Goal: Task Accomplishment & Management: Complete application form

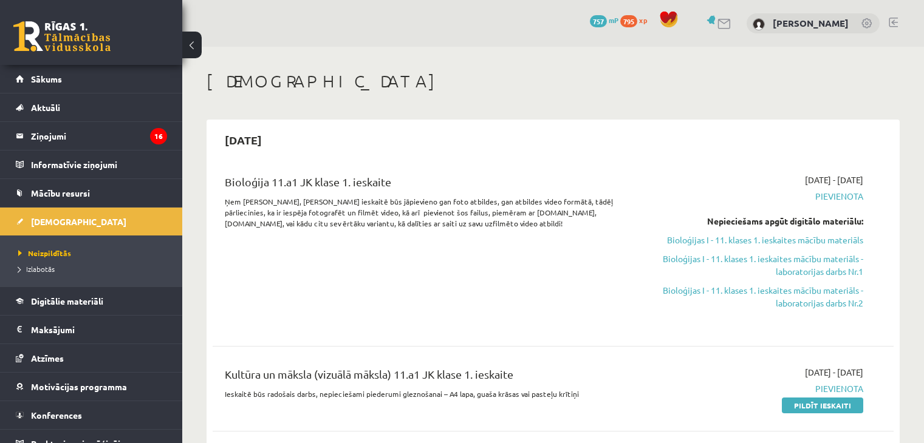
scroll to position [547, 0]
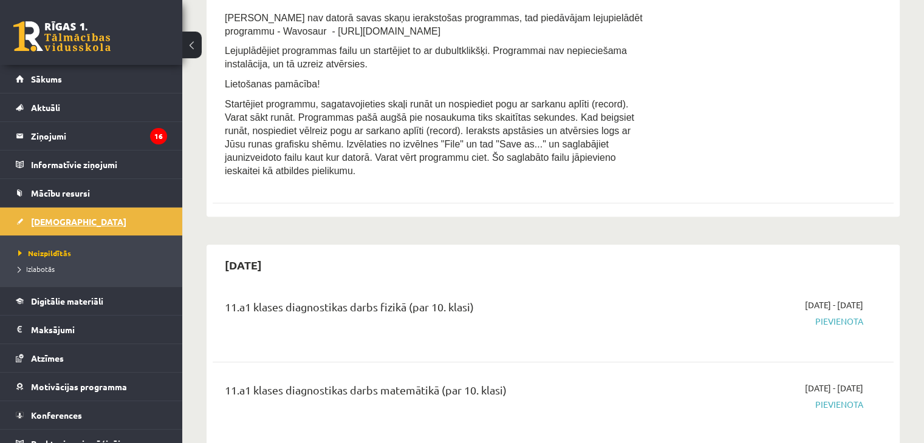
drag, startPoint x: 0, startPoint y: 0, endPoint x: 119, endPoint y: 213, distance: 243.6
click at [119, 213] on link "[DEMOGRAPHIC_DATA]" at bounding box center [91, 222] width 151 height 28
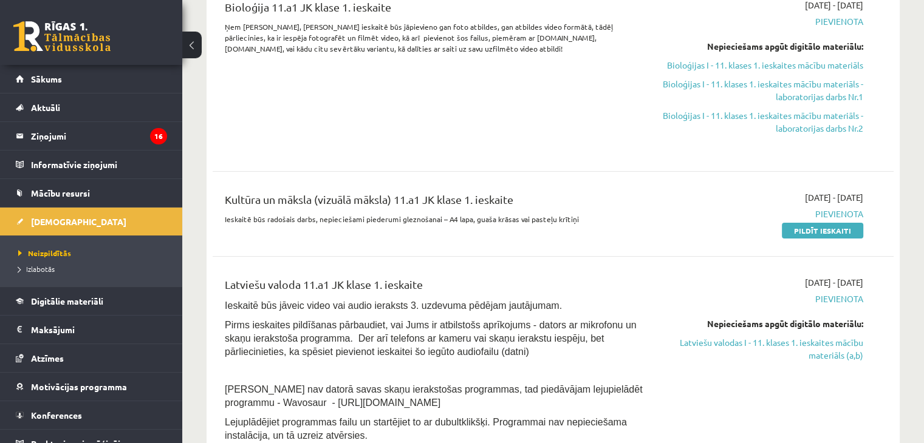
scroll to position [182, 0]
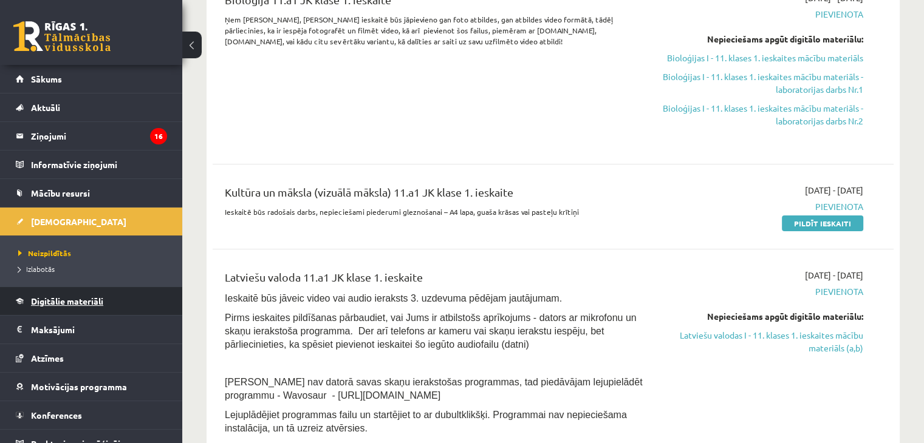
click at [143, 298] on link "Digitālie materiāli" at bounding box center [91, 301] width 151 height 28
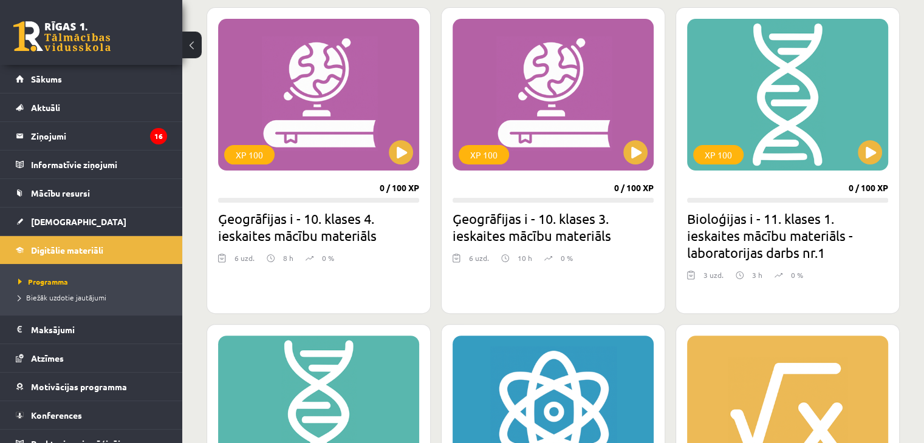
scroll to position [364, 0]
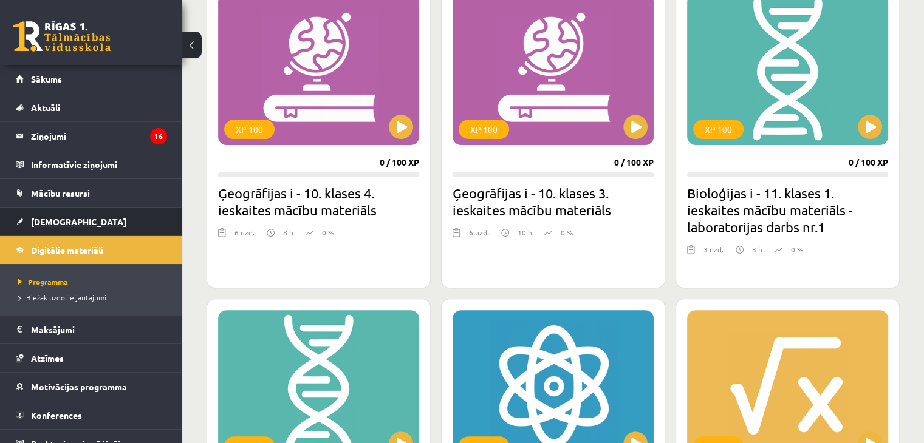
click at [69, 217] on link "[DEMOGRAPHIC_DATA]" at bounding box center [91, 222] width 151 height 28
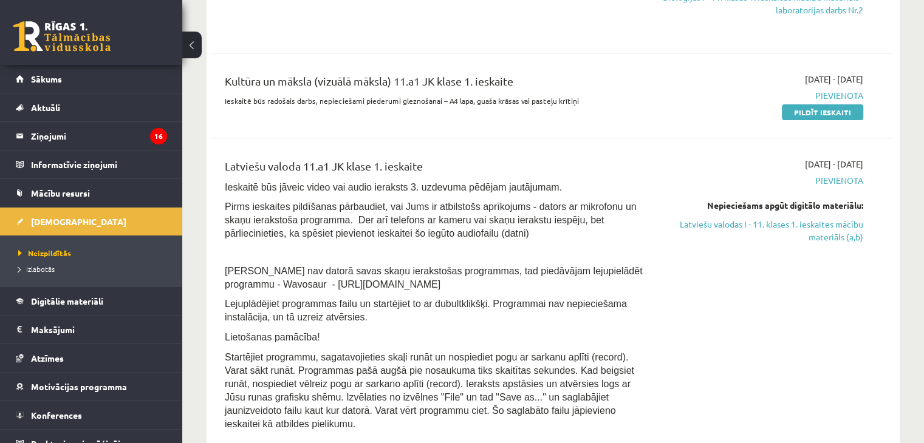
scroll to position [304, 0]
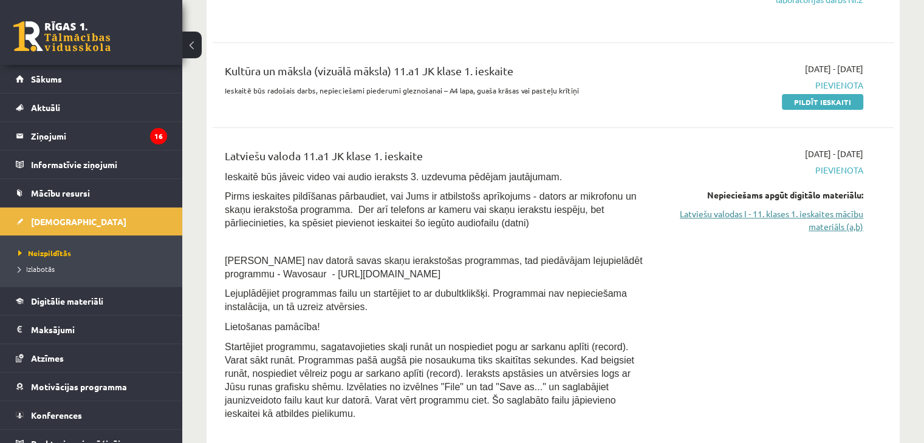
click at [831, 217] on link "Latviešu valodas I - 11. klases 1. ieskaites mācību materiāls (a,b)" at bounding box center [763, 221] width 200 height 26
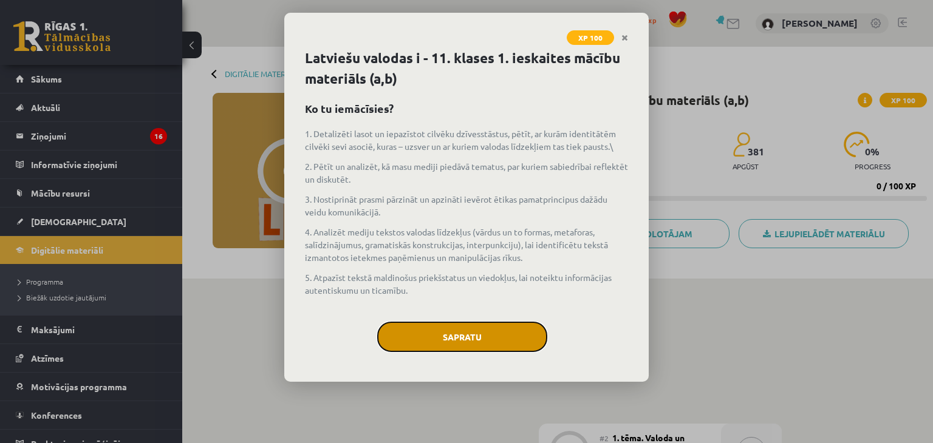
click at [497, 336] on button "Sapratu" at bounding box center [462, 337] width 170 height 30
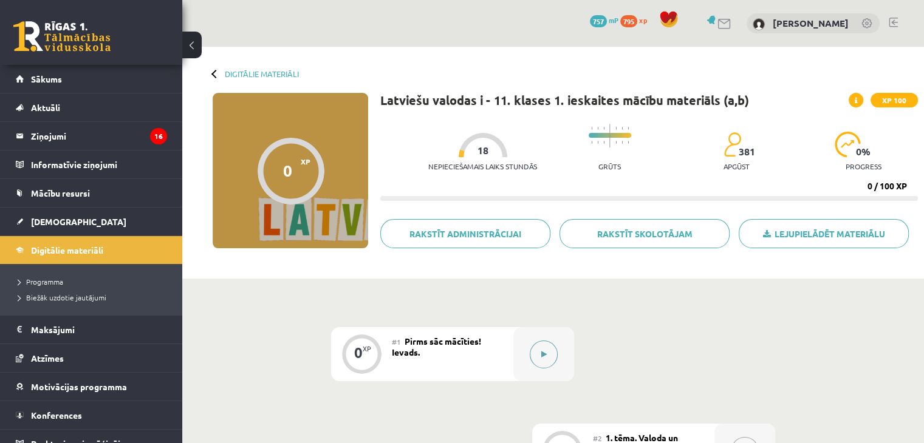
click at [553, 344] on button at bounding box center [544, 355] width 28 height 28
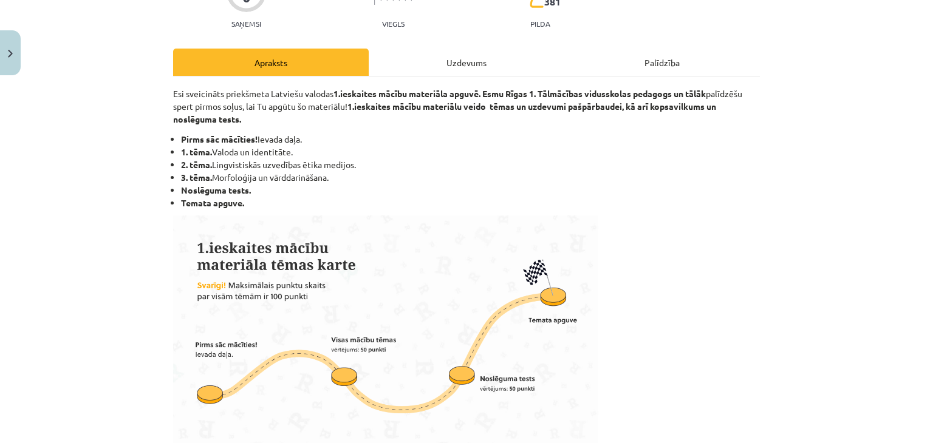
scroll to position [182, 0]
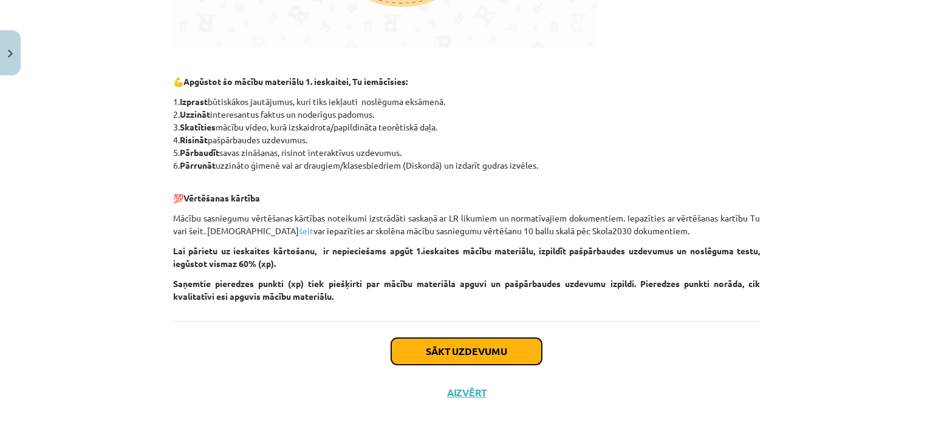
click at [491, 349] on button "Sākt uzdevumu" at bounding box center [466, 351] width 151 height 27
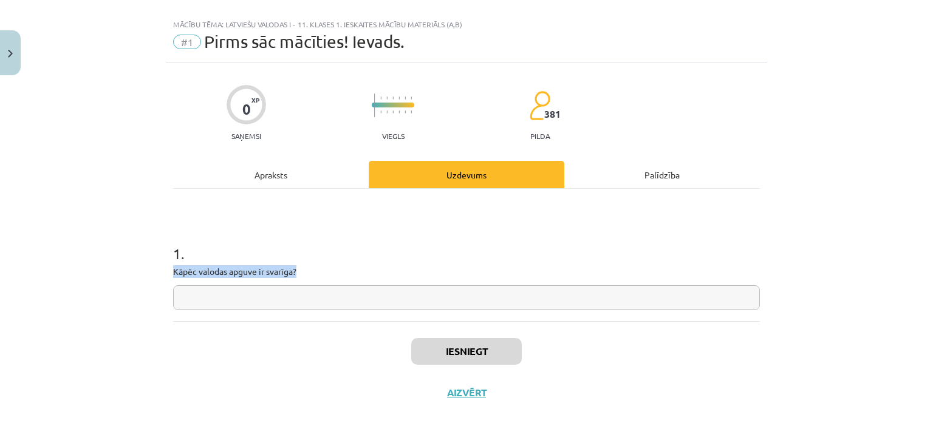
drag, startPoint x: 165, startPoint y: 271, endPoint x: 338, endPoint y: 265, distance: 172.6
click at [338, 265] on div "0 XP Saņemsi Viegls 381 pilda Apraksts Uzdevums Palīdzība 1 . Kāpēc valodas apg…" at bounding box center [466, 238] width 601 height 350
copy p "Kāpēc valodas apguve ir svarīga?"
click at [321, 294] on input "text" at bounding box center [466, 297] width 587 height 25
paste input "**********"
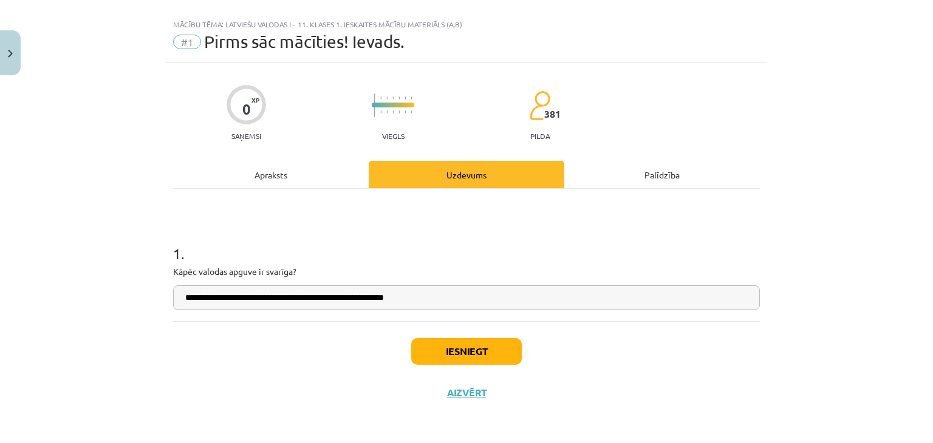
type input "**********"
click at [452, 355] on button "Iesniegt" at bounding box center [466, 351] width 111 height 27
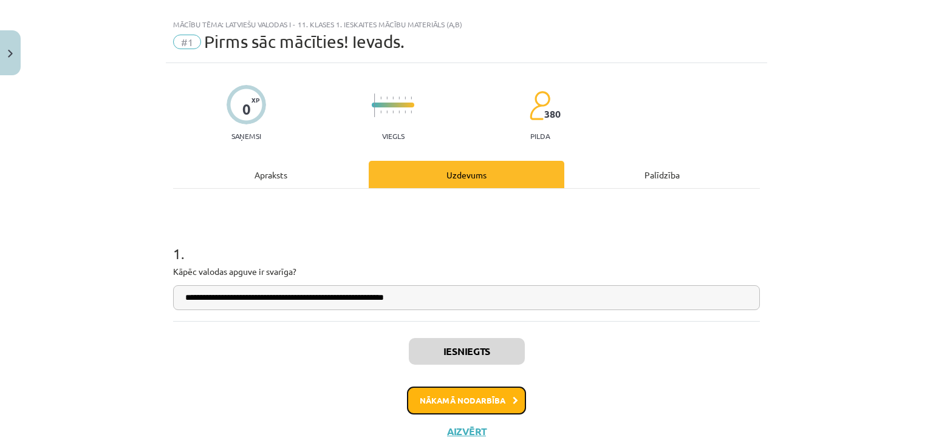
click at [464, 409] on button "Nākamā nodarbība" at bounding box center [466, 401] width 119 height 28
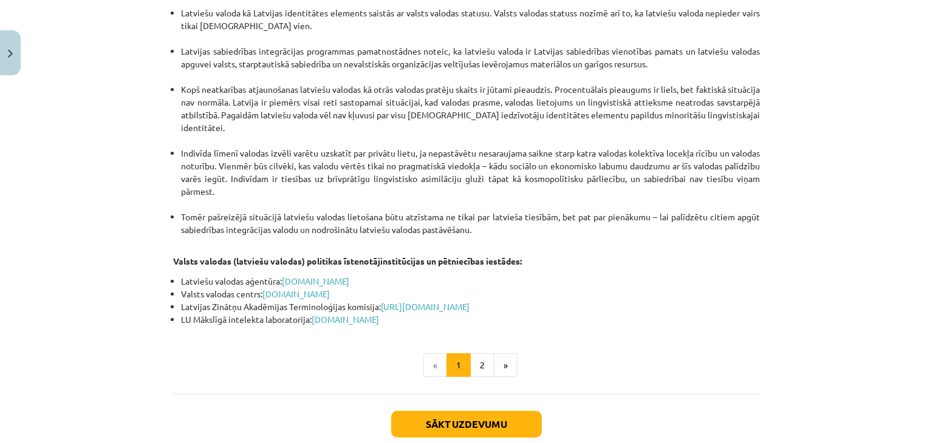
scroll to position [2557, 0]
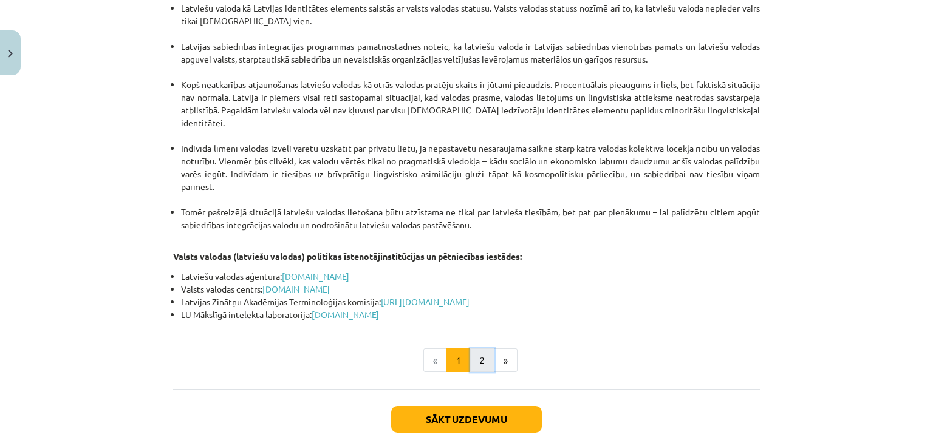
click at [478, 349] on button "2" at bounding box center [482, 361] width 24 height 24
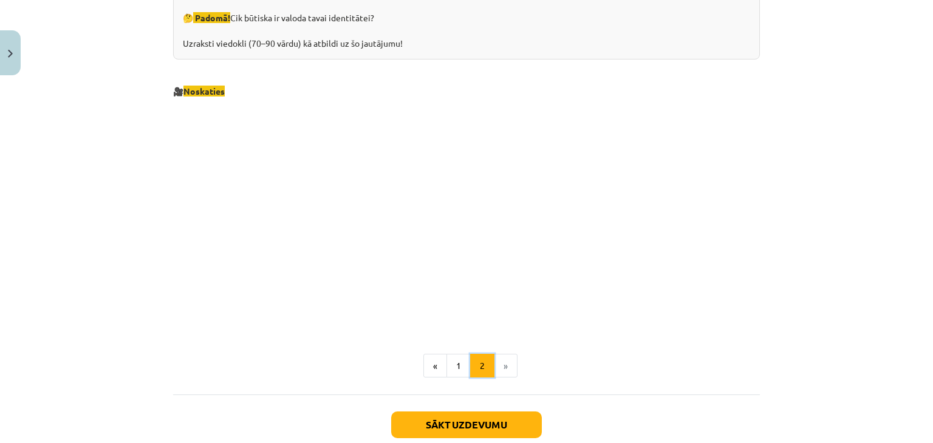
scroll to position [1249, 0]
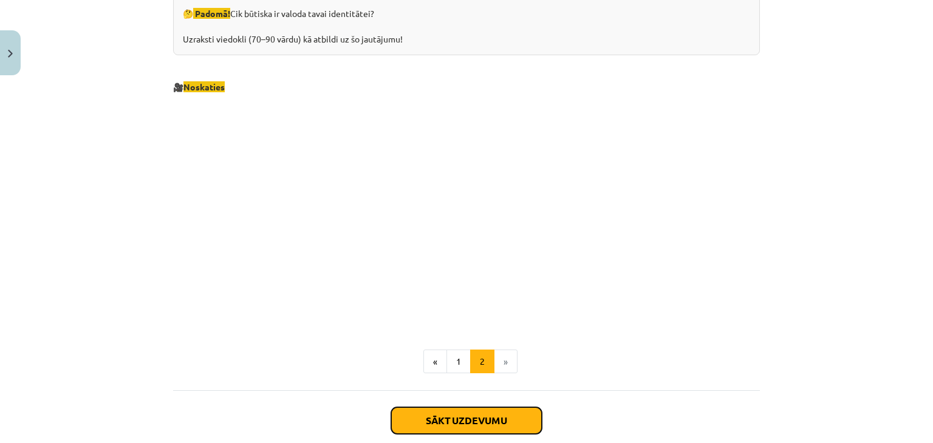
click at [471, 415] on button "Sākt uzdevumu" at bounding box center [466, 420] width 151 height 27
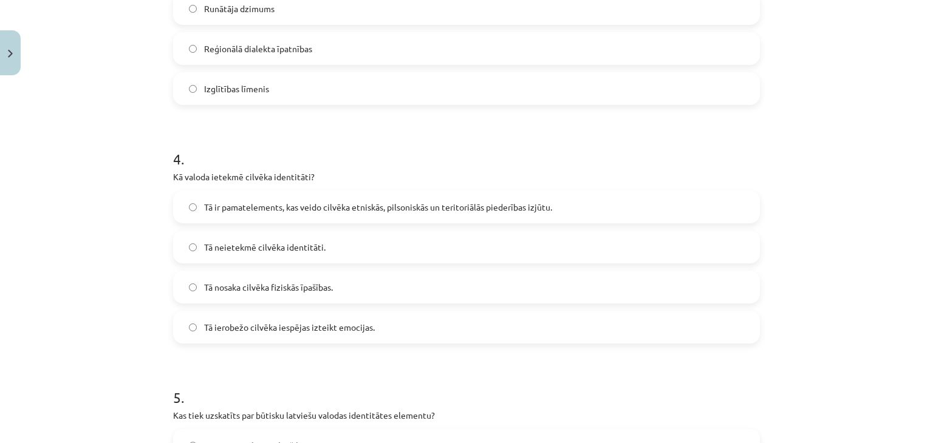
scroll to position [1108, 0]
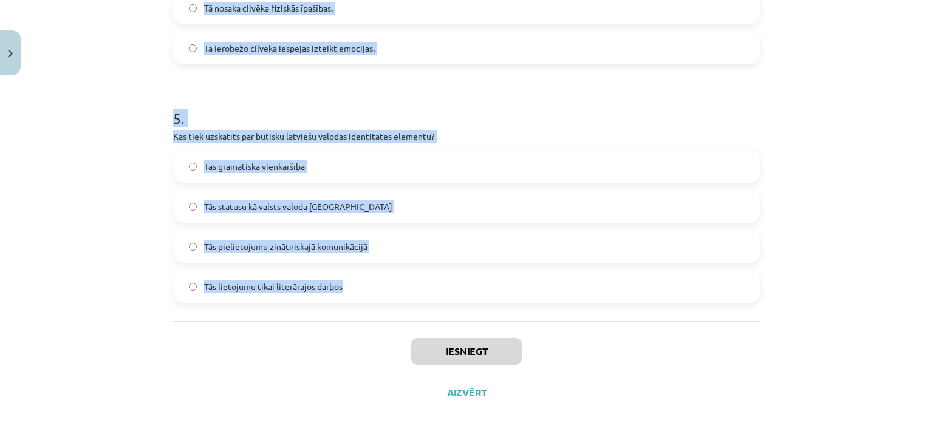
drag, startPoint x: 156, startPoint y: 229, endPoint x: 390, endPoint y: 307, distance: 246.4
click at [390, 307] on div "Mācību tēma: Latviešu valodas i - 11. klases 1. ieskaites mācību materiāls (a,b…" at bounding box center [466, 221] width 933 height 443
copy form "6 . Lore ipsumd sita consec ad elit, sedd ei temporinc utlab etdolo magnaali en…"
click at [901, 278] on div "Mācību tēma: Latviešu valodas i - 11. klases 1. ieskaites mācību materiāls (a,b…" at bounding box center [466, 221] width 933 height 443
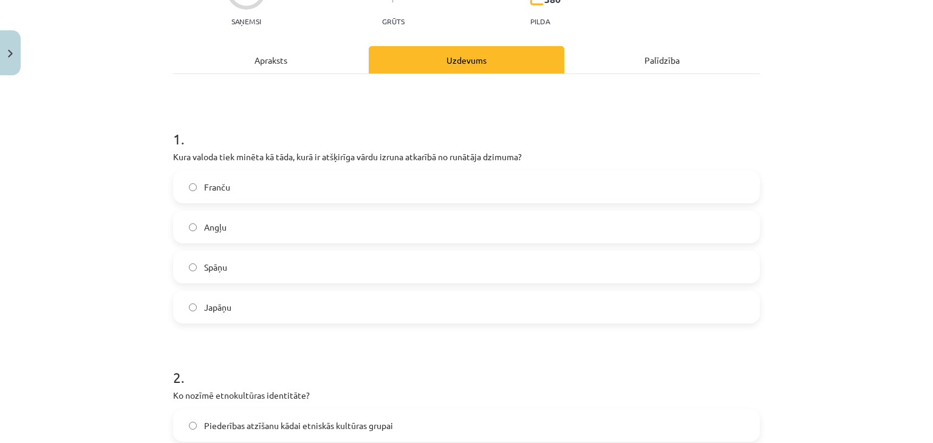
scroll to position [136, 0]
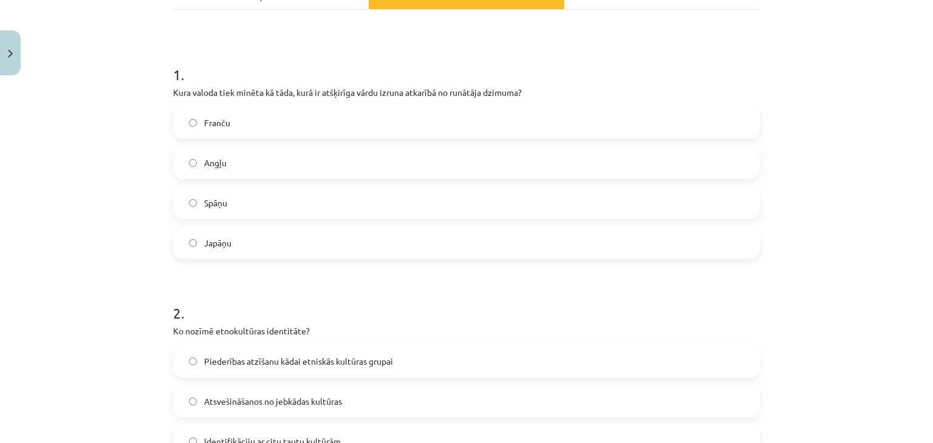
click at [338, 247] on label "Japāņu" at bounding box center [466, 243] width 584 height 30
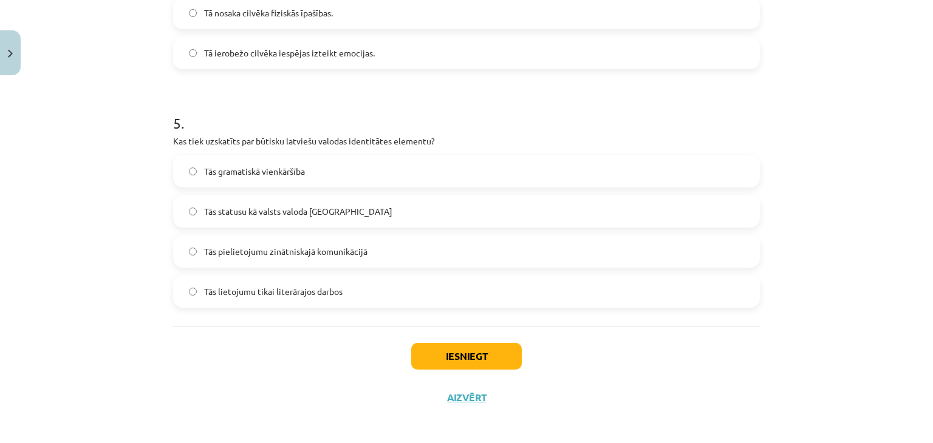
scroll to position [1108, 0]
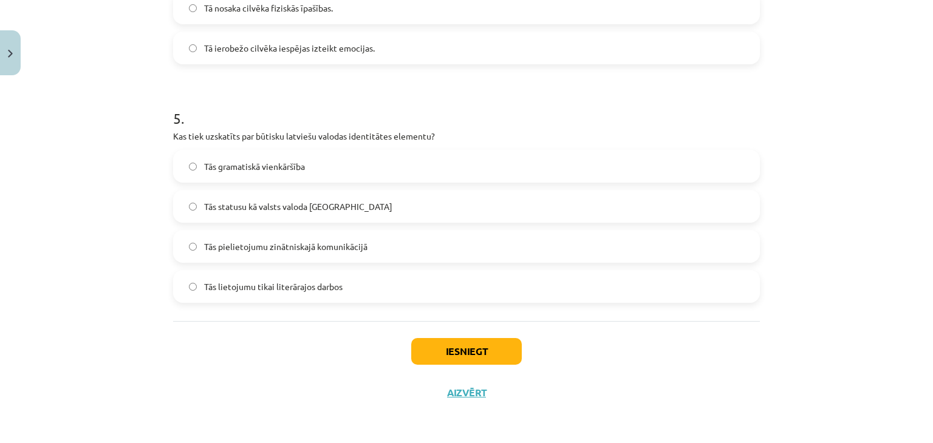
click at [355, 206] on label "Tās statusu kā valsts valoda [GEOGRAPHIC_DATA]" at bounding box center [466, 206] width 584 height 30
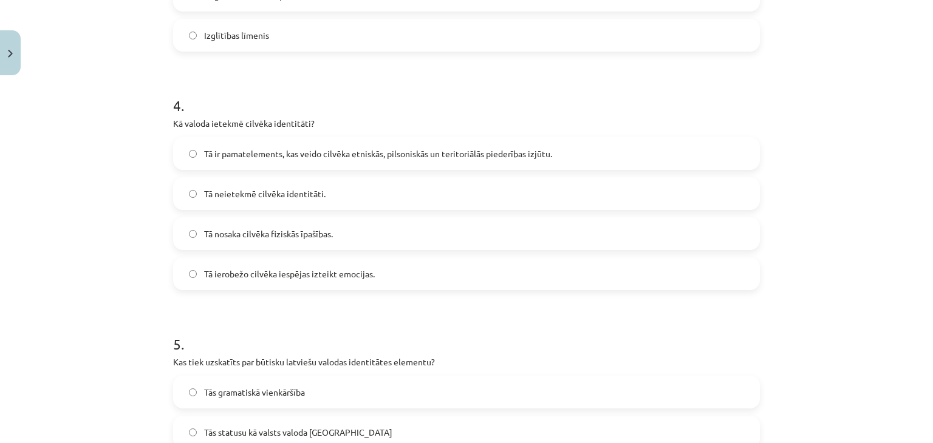
scroll to position [865, 0]
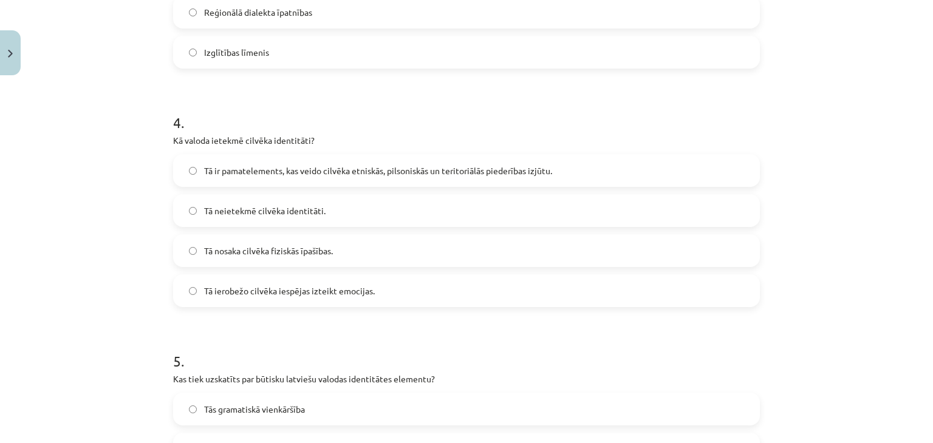
click at [313, 171] on span "Tā ir pamatelements, kas veido cilvēka etniskās, pilsoniskās un teritoriālās pi…" at bounding box center [378, 171] width 348 height 13
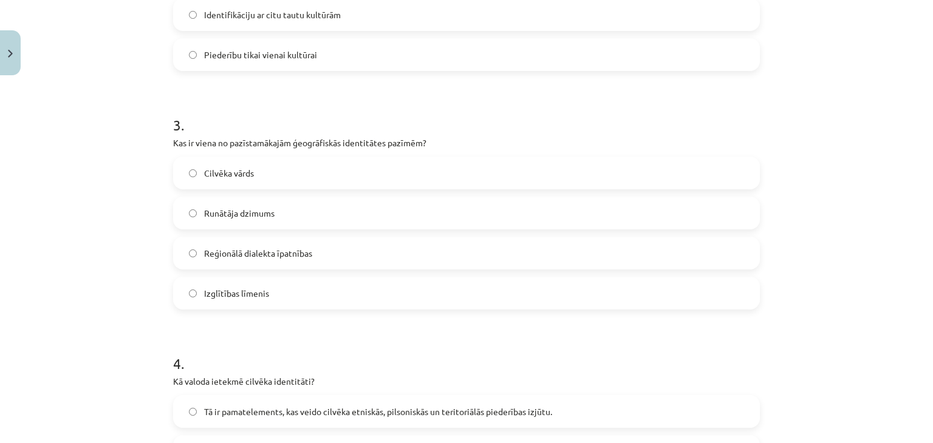
scroll to position [622, 0]
click at [287, 254] on span "Reģionālā dialekta īpatnības" at bounding box center [258, 255] width 108 height 13
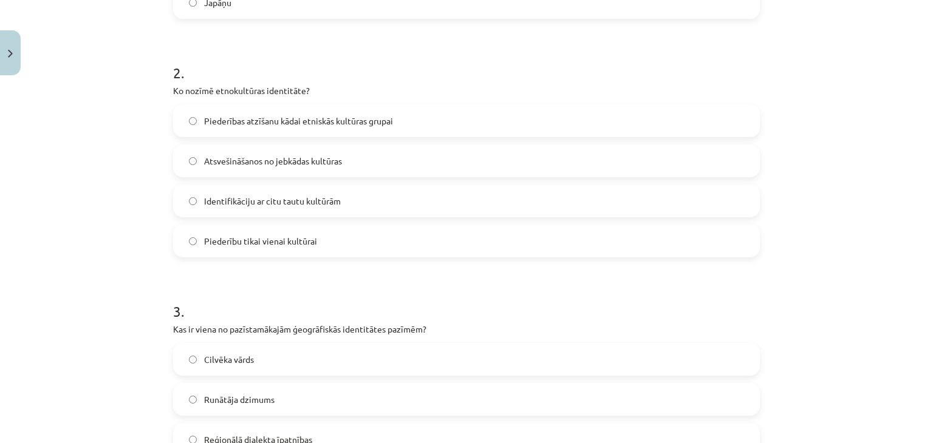
scroll to position [379, 0]
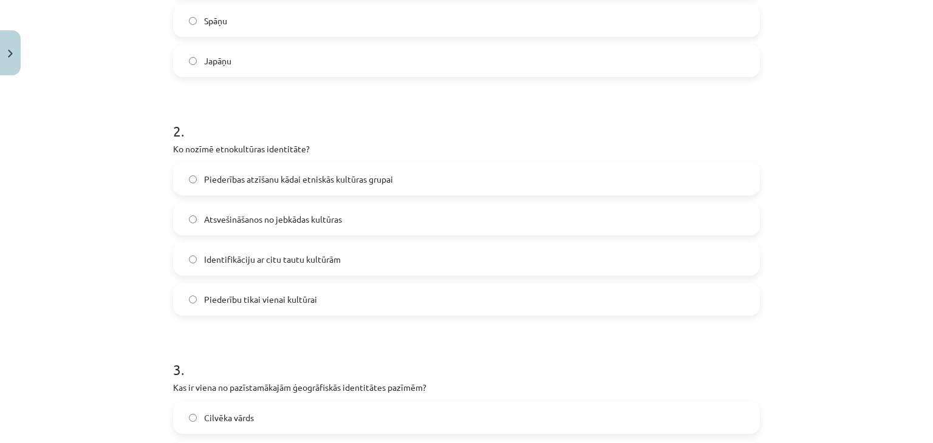
click at [295, 177] on span "Piederības atzīšanu kādai etniskās kultūras grupai" at bounding box center [298, 179] width 189 height 13
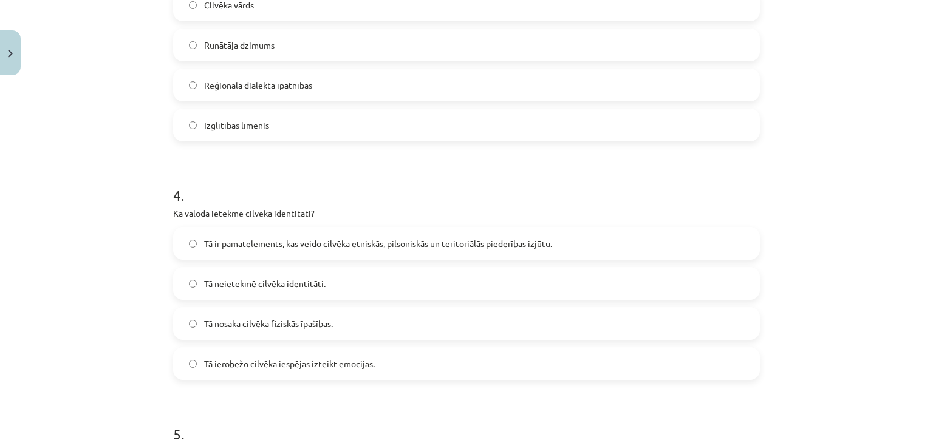
scroll to position [1108, 0]
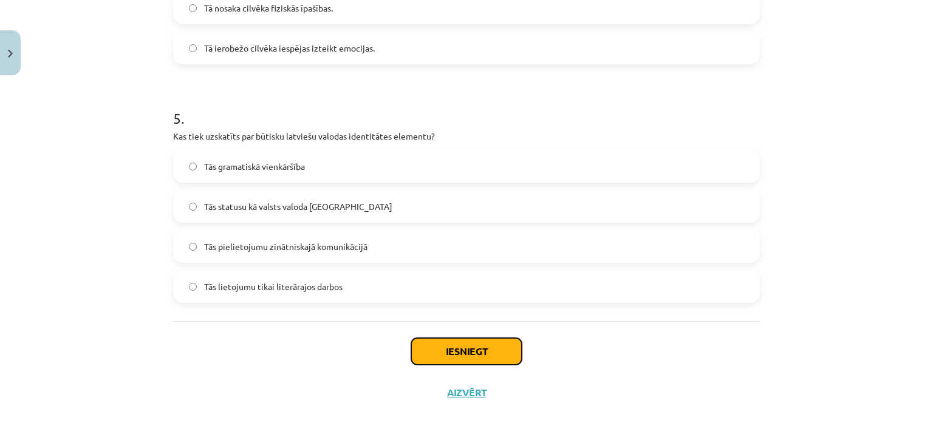
click at [488, 361] on button "Iesniegt" at bounding box center [466, 351] width 111 height 27
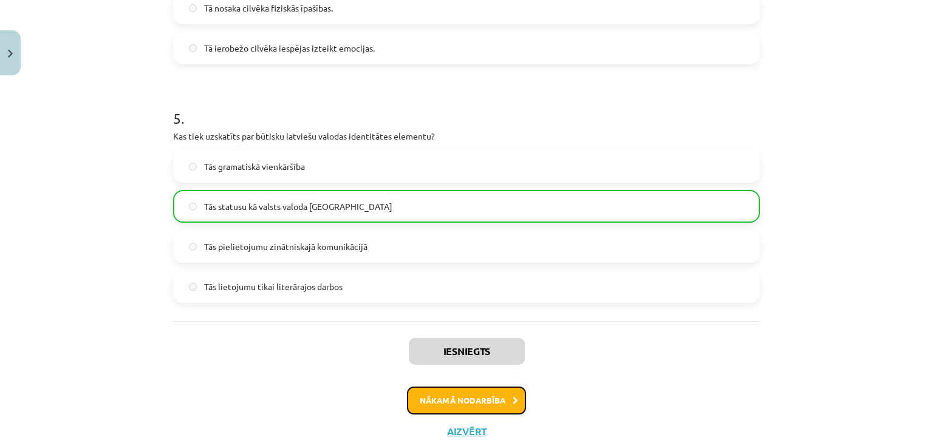
click at [442, 395] on button "Nākamā nodarbība" at bounding box center [466, 401] width 119 height 28
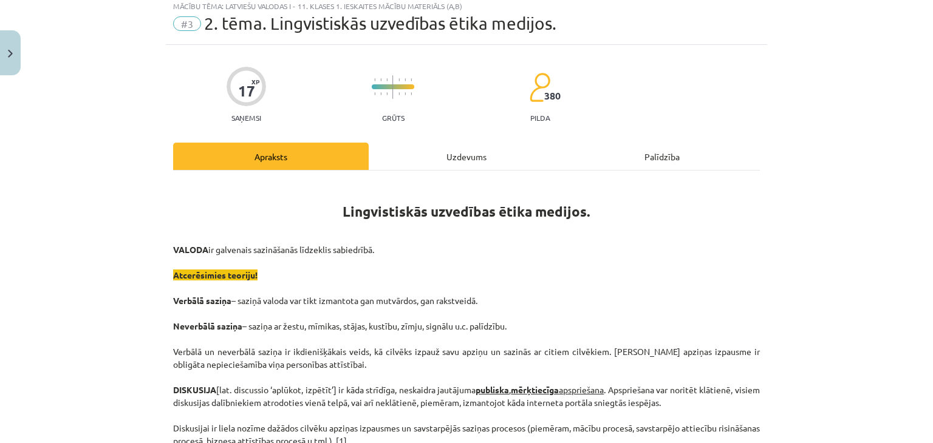
scroll to position [30, 0]
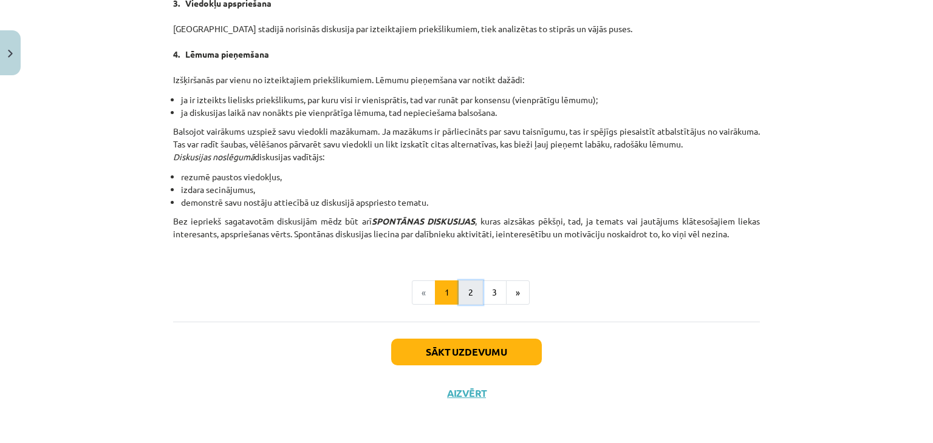
click at [471, 285] on button "2" at bounding box center [471, 293] width 24 height 24
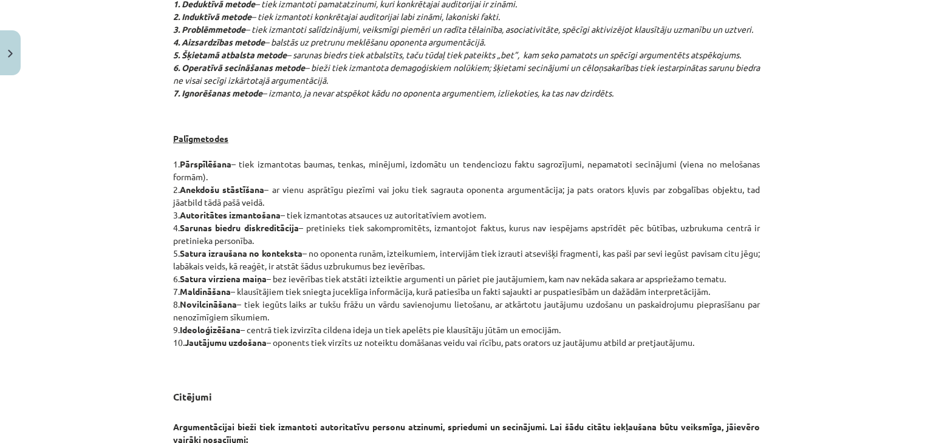
scroll to position [703, 0]
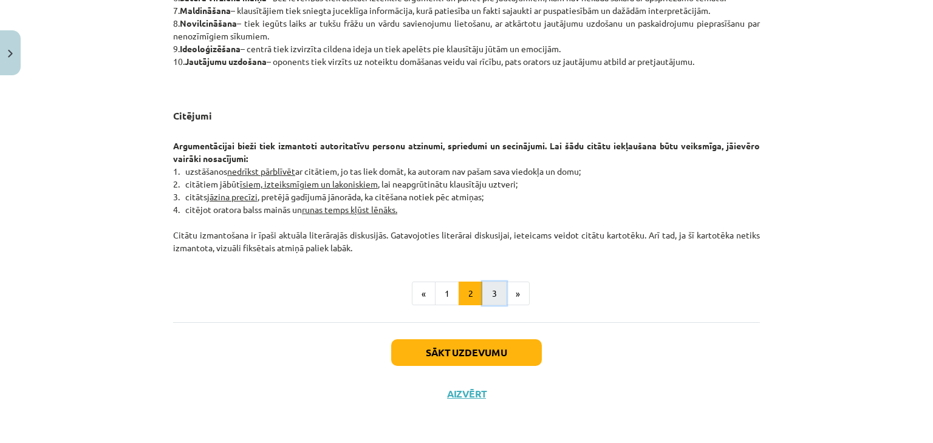
click at [490, 288] on button "3" at bounding box center [494, 294] width 24 height 24
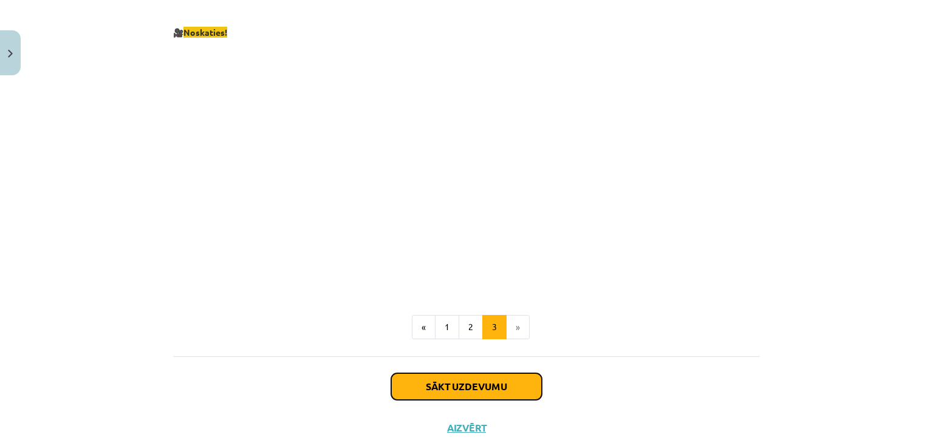
click at [472, 374] on button "Sākt uzdevumu" at bounding box center [466, 386] width 151 height 27
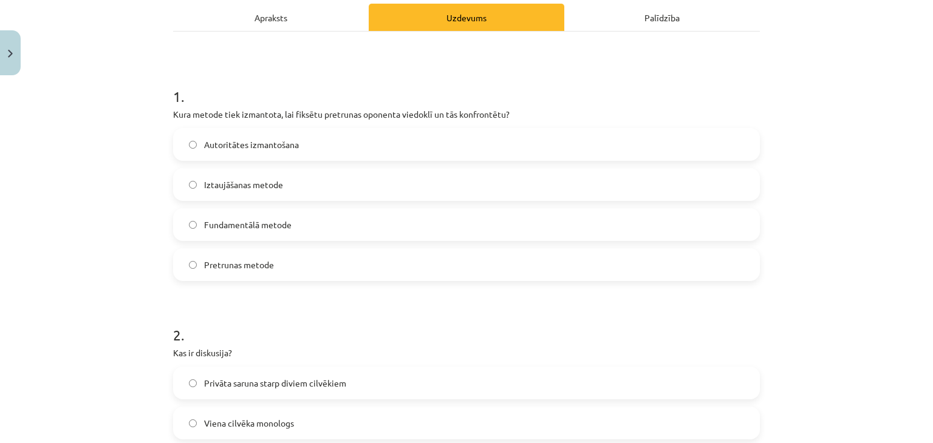
scroll to position [213, 0]
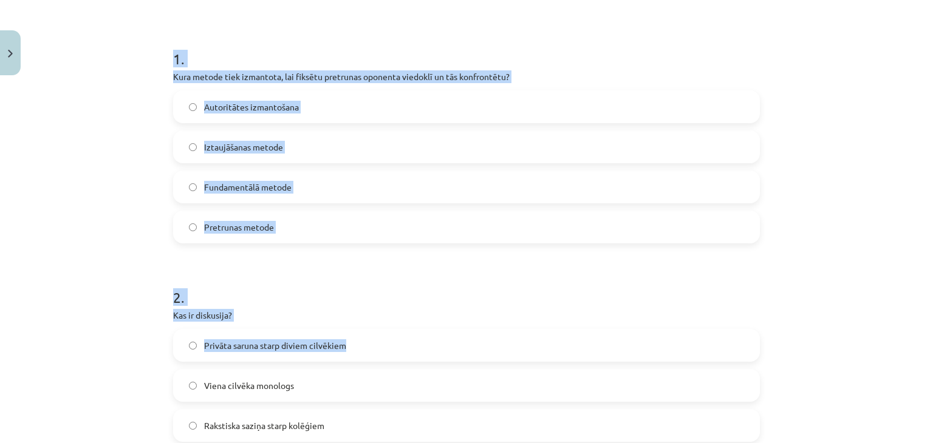
drag, startPoint x: 165, startPoint y: 53, endPoint x: 420, endPoint y: 358, distance: 397.1
click at [413, 298] on h1 "2 ." at bounding box center [466, 287] width 587 height 38
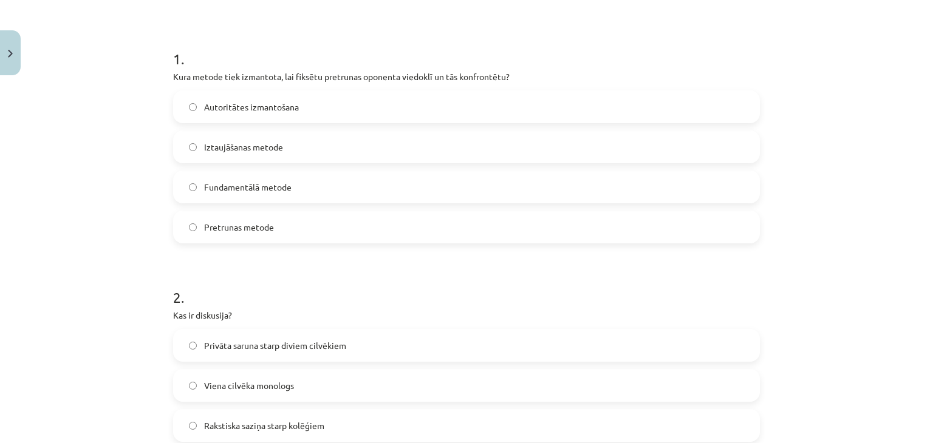
click at [367, 347] on label "Privāta saruna starp diviem cilvēkiem" at bounding box center [466, 345] width 584 height 30
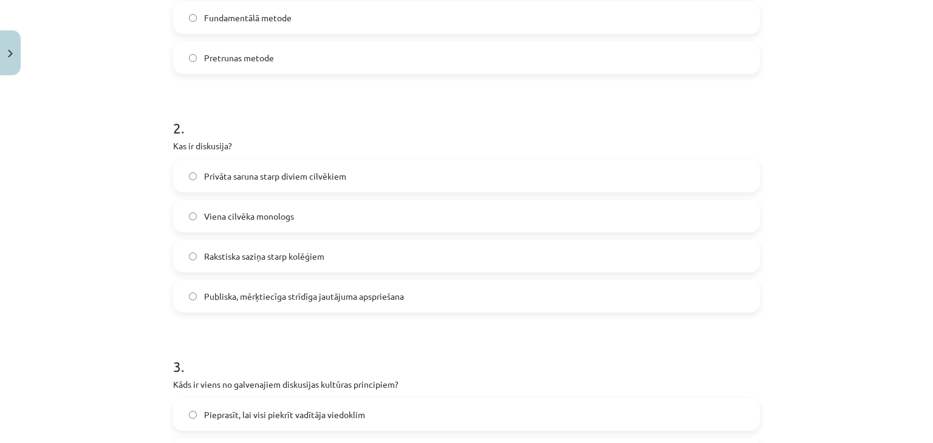
scroll to position [395, 0]
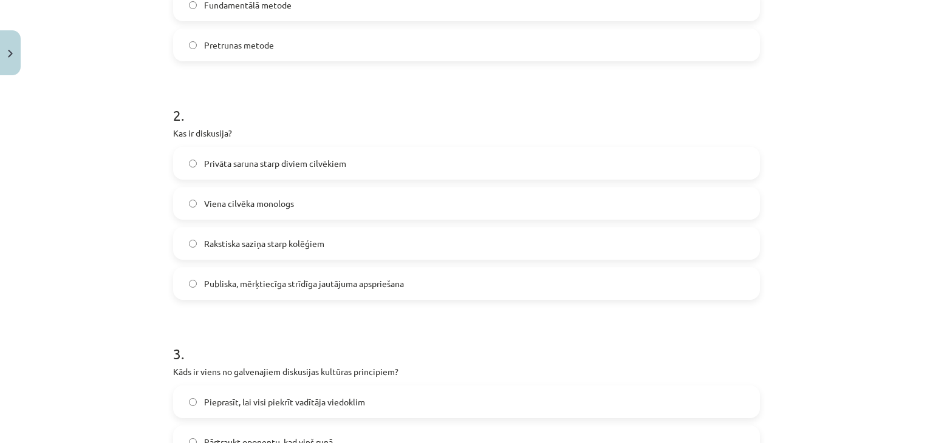
click at [394, 290] on label "Publiska, mērķtiecīga strīdīga jautājuma apspriešana" at bounding box center [466, 283] width 584 height 30
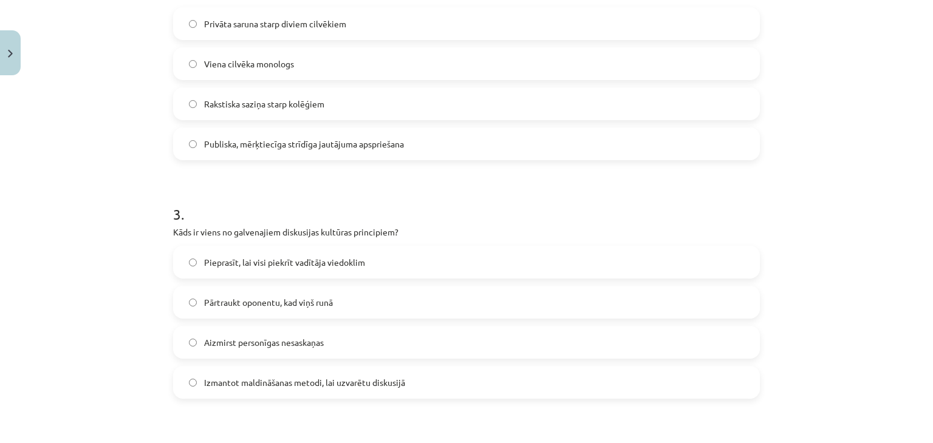
scroll to position [577, 0]
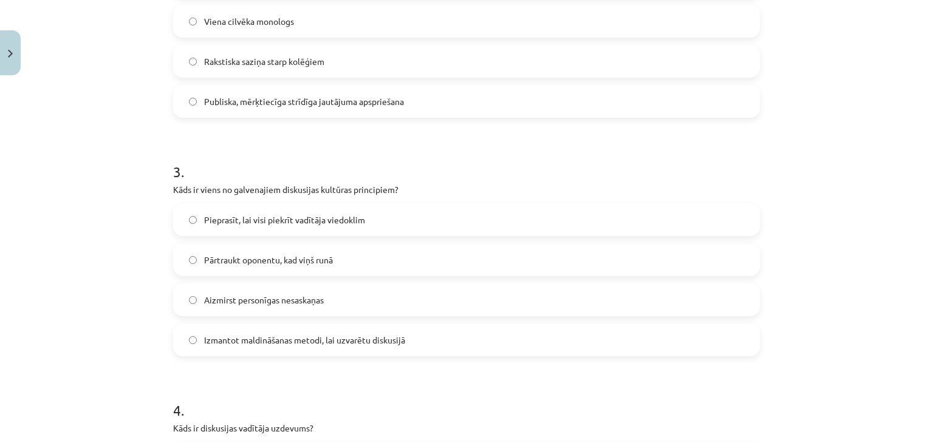
click at [378, 225] on label "Pieprasīt, lai visi piekrīt vadītāja viedoklim" at bounding box center [466, 220] width 584 height 30
click at [334, 344] on span "Izmantot maldināšanas metodi, lai uzvarētu diskusijā" at bounding box center [304, 340] width 201 height 13
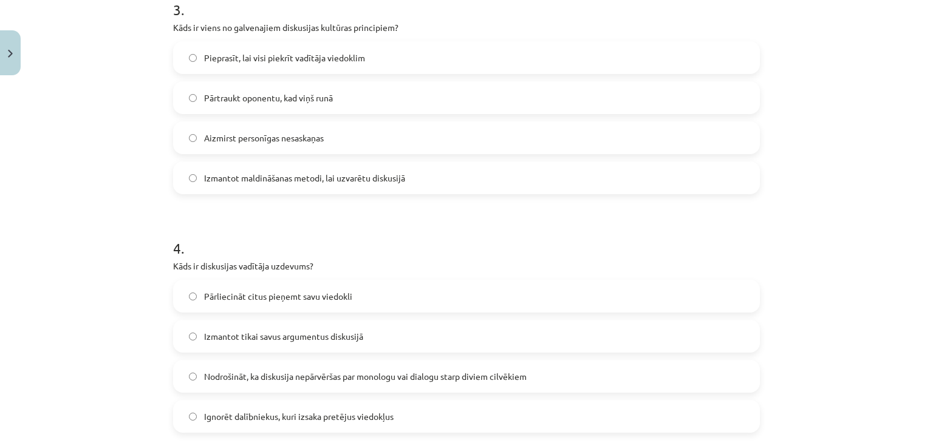
scroll to position [820, 0]
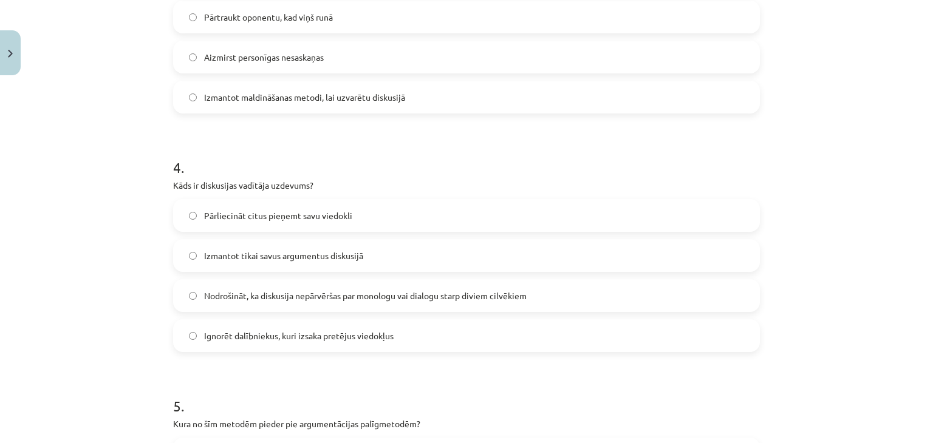
click at [350, 307] on label "Nodrošināt, ka diskusija nepārvēršas par monologu vai dialogu starp diviem cilv…" at bounding box center [466, 296] width 584 height 30
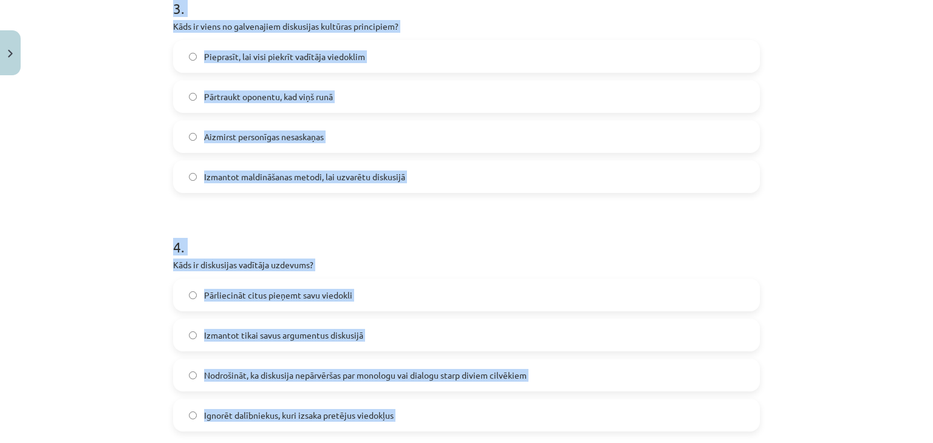
scroll to position [0, 0]
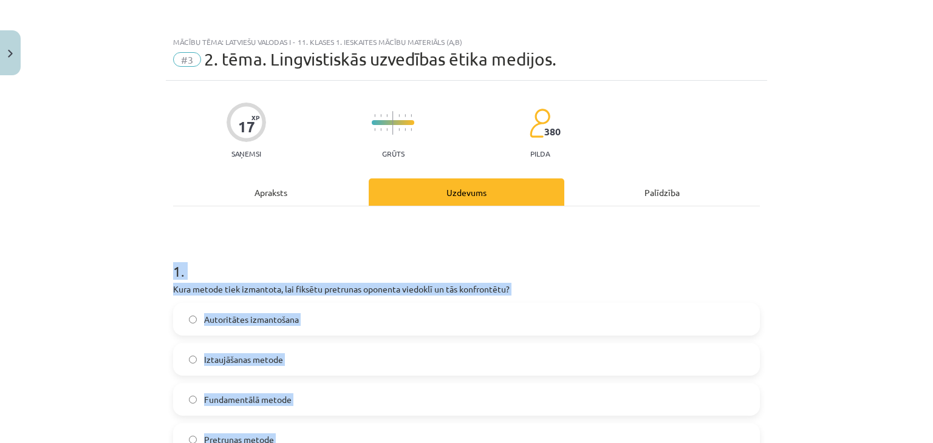
drag, startPoint x: 258, startPoint y: 324, endPoint x: 160, endPoint y: 237, distance: 130.8
click at [160, 237] on div "Mācību tēma: Latviešu valodas i - 11. klases 1. ieskaites mācību materiāls (a,b…" at bounding box center [466, 221] width 933 height 443
copy form "8 . Lore ipsumd sita consectet, adi elitsed doeiusmod temporin utlabore et dol …"
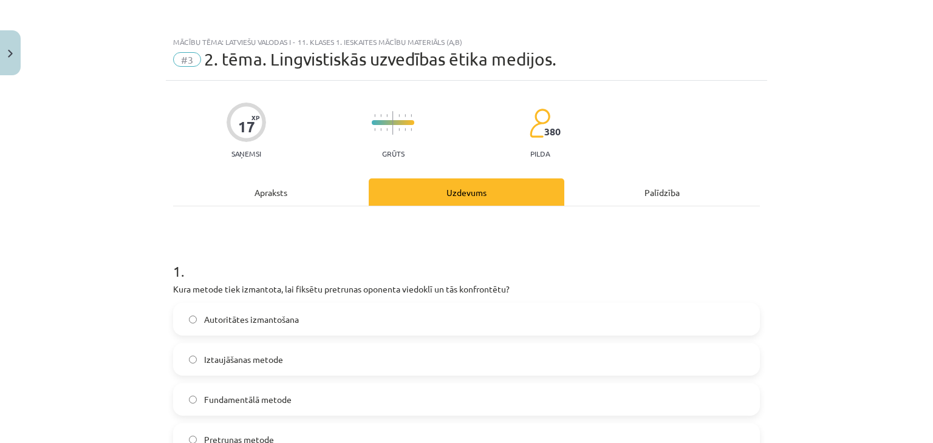
click at [792, 64] on div "Mācību tēma: Latviešu valodas i - 11. klases 1. ieskaites mācību materiāls (a,b…" at bounding box center [466, 221] width 933 height 443
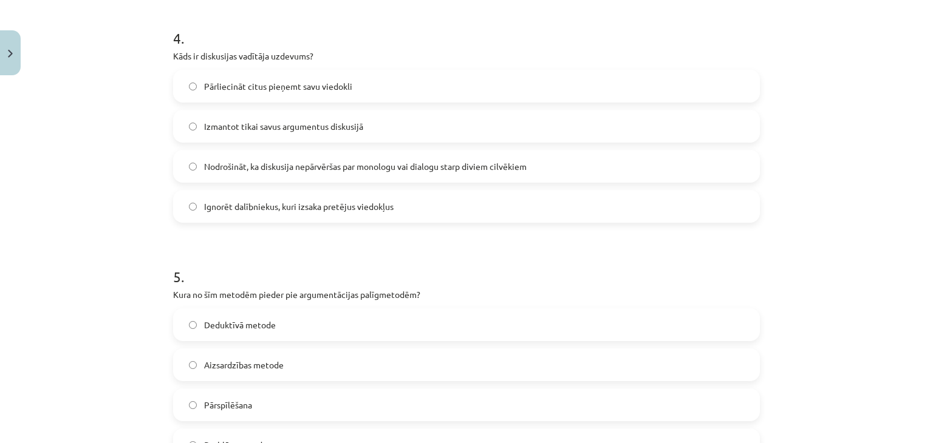
scroll to position [1108, 0]
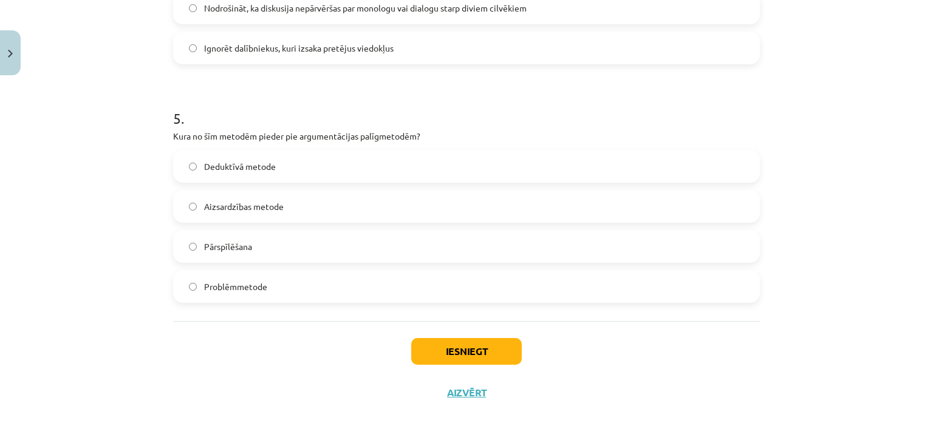
click at [364, 230] on div "Pārspīlēšana" at bounding box center [466, 246] width 587 height 33
click at [386, 245] on label "Pārspīlēšana" at bounding box center [466, 246] width 584 height 30
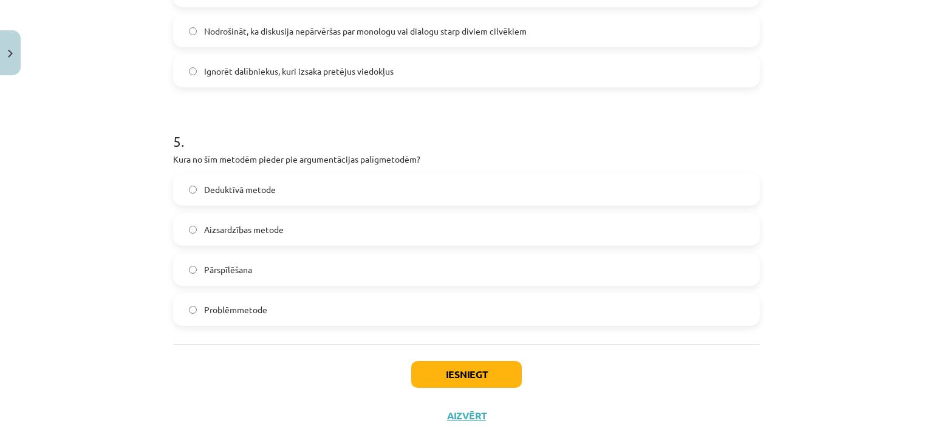
scroll to position [926, 0]
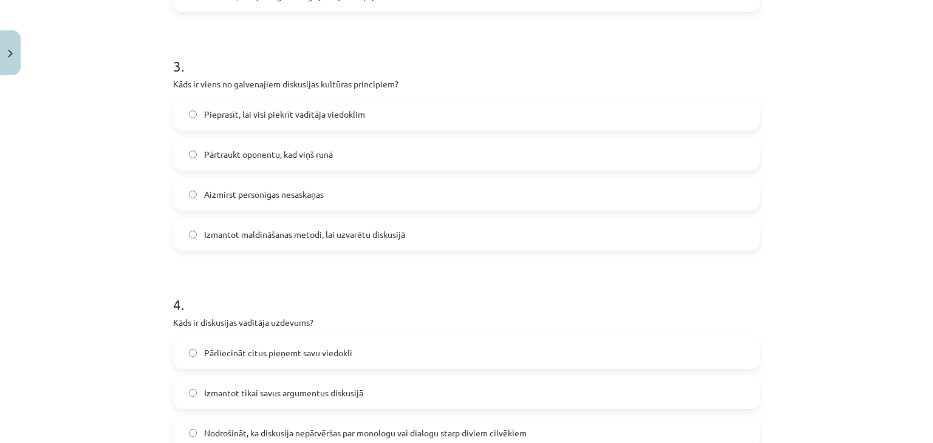
click at [244, 196] on span "Aizmirst personīgas nesaskaņas" at bounding box center [264, 194] width 120 height 13
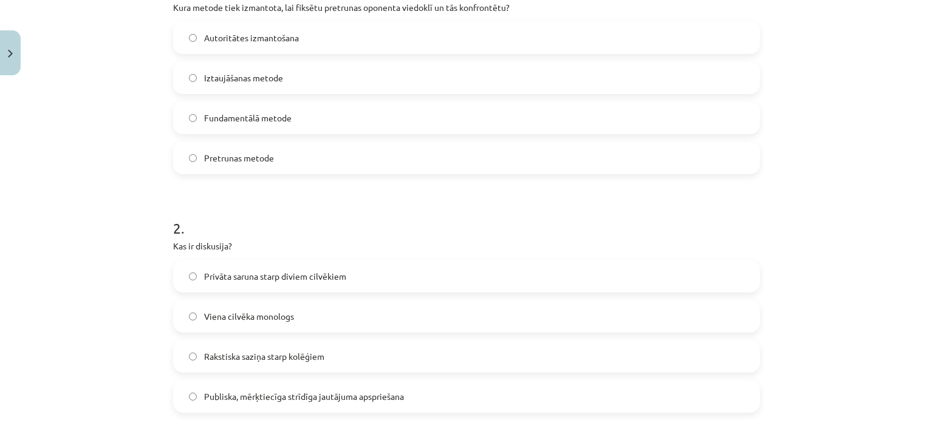
scroll to position [197, 0]
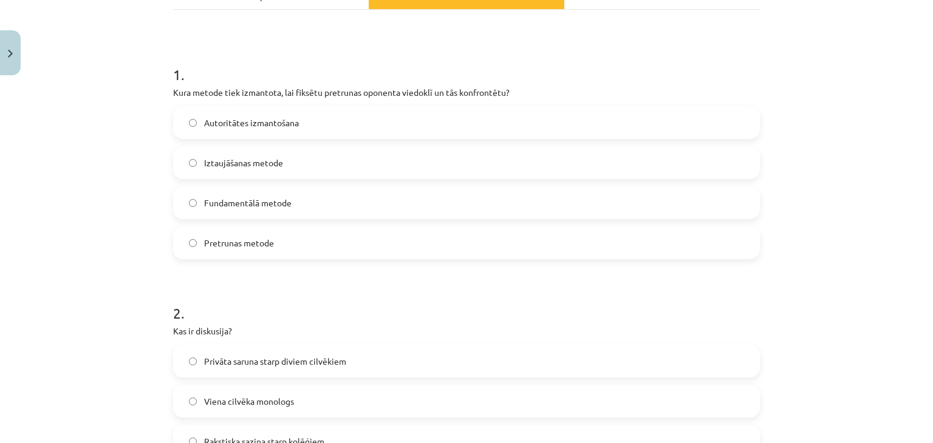
click at [253, 242] on span "Pretrunas metode" at bounding box center [239, 243] width 70 height 13
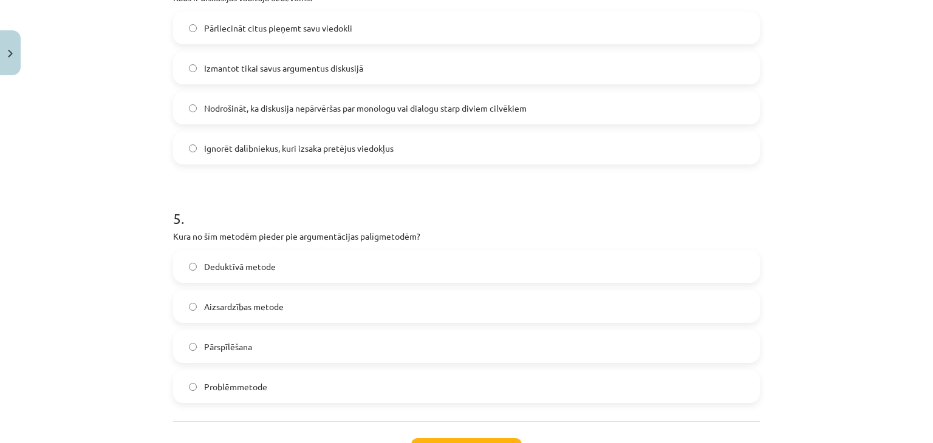
scroll to position [1108, 0]
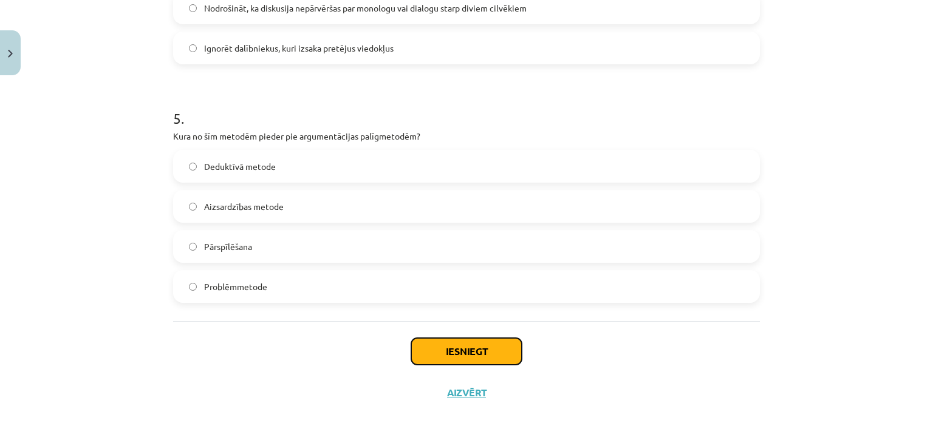
click at [466, 344] on button "Iesniegt" at bounding box center [466, 351] width 111 height 27
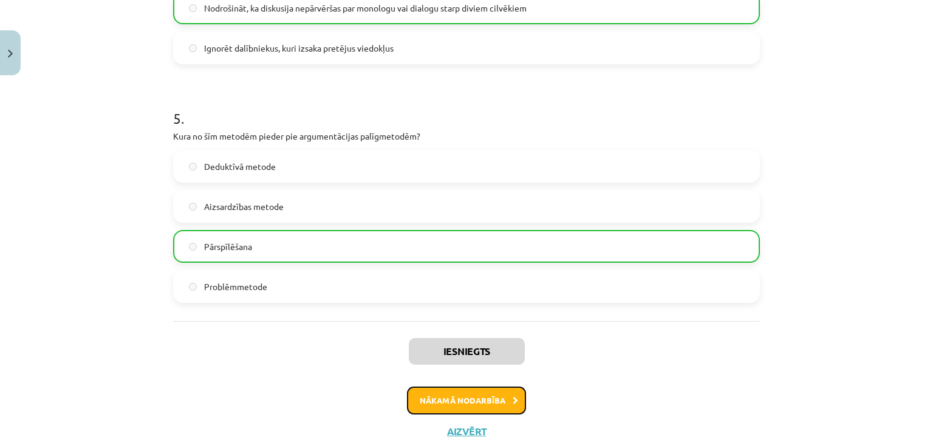
click at [443, 400] on button "Nākamā nodarbība" at bounding box center [466, 401] width 119 height 28
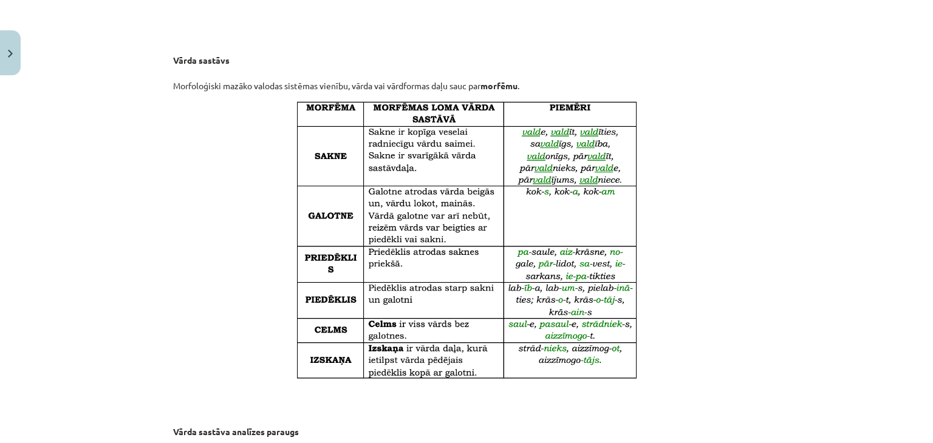
scroll to position [1063, 0]
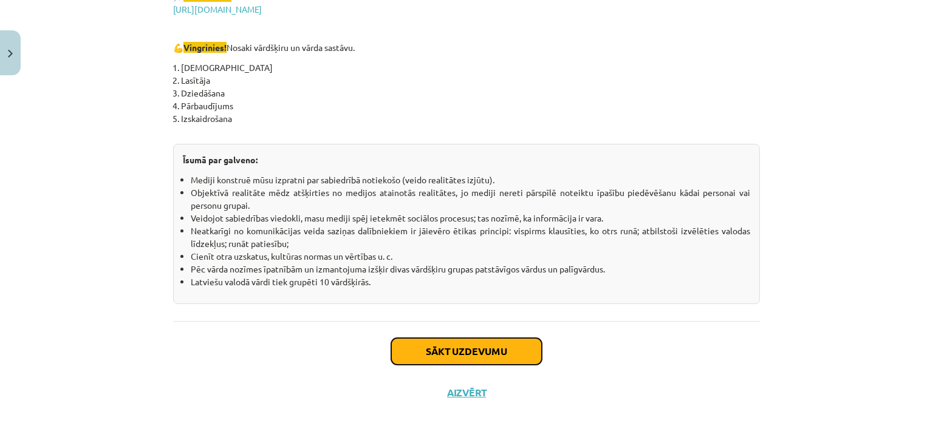
click at [421, 349] on button "Sākt uzdevumu" at bounding box center [466, 351] width 151 height 27
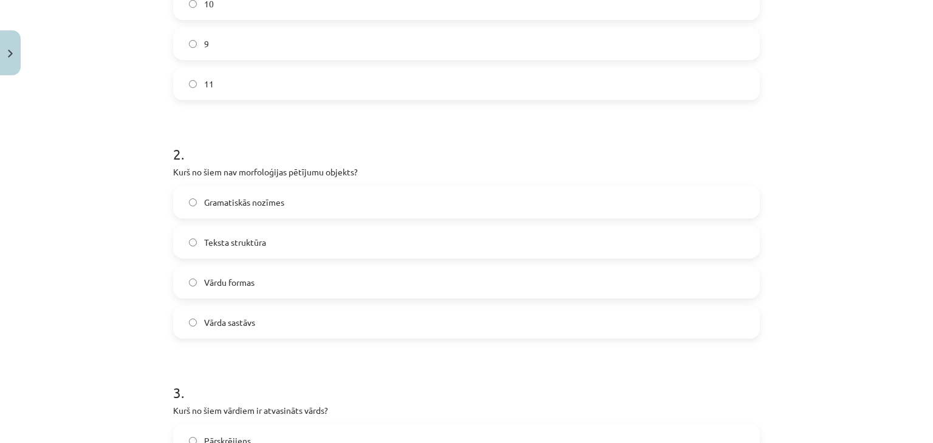
scroll to position [395, 0]
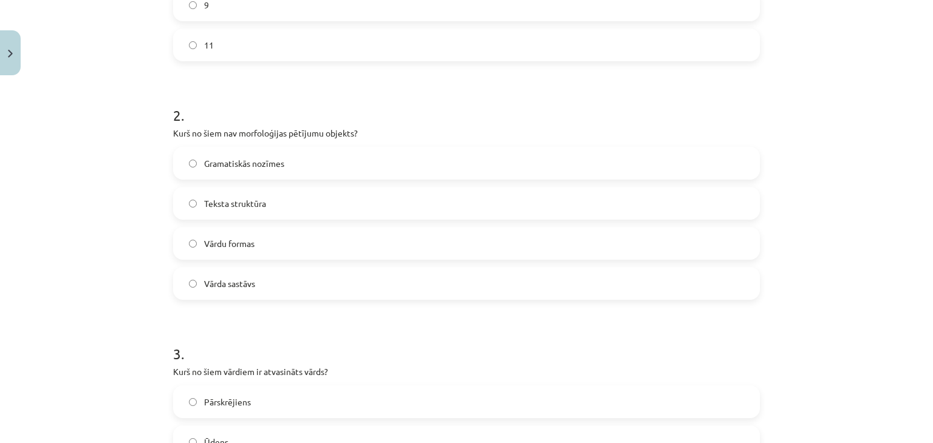
click at [305, 210] on label "Teksta struktūra" at bounding box center [466, 203] width 584 height 30
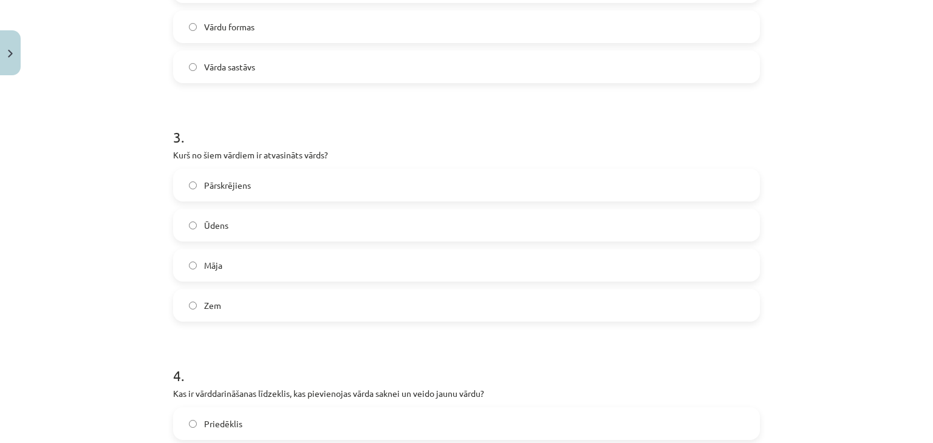
scroll to position [638, 0]
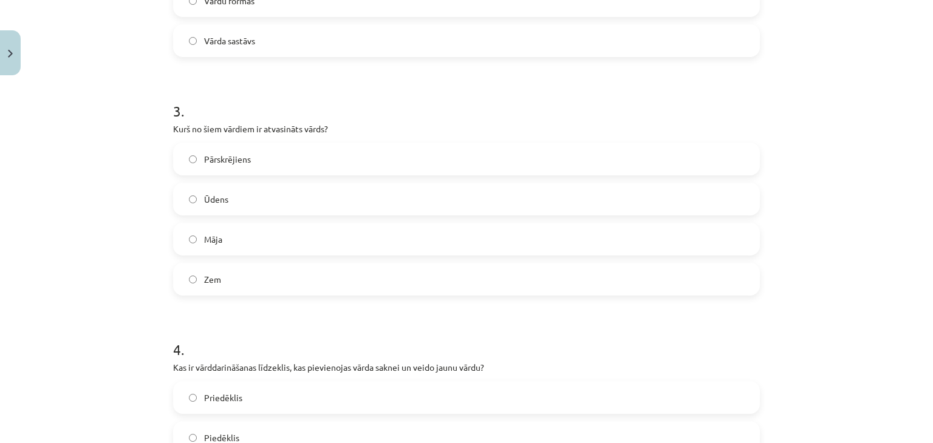
click at [338, 163] on label "Pārskrējiens" at bounding box center [466, 159] width 584 height 30
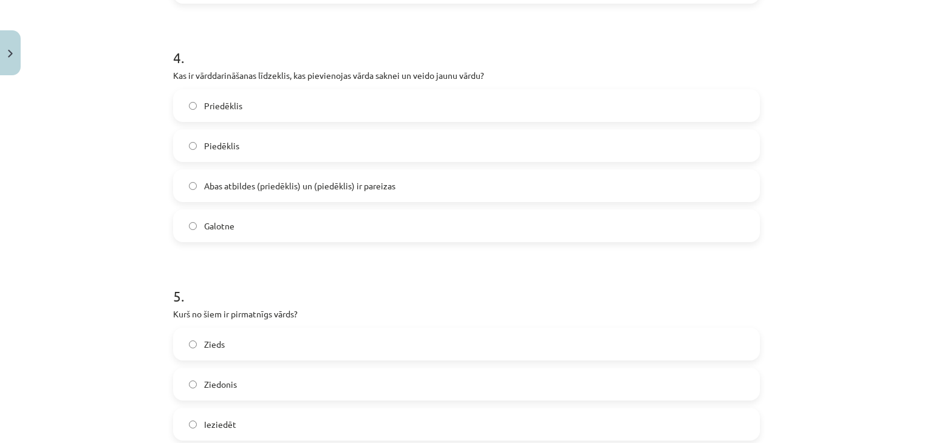
scroll to position [881, 0]
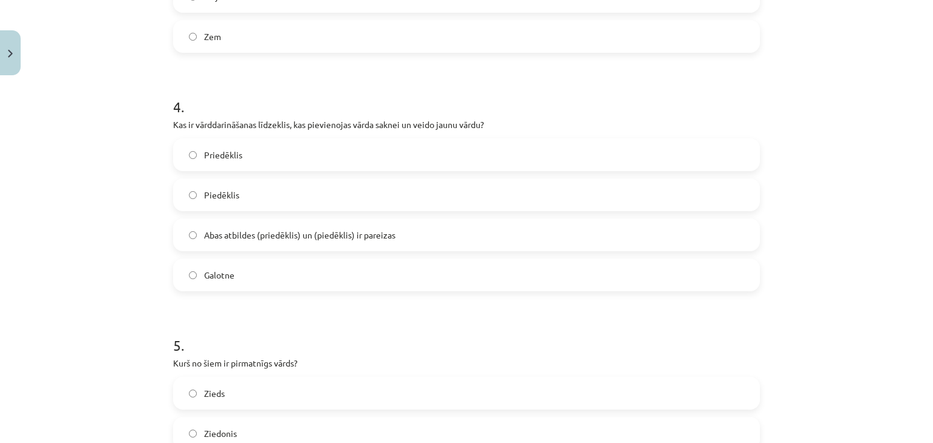
click at [430, 230] on label "Abas atbildes (priedēklis) un (piedēklis) ir pareizas" at bounding box center [466, 235] width 584 height 30
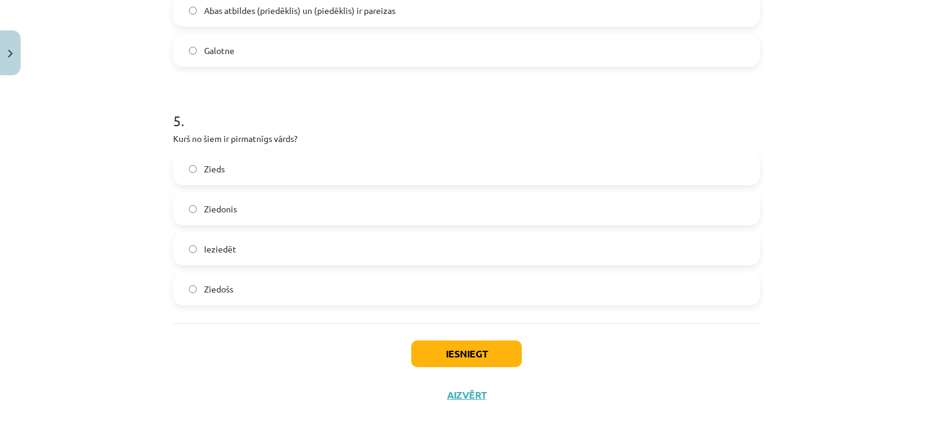
scroll to position [1108, 0]
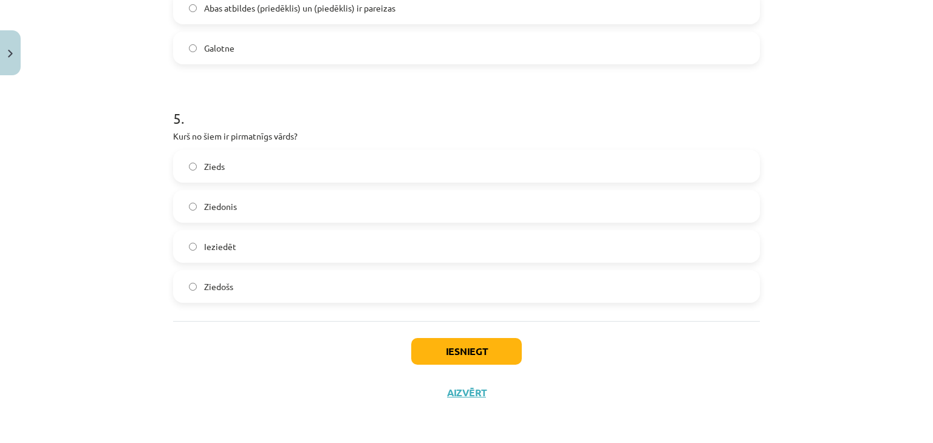
click at [259, 174] on label "Zieds" at bounding box center [466, 166] width 584 height 30
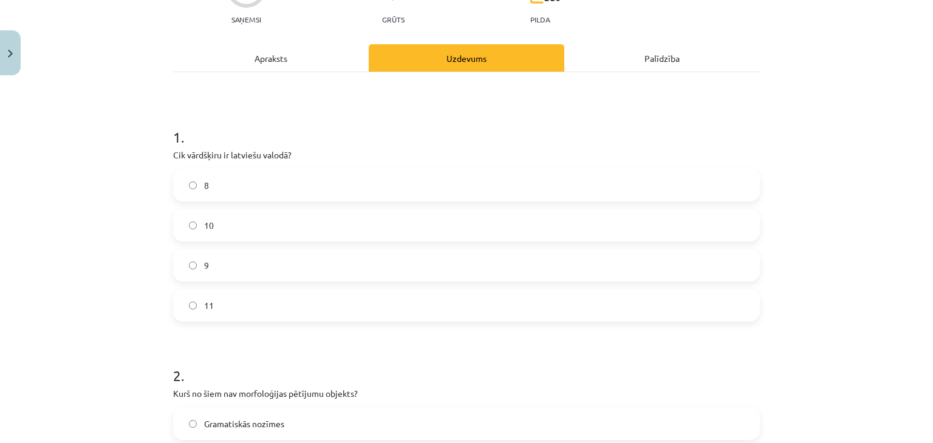
scroll to position [75, 0]
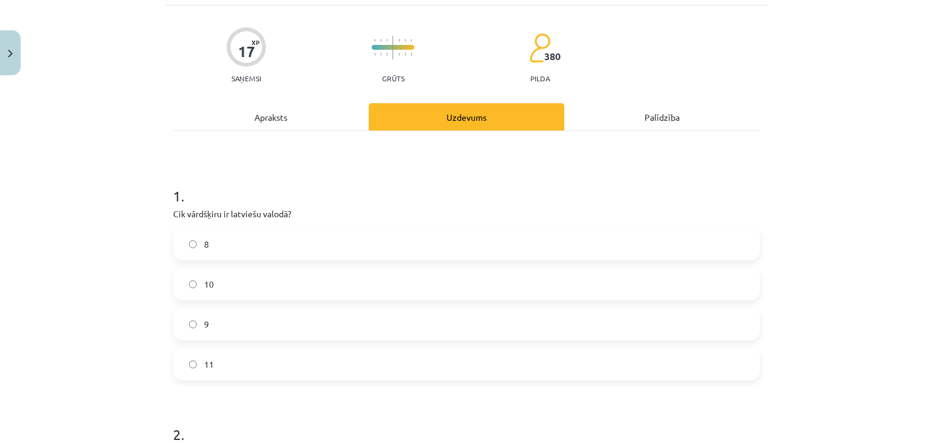
click at [281, 114] on div "Apraksts" at bounding box center [271, 116] width 196 height 27
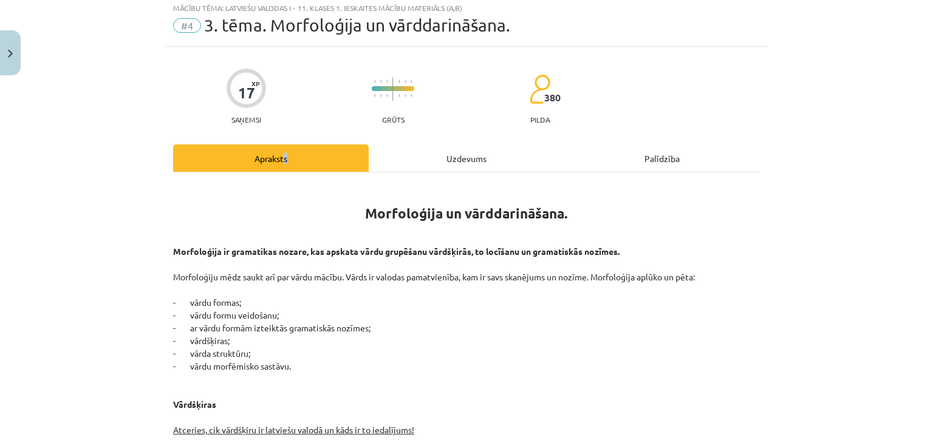
scroll to position [30, 0]
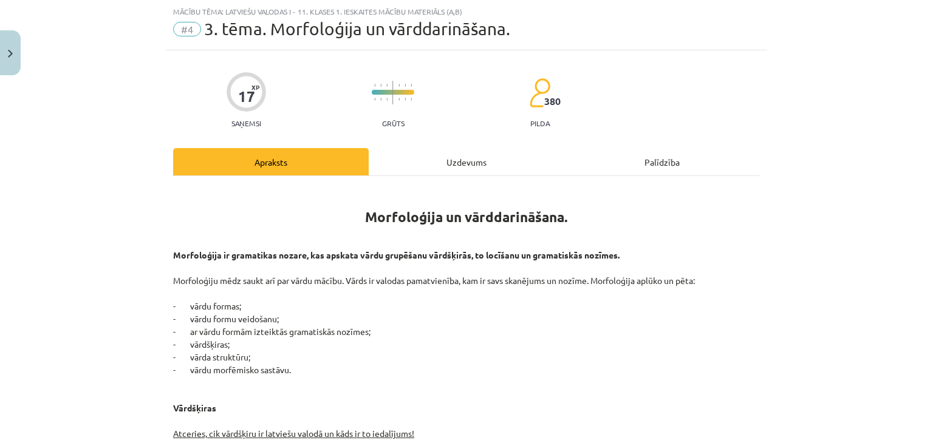
click at [423, 175] on div "Uzdevums" at bounding box center [467, 161] width 196 height 27
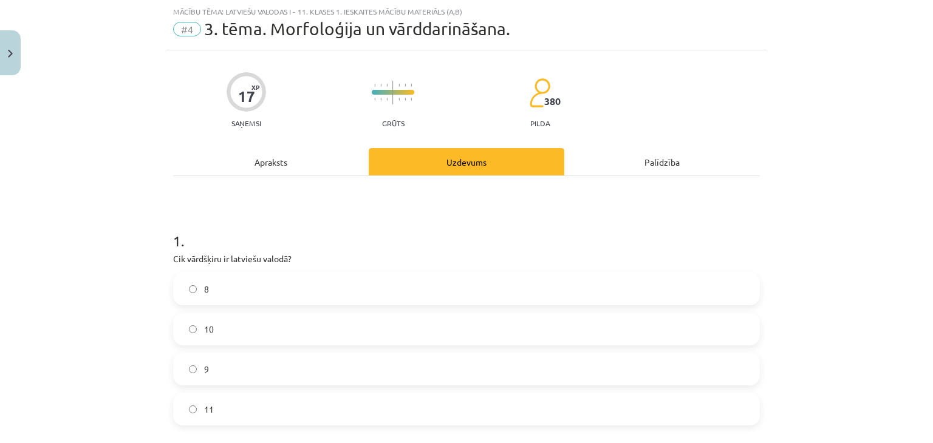
click at [250, 358] on label "9" at bounding box center [466, 369] width 584 height 30
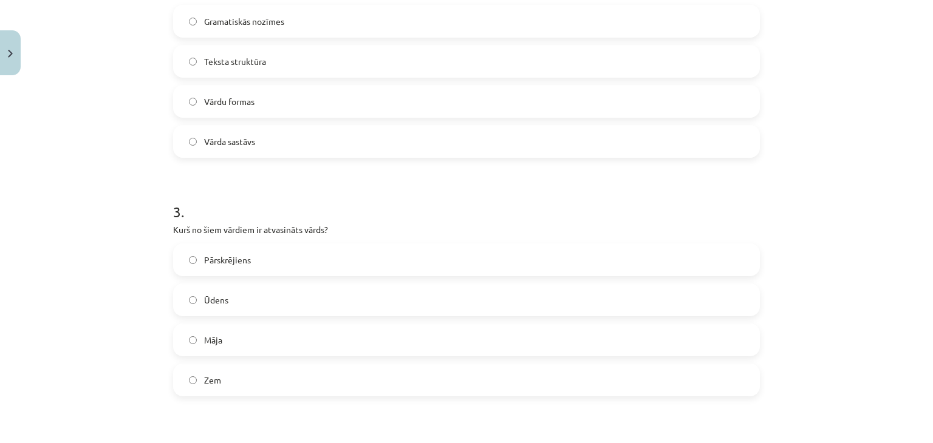
scroll to position [1108, 0]
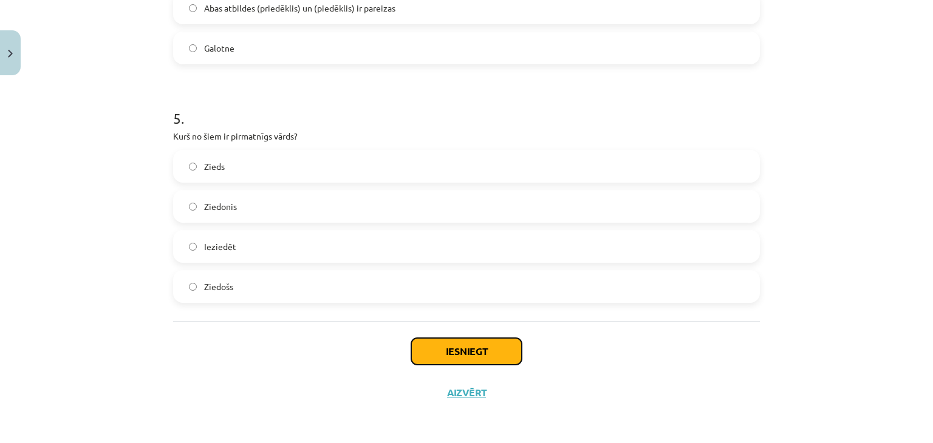
click at [477, 361] on button "Iesniegt" at bounding box center [466, 351] width 111 height 27
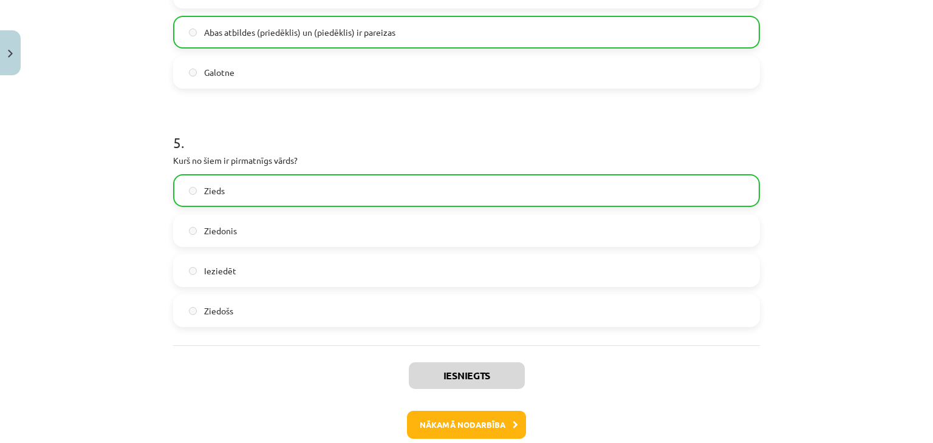
scroll to position [1147, 0]
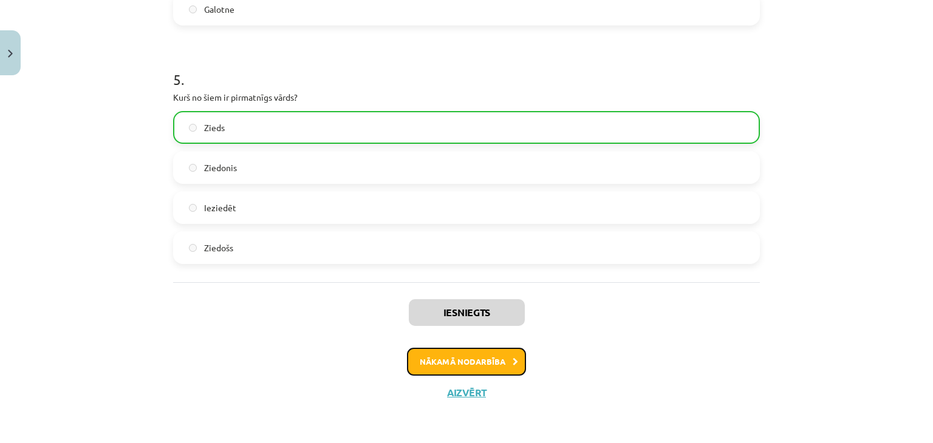
click at [496, 369] on button "Nākamā nodarbība" at bounding box center [466, 362] width 119 height 28
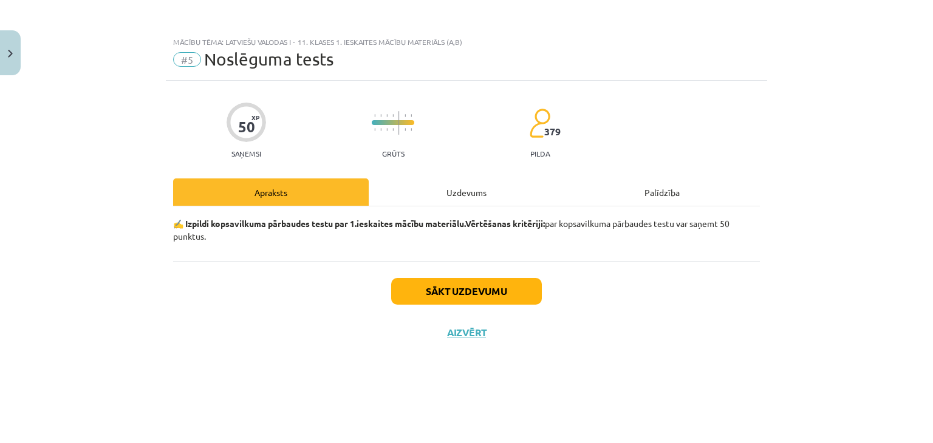
scroll to position [0, 0]
click at [454, 293] on button "Sākt uzdevumu" at bounding box center [466, 291] width 151 height 27
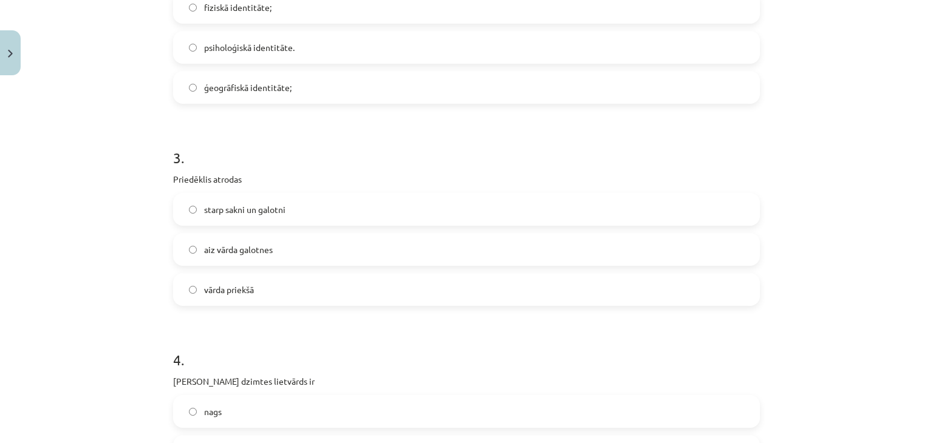
scroll to position [547, 0]
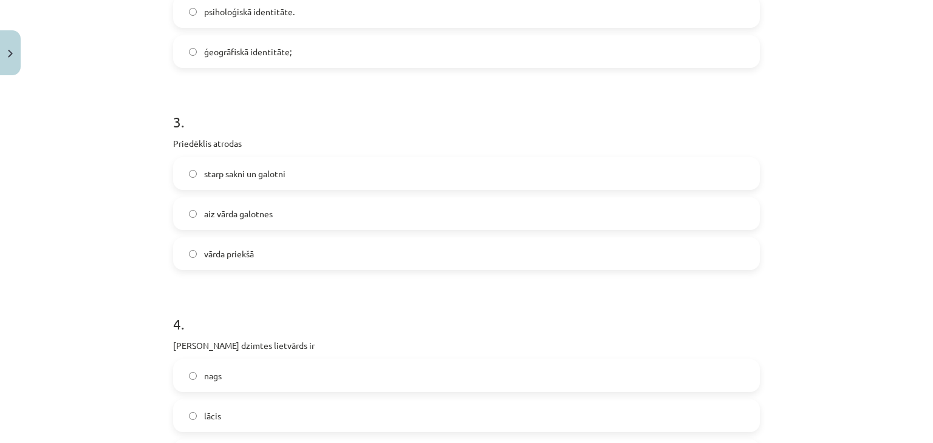
click at [284, 252] on label "vārda priekšā" at bounding box center [466, 254] width 584 height 30
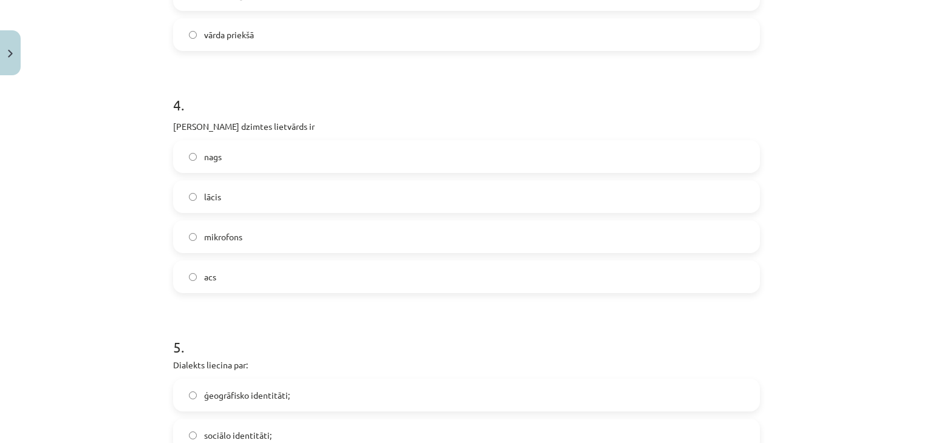
scroll to position [789, 0]
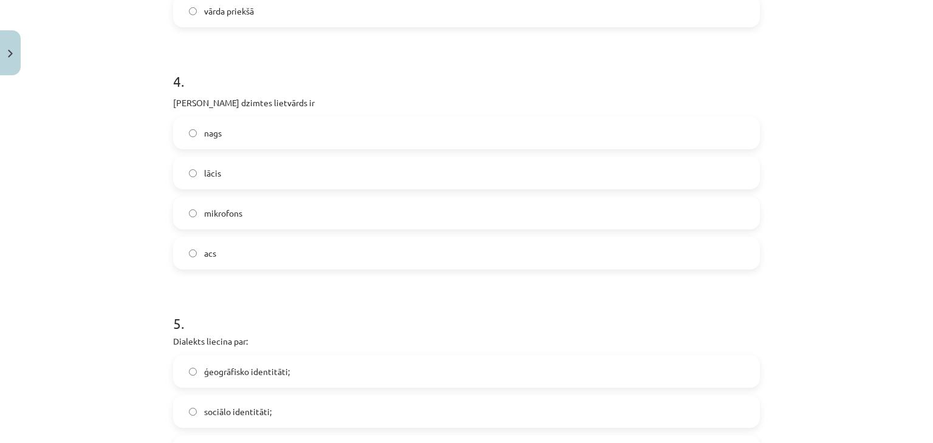
click at [299, 253] on label "acs" at bounding box center [466, 253] width 584 height 30
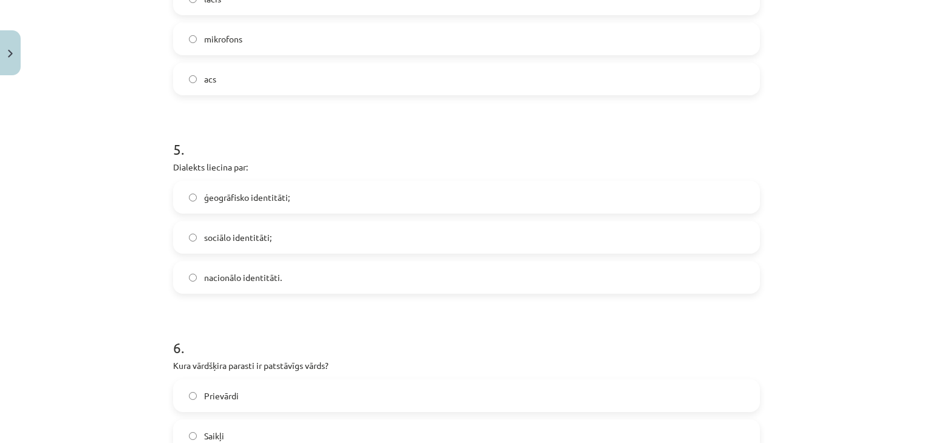
scroll to position [972, 0]
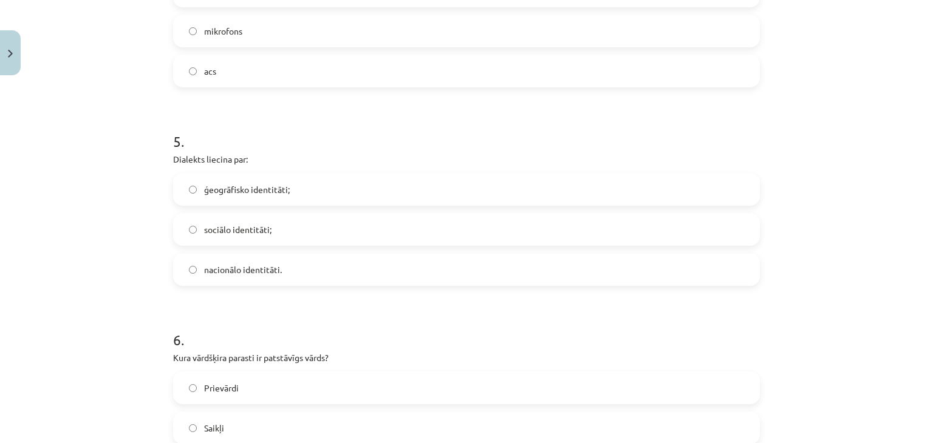
click at [313, 180] on label "ģeogrāfisko identitāti;" at bounding box center [466, 189] width 584 height 30
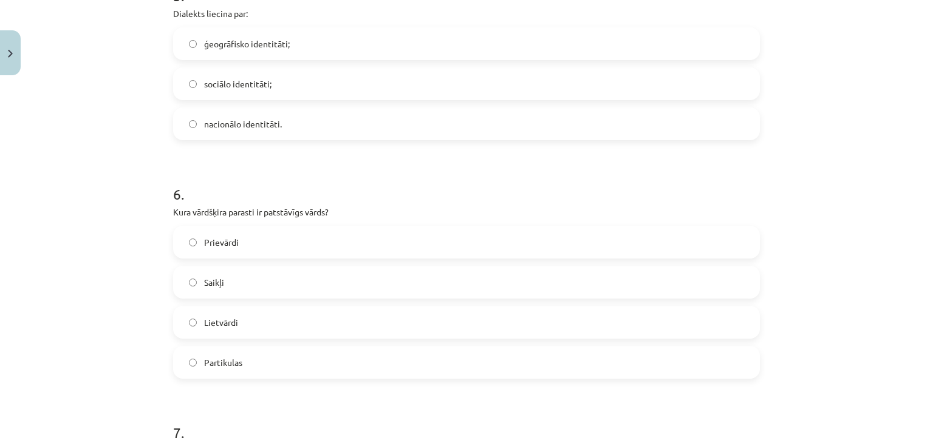
scroll to position [1154, 0]
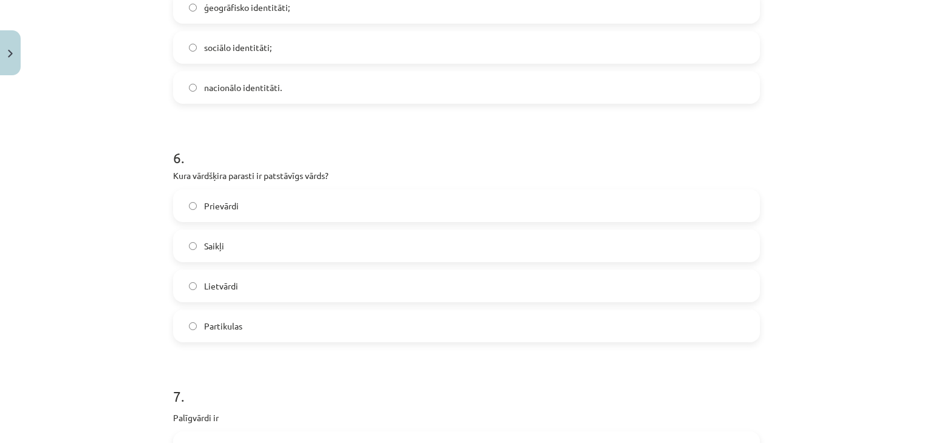
click at [290, 291] on label "Lietvārdi" at bounding box center [466, 286] width 584 height 30
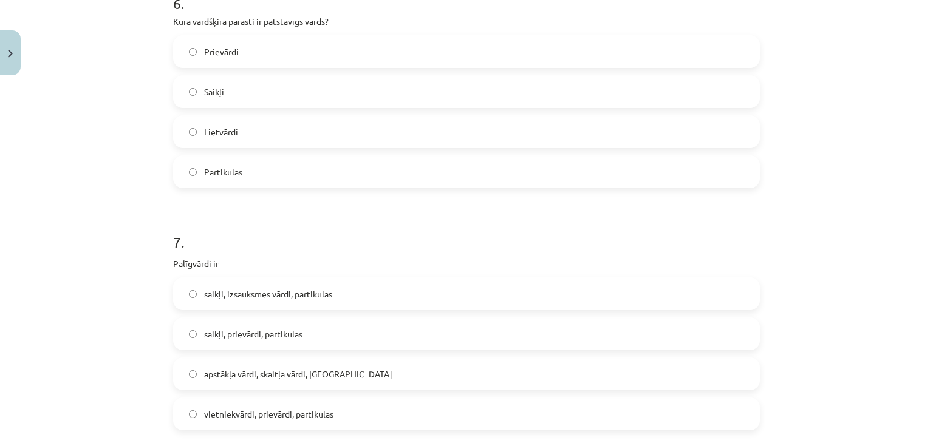
scroll to position [1397, 0]
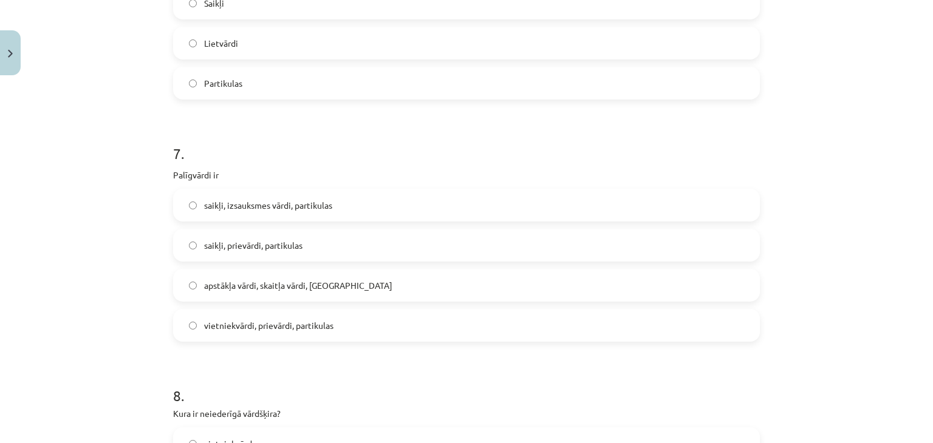
click at [328, 208] on span "saikļi, izsauksmes vārdi, partikulas" at bounding box center [268, 205] width 128 height 13
click at [362, 248] on label "saikļi, prievārdi, partikulas" at bounding box center [466, 245] width 584 height 30
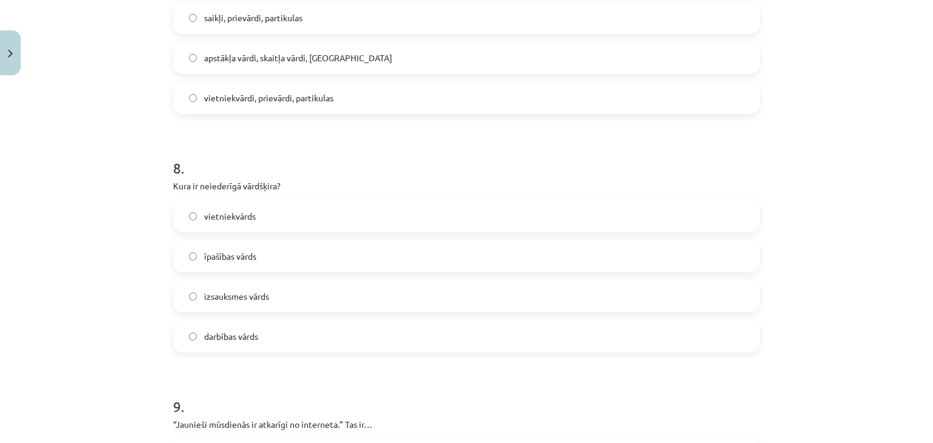
scroll to position [1640, 0]
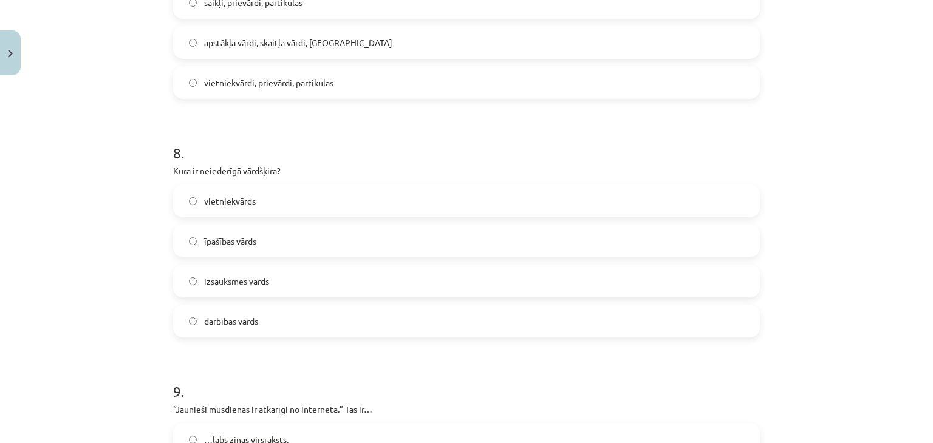
click at [394, 292] on label "izsauksmes vārds" at bounding box center [466, 281] width 584 height 30
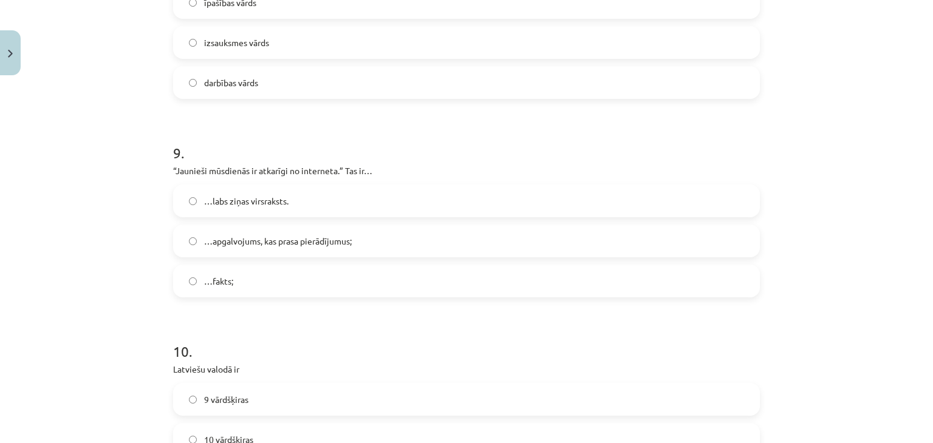
scroll to position [1883, 0]
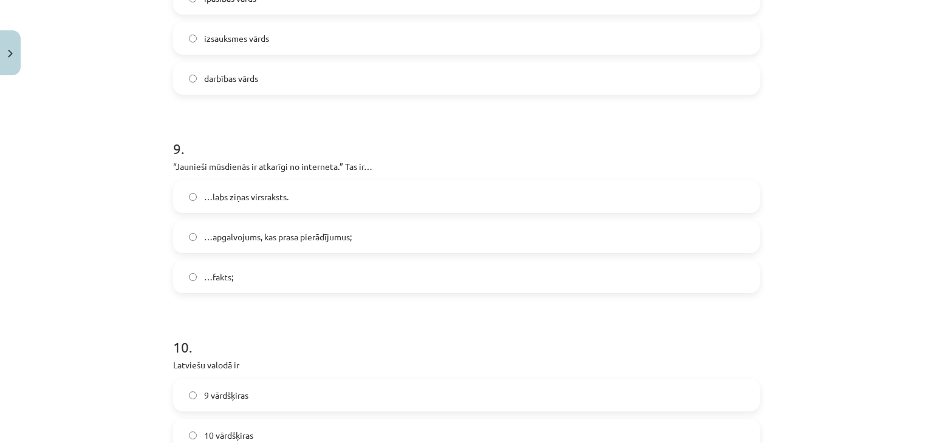
click at [389, 237] on label "…apgalvojums, kas prasa pierādījumus;" at bounding box center [466, 237] width 584 height 30
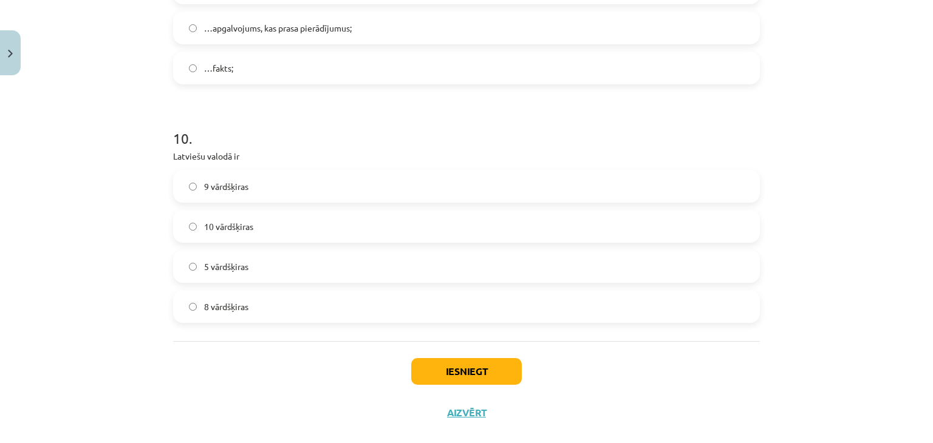
scroll to position [2112, 0]
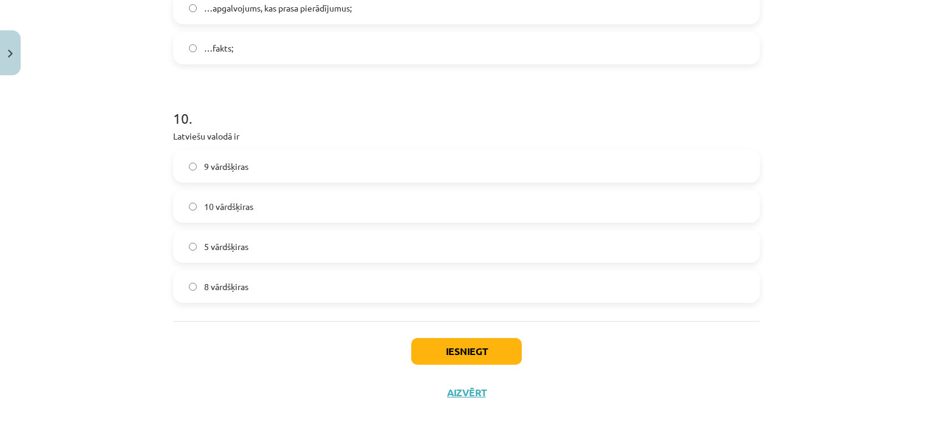
click at [339, 205] on label "10 vārdšķiras" at bounding box center [466, 206] width 584 height 30
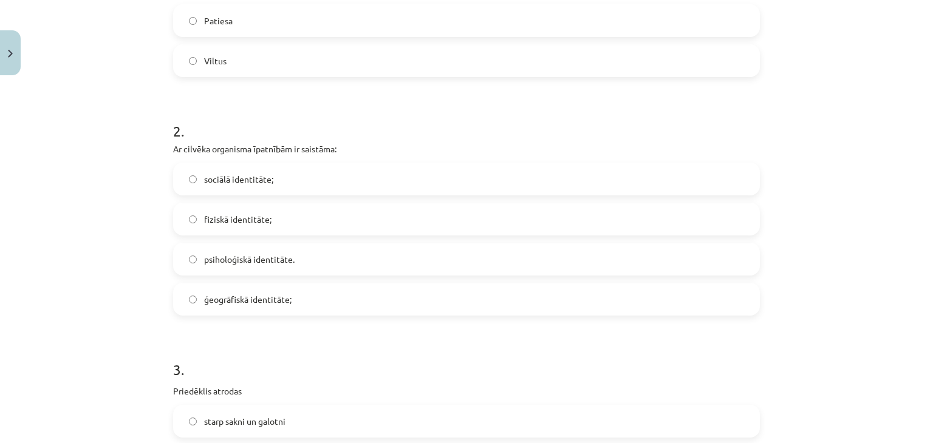
scroll to position [290, 0]
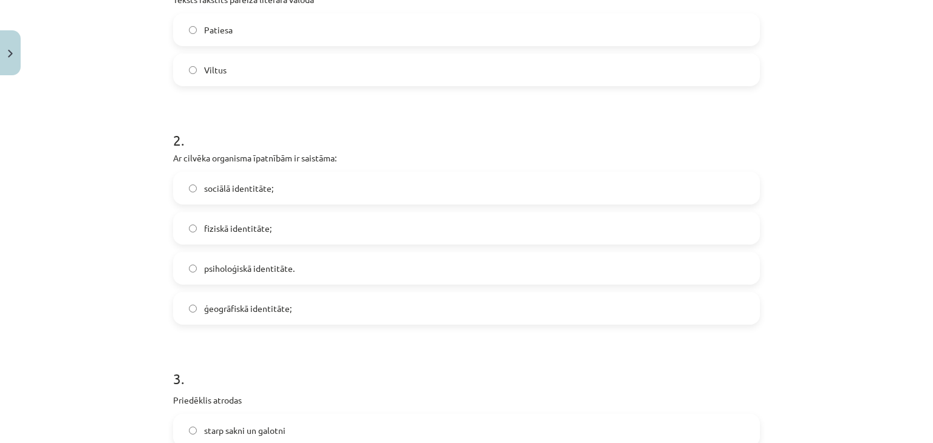
click at [317, 188] on label "sociālā identitāte;" at bounding box center [466, 188] width 584 height 30
click at [322, 234] on label "fiziskā identitāte;" at bounding box center [466, 228] width 584 height 30
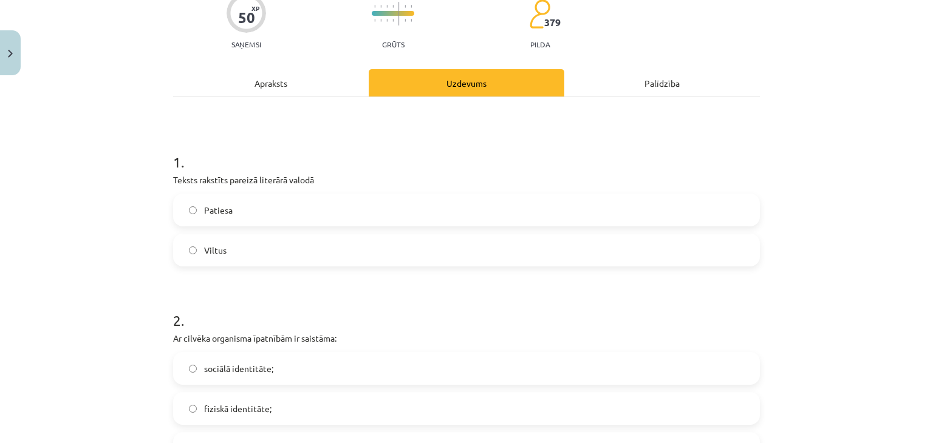
scroll to position [107, 0]
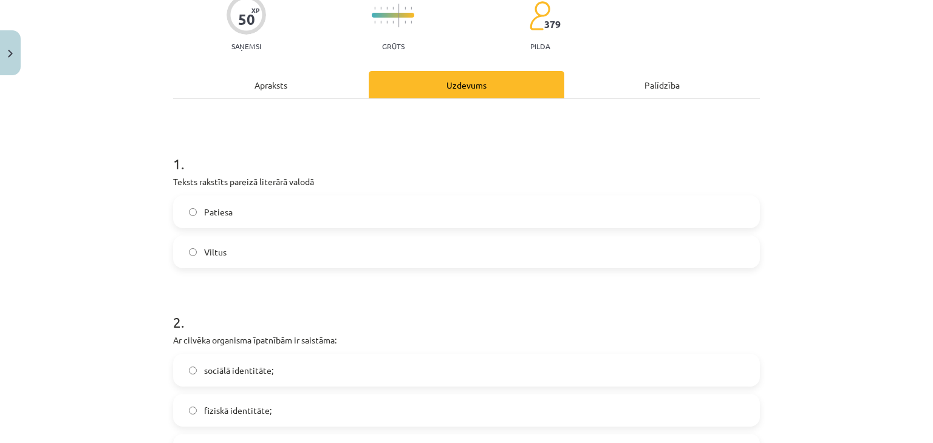
click at [356, 219] on label "Patiesa" at bounding box center [466, 212] width 584 height 30
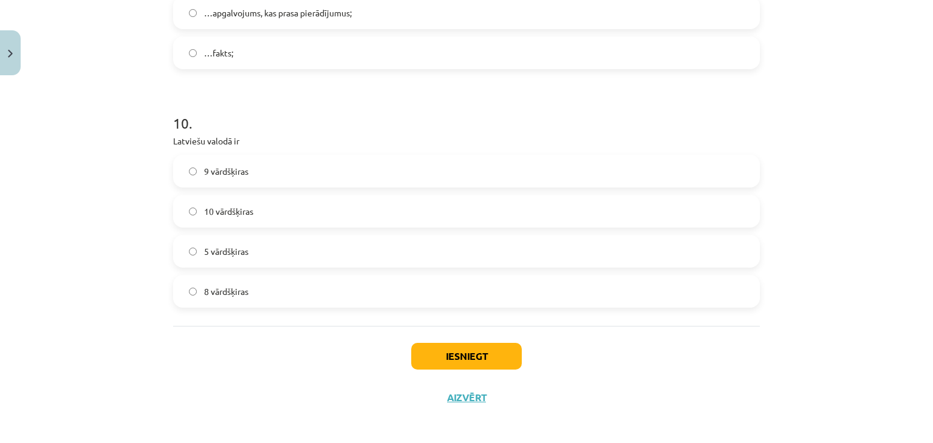
scroll to position [2112, 0]
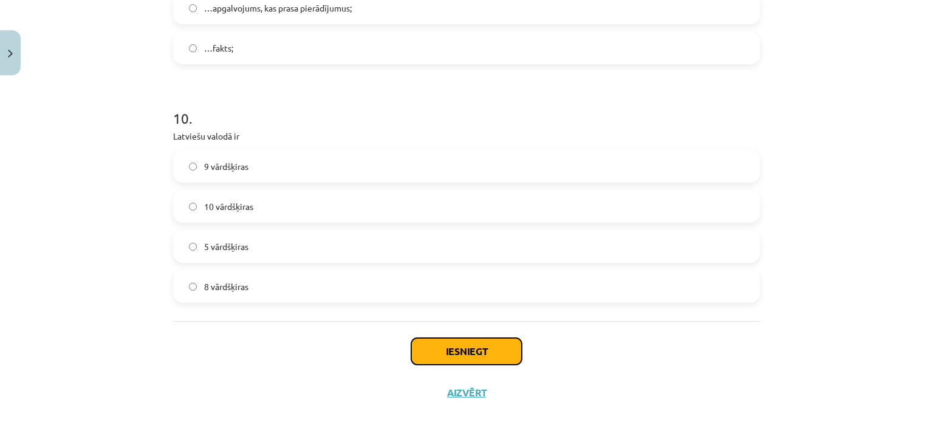
click at [486, 356] on button "Iesniegt" at bounding box center [466, 351] width 111 height 27
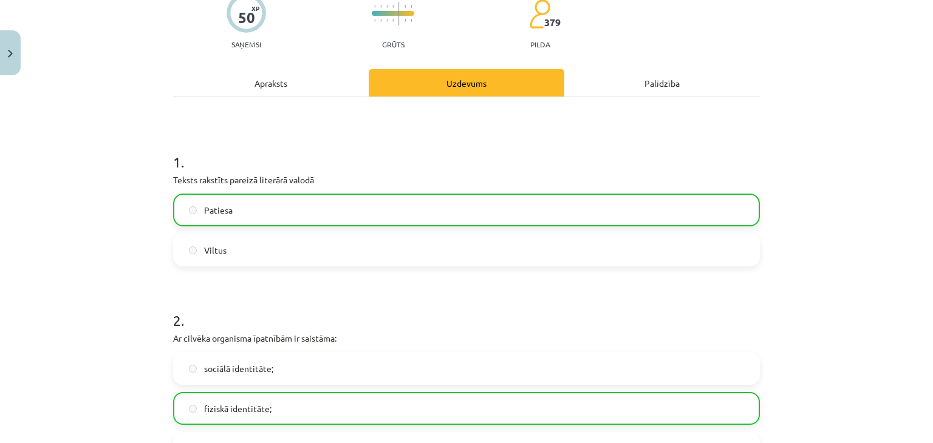
scroll to position [2150, 0]
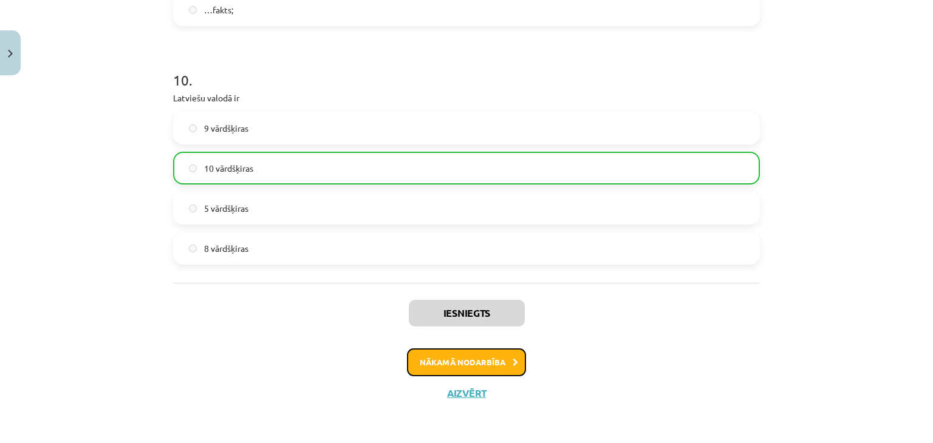
click at [485, 362] on button "Nākamā nodarbība" at bounding box center [466, 363] width 119 height 28
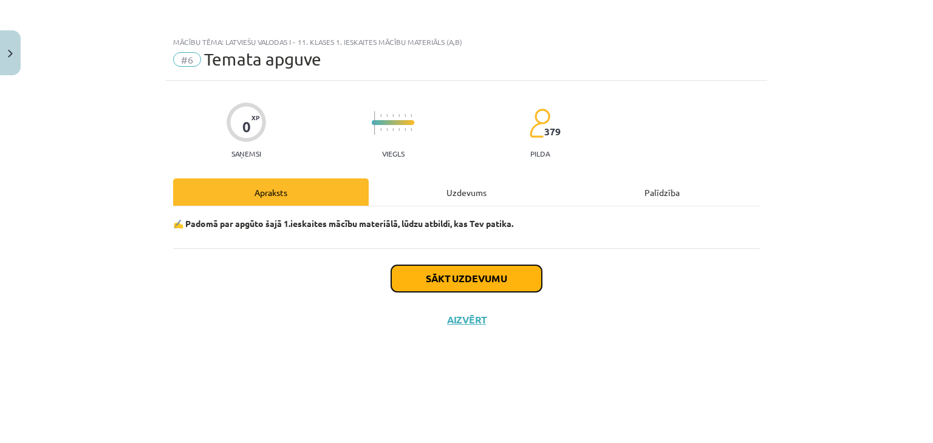
click at [444, 287] on button "Sākt uzdevumu" at bounding box center [466, 278] width 151 height 27
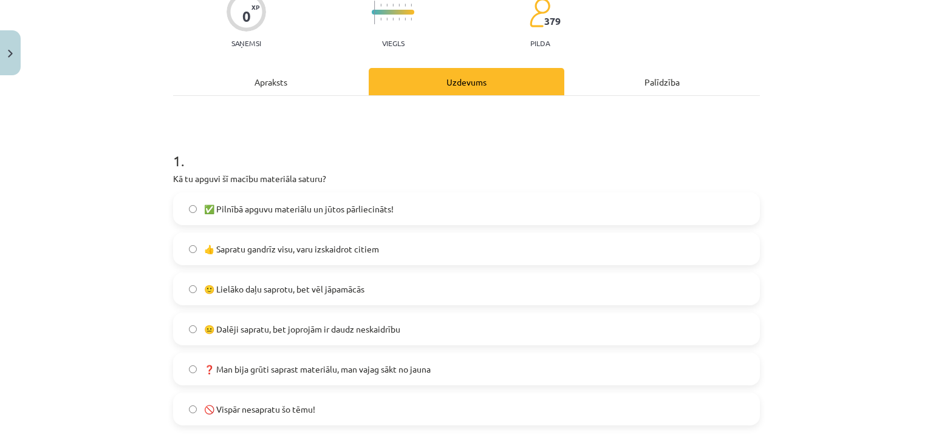
scroll to position [121, 0]
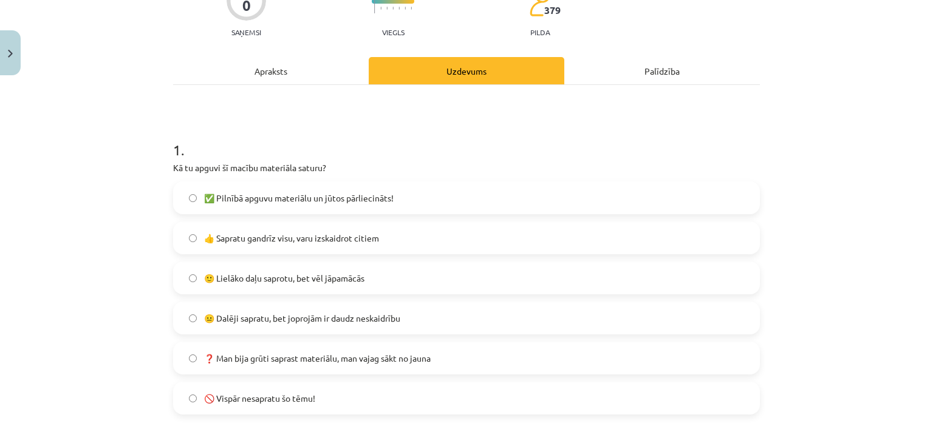
click at [316, 207] on label "✅ Pilnībā apguvu materiālu un jūtos pārliecināts!" at bounding box center [466, 198] width 584 height 30
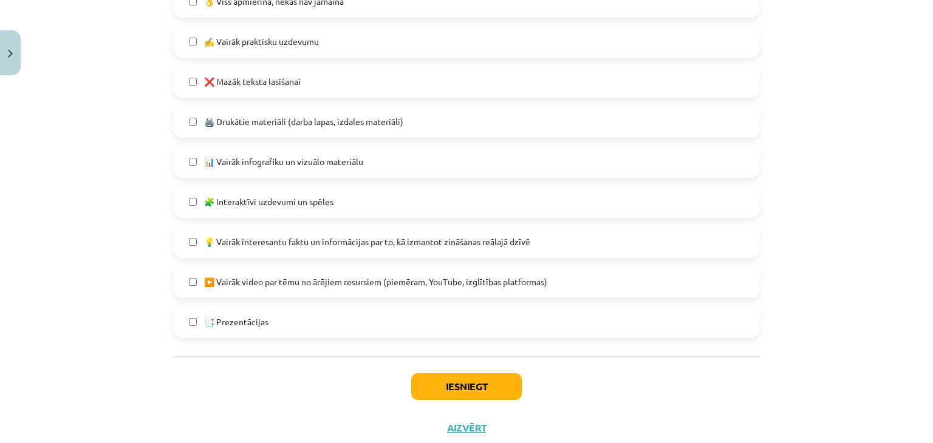
scroll to position [729, 0]
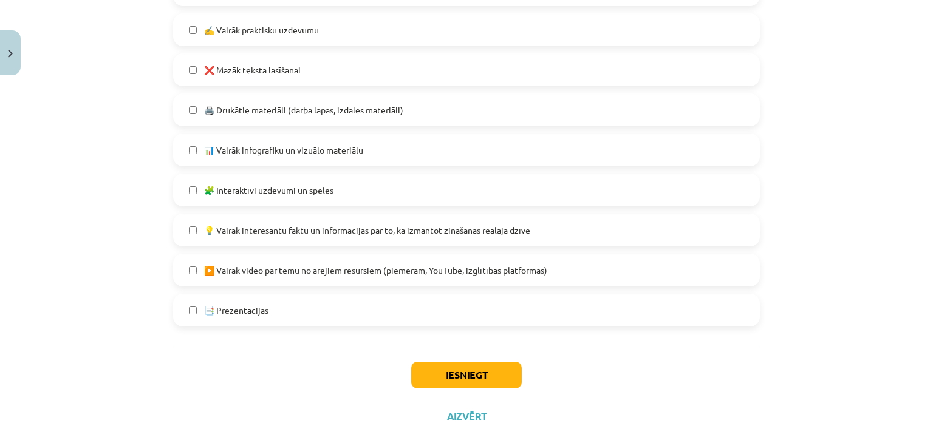
click at [369, 151] on label "📊 Vairāk infografiku un vizuālo materiālu" at bounding box center [466, 150] width 584 height 30
click at [367, 182] on label "🧩 Interaktīvi uzdevumi un spēles" at bounding box center [466, 190] width 584 height 30
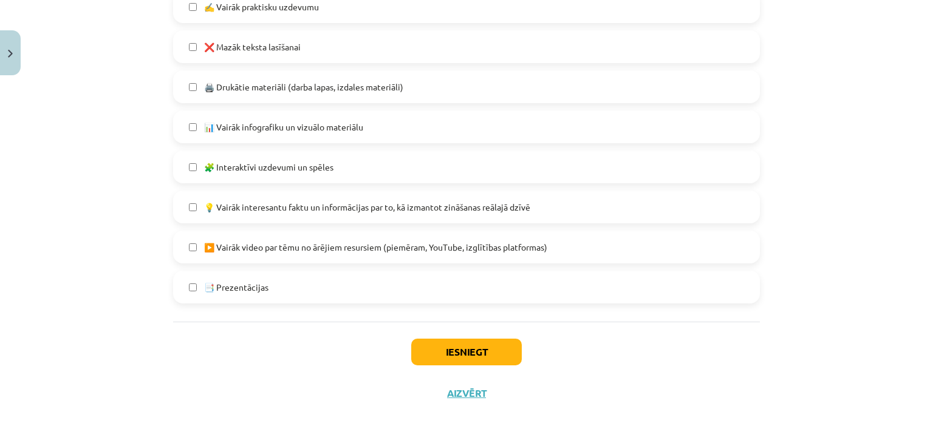
scroll to position [753, 0]
click at [454, 343] on button "Iesniegt" at bounding box center [466, 351] width 111 height 27
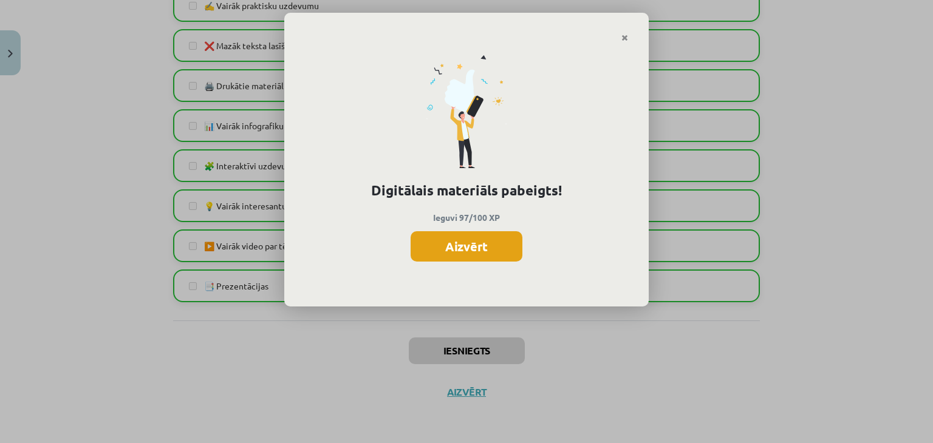
click at [489, 239] on button "Aizvērt" at bounding box center [467, 246] width 112 height 30
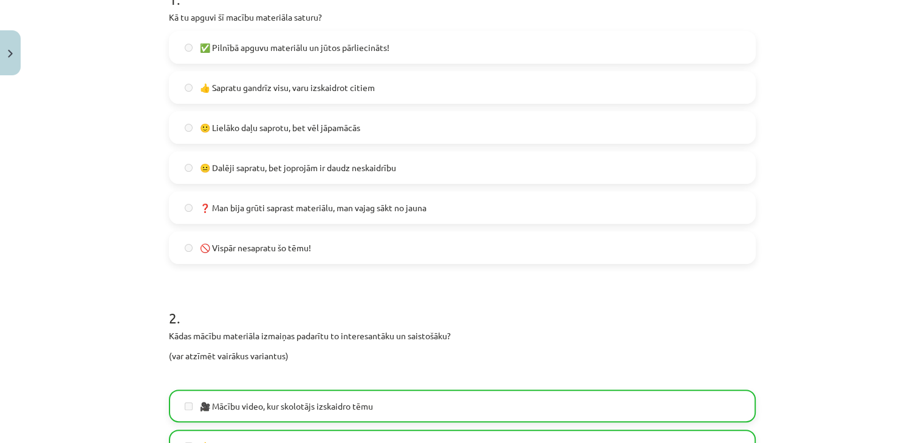
scroll to position [146, 0]
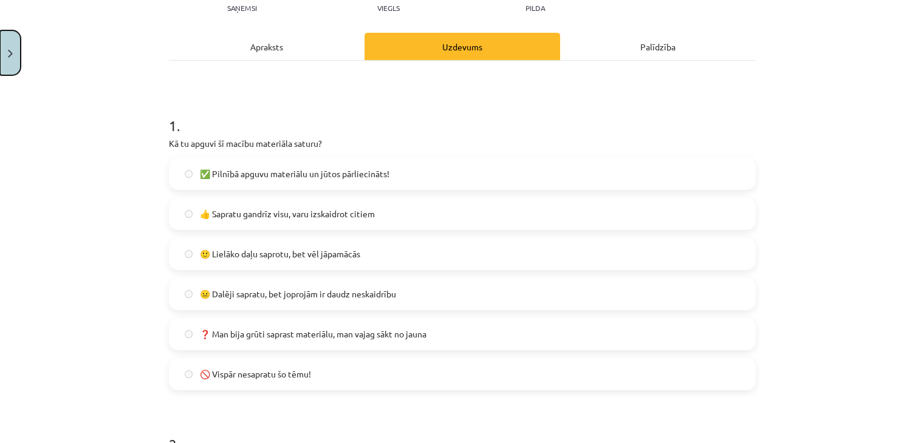
click at [7, 46] on button "Close" at bounding box center [10, 52] width 21 height 45
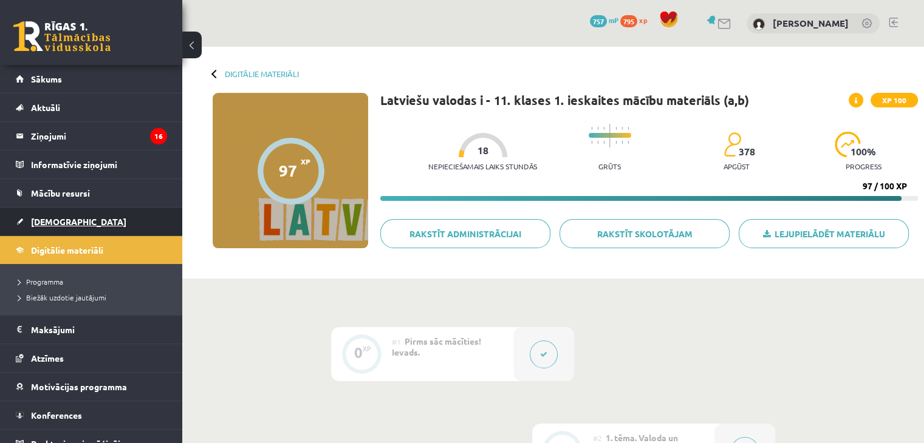
click at [41, 225] on span "[DEMOGRAPHIC_DATA]" at bounding box center [78, 221] width 95 height 11
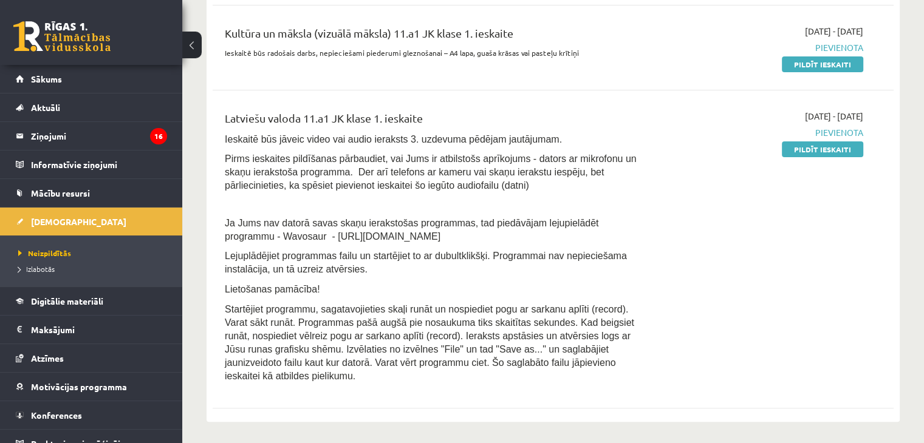
scroll to position [364, 0]
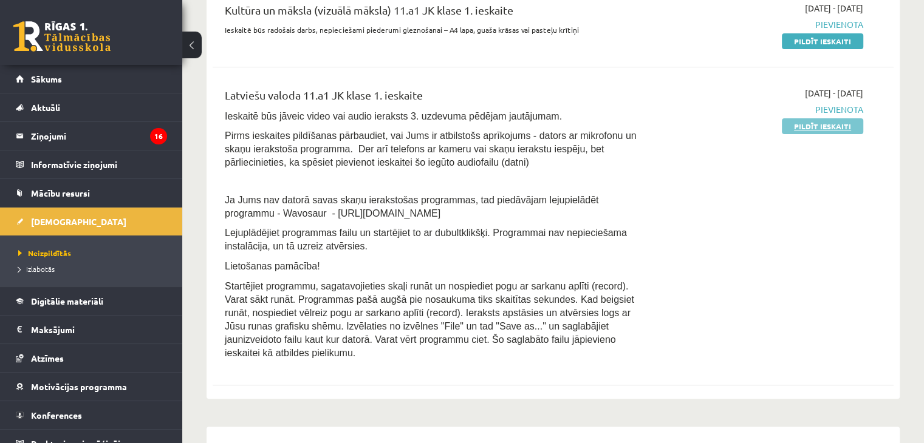
click at [847, 121] on link "Pildīt ieskaiti" at bounding box center [822, 126] width 81 height 16
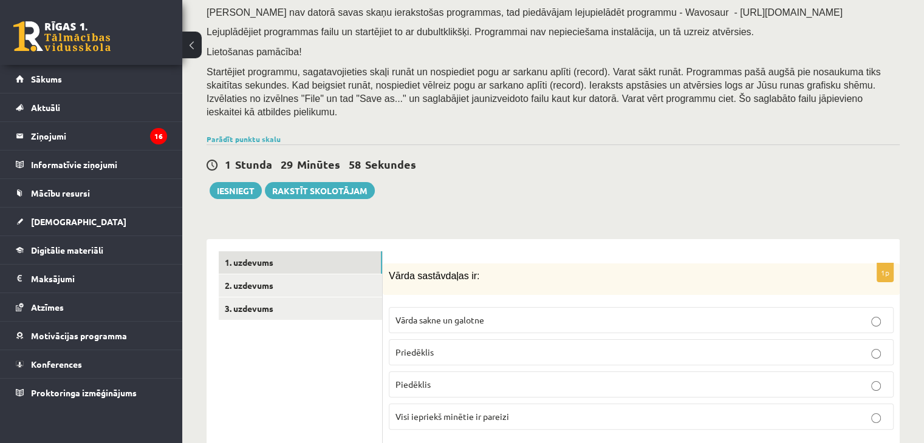
scroll to position [304, 0]
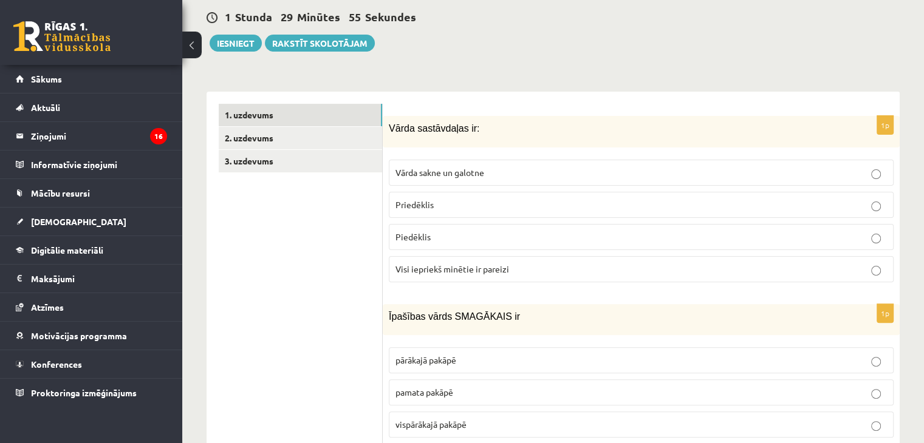
click at [508, 263] on p "Visi iepriekš minētie ir pareizi" at bounding box center [640, 269] width 491 height 13
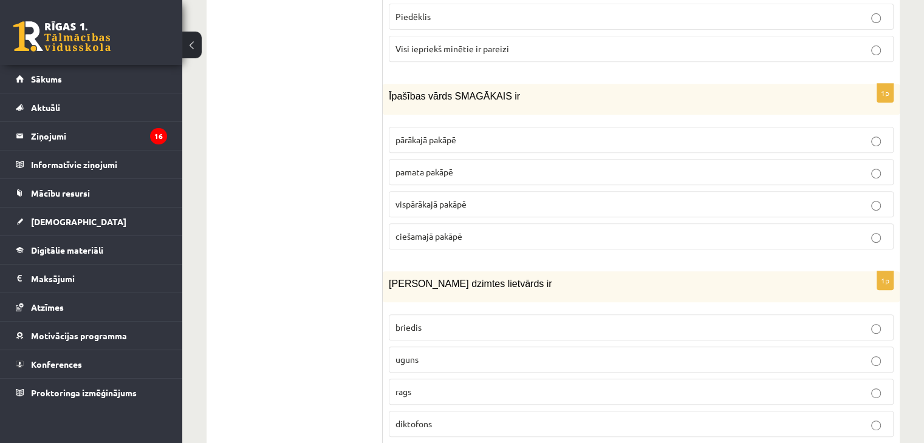
scroll to position [547, 0]
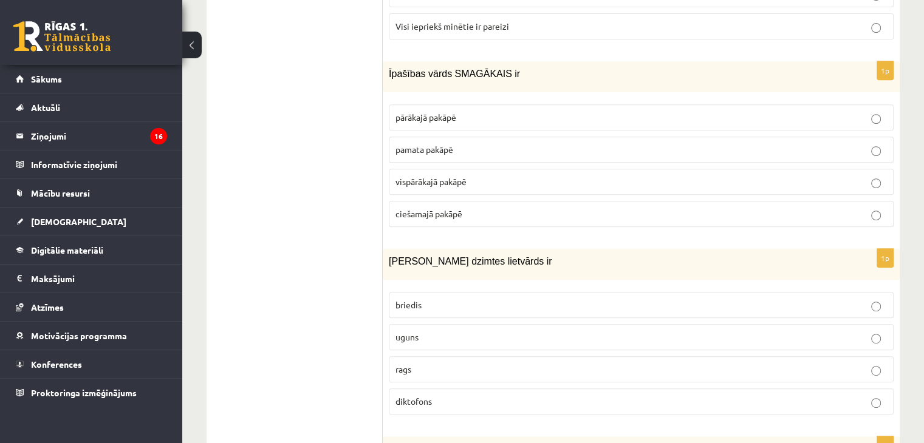
click at [443, 112] on span "pārākajā pakāpē" at bounding box center [425, 117] width 61 height 11
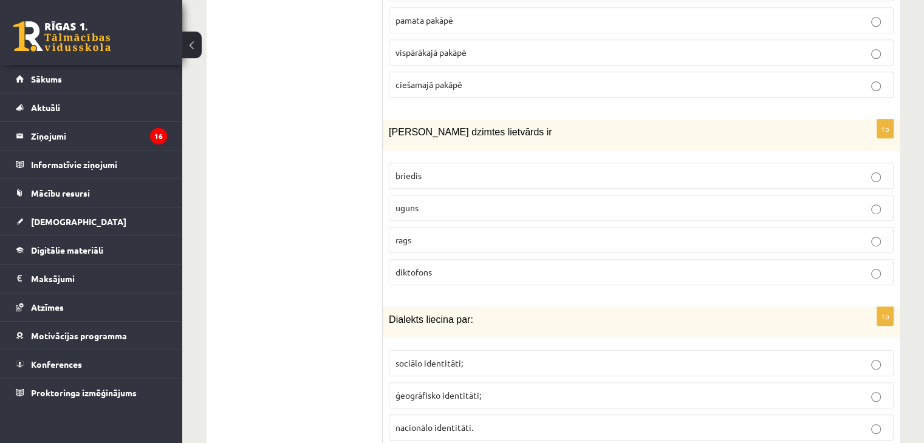
scroll to position [729, 0]
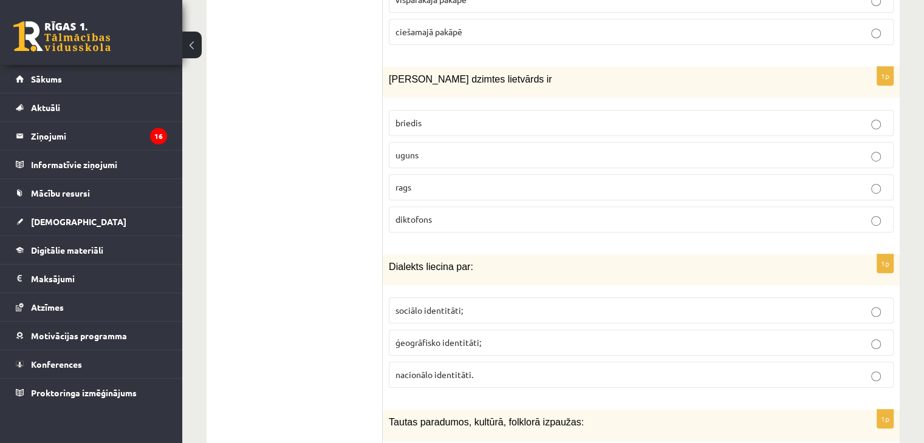
click at [443, 149] on p "uguns" at bounding box center [640, 155] width 491 height 13
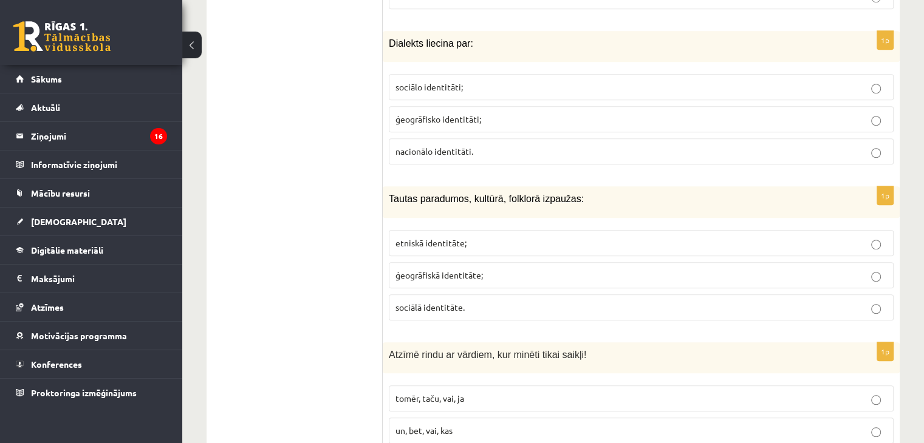
scroll to position [972, 0]
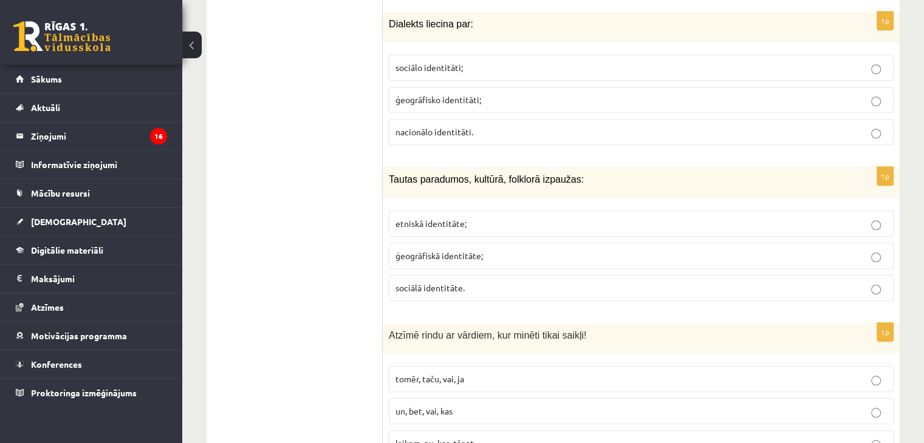
click at [468, 92] on label "ģeogrāfisko identitāti;" at bounding box center [641, 100] width 505 height 26
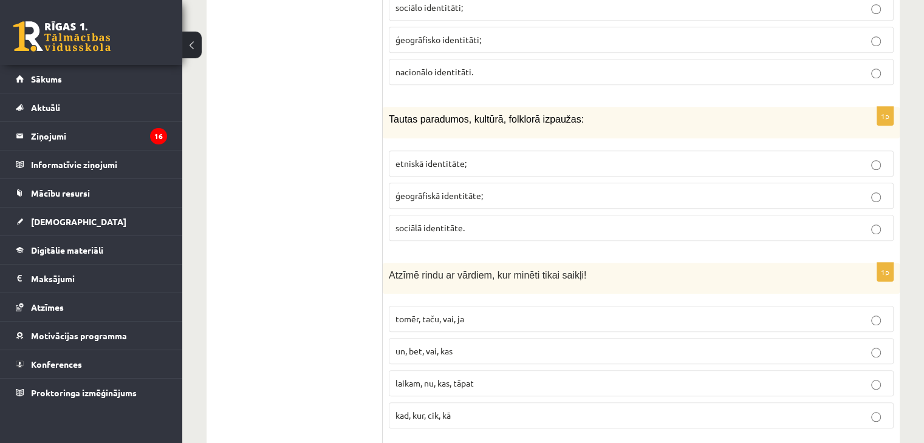
scroll to position [1032, 0]
click at [475, 157] on p "etniskā identitāte;" at bounding box center [640, 163] width 491 height 13
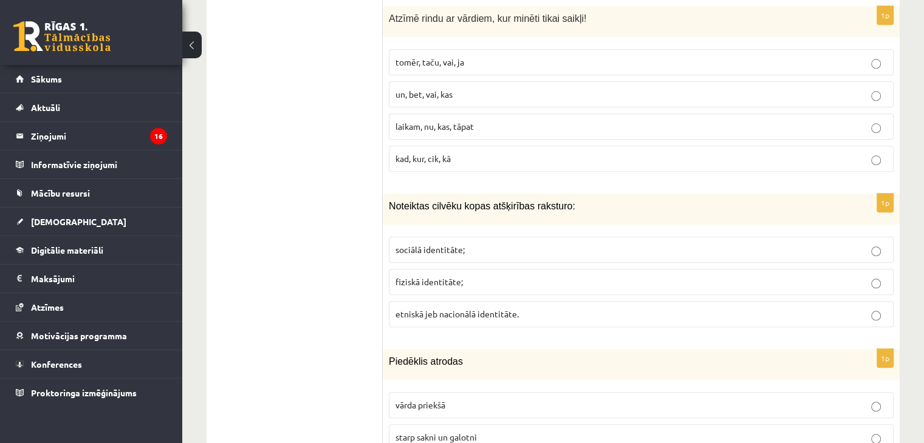
scroll to position [1275, 0]
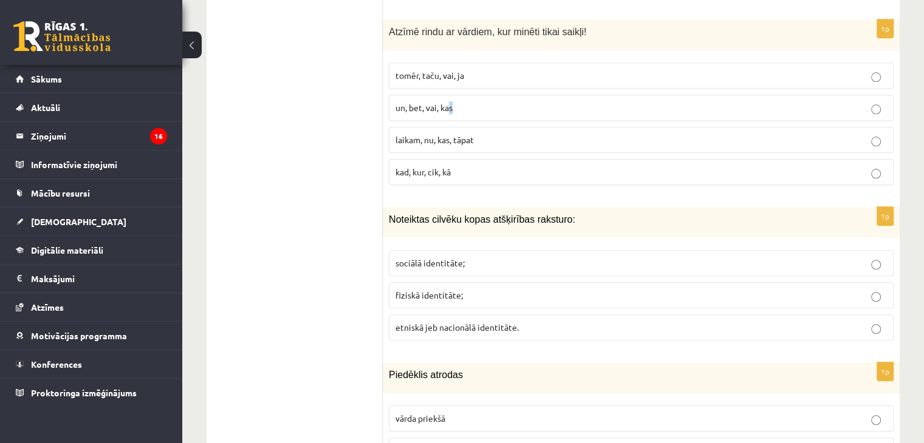
click at [453, 100] on label "un, bet, vai, kas" at bounding box center [641, 108] width 505 height 26
click at [459, 101] on p "un, bet, vai, kas" at bounding box center [640, 107] width 491 height 13
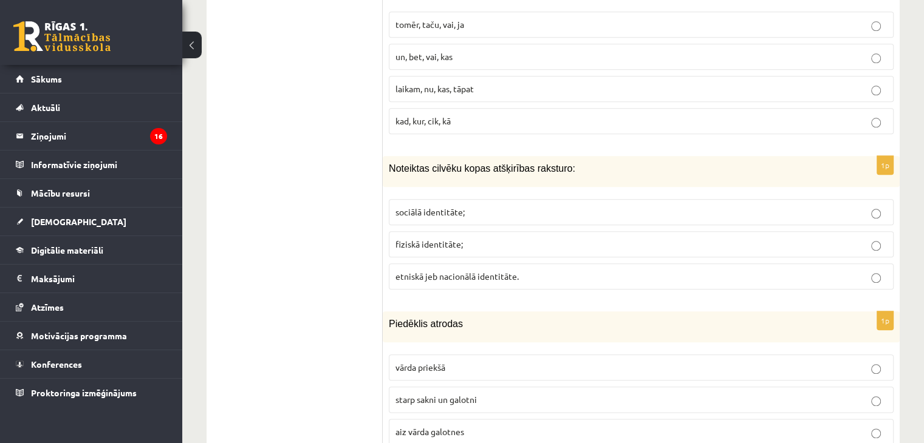
scroll to position [1457, 0]
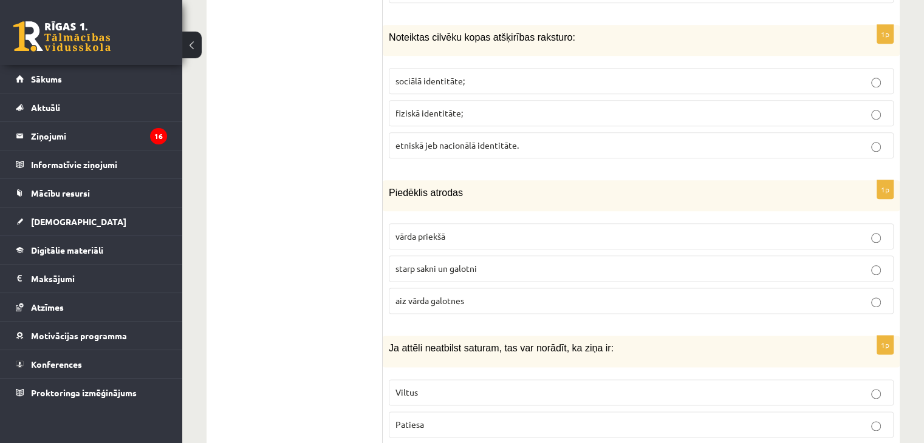
click at [471, 75] on p "sociālā identitāte;" at bounding box center [640, 81] width 491 height 13
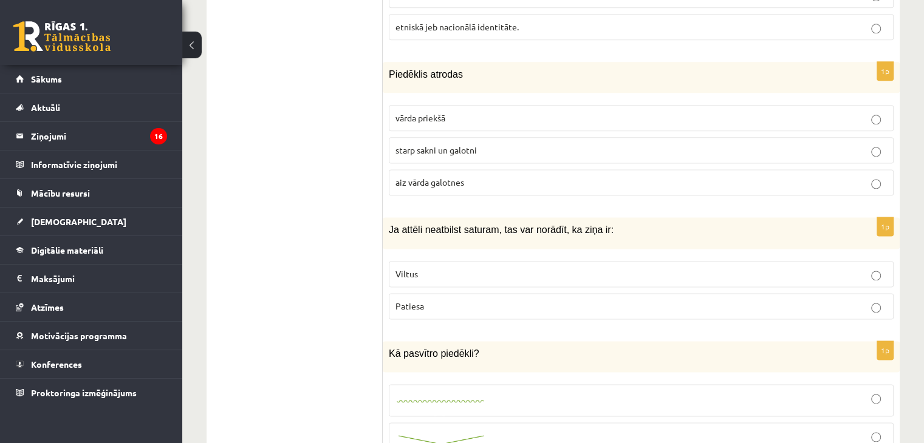
scroll to position [1579, 0]
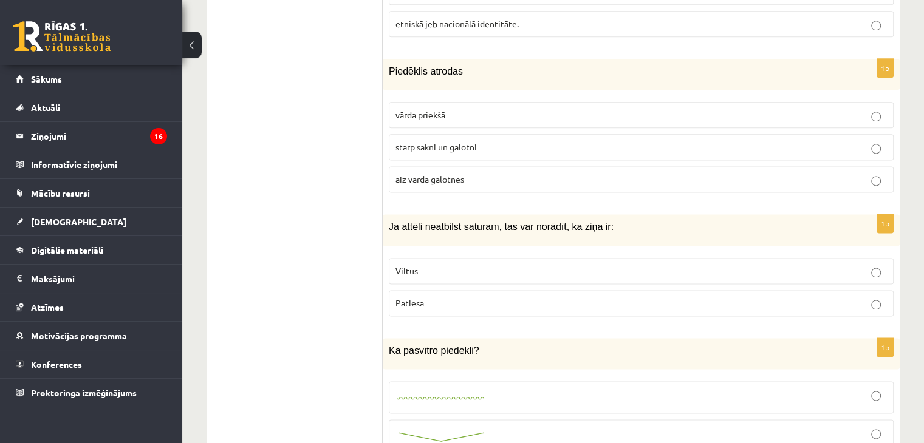
click at [488, 141] on p "starp sakni un galotni" at bounding box center [640, 147] width 491 height 13
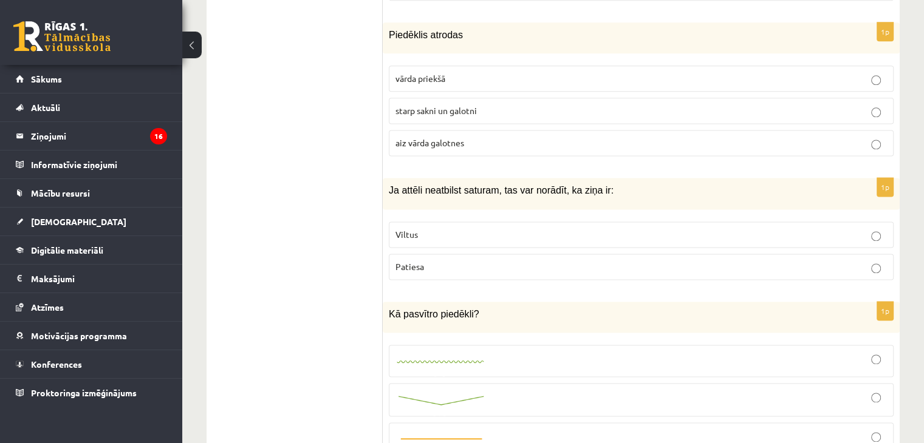
scroll to position [1761, 0]
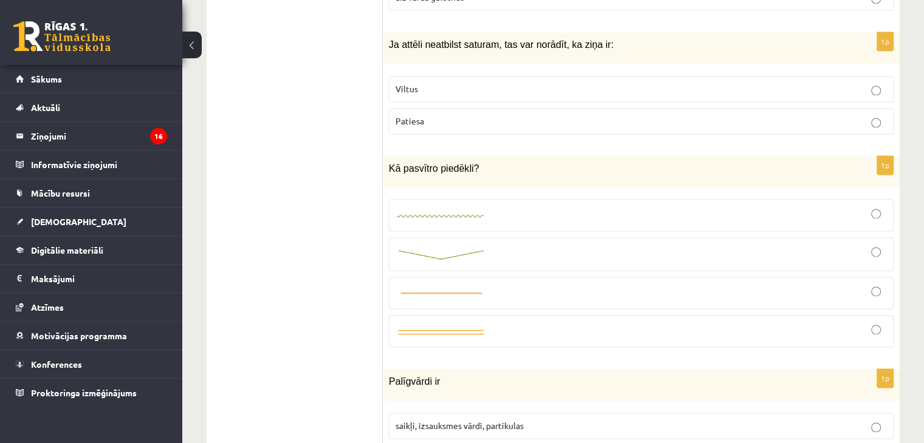
click at [503, 83] on p "Viltus" at bounding box center [640, 89] width 491 height 13
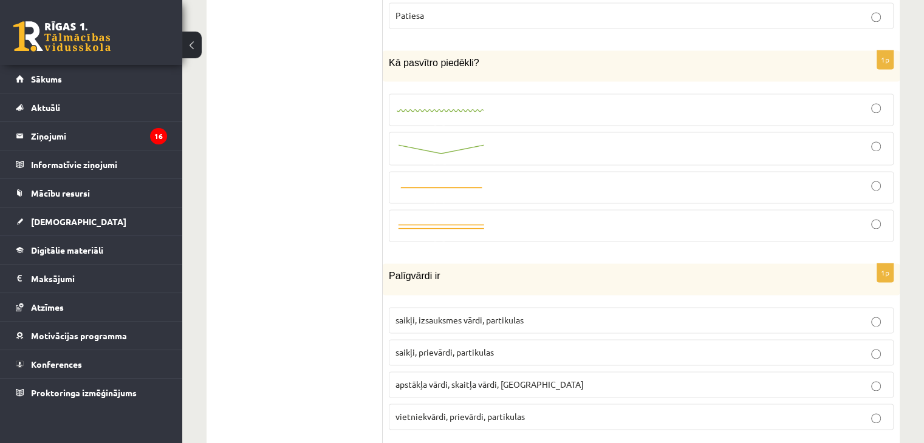
scroll to position [1883, 0]
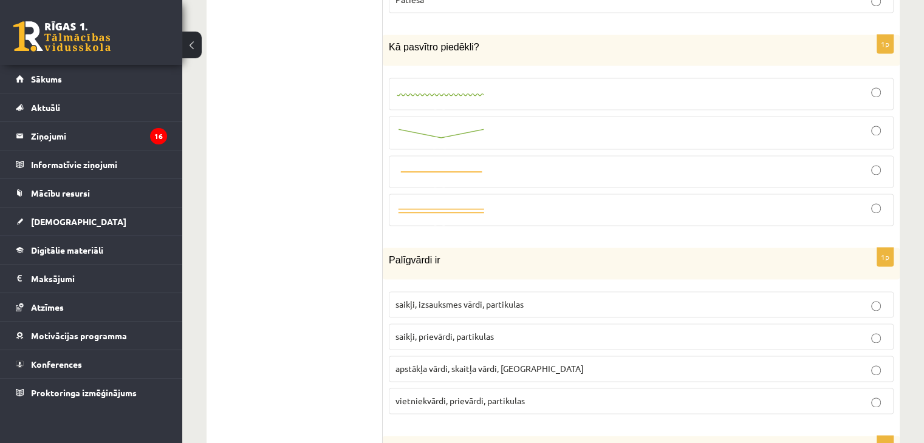
click at [491, 84] on div at bounding box center [640, 93] width 491 height 19
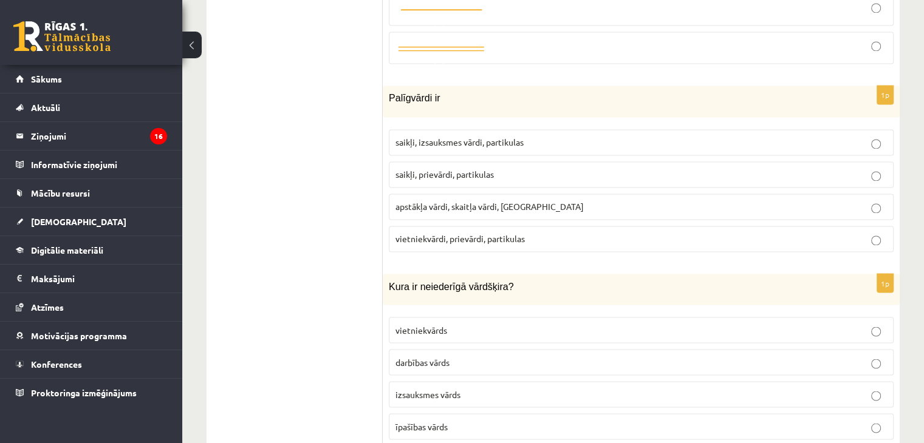
scroll to position [2004, 0]
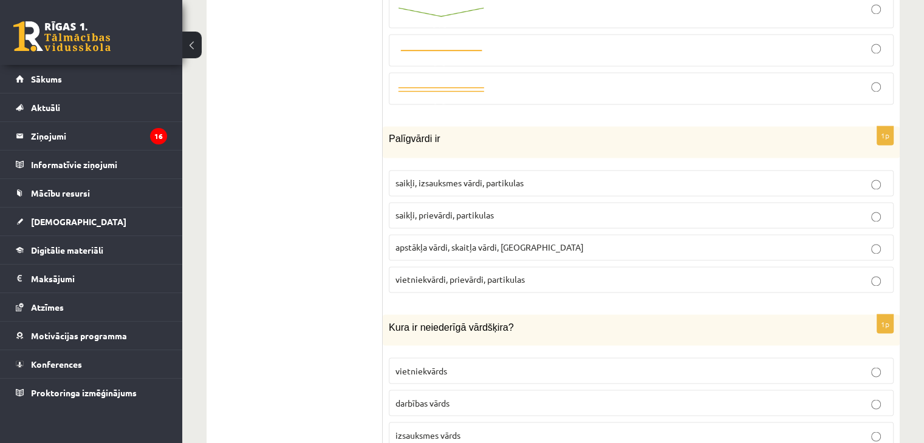
drag, startPoint x: 479, startPoint y: 188, endPoint x: 483, endPoint y: 183, distance: 6.9
click at [480, 209] on p "saikļi, prievārdi, partikulas" at bounding box center [640, 215] width 491 height 13
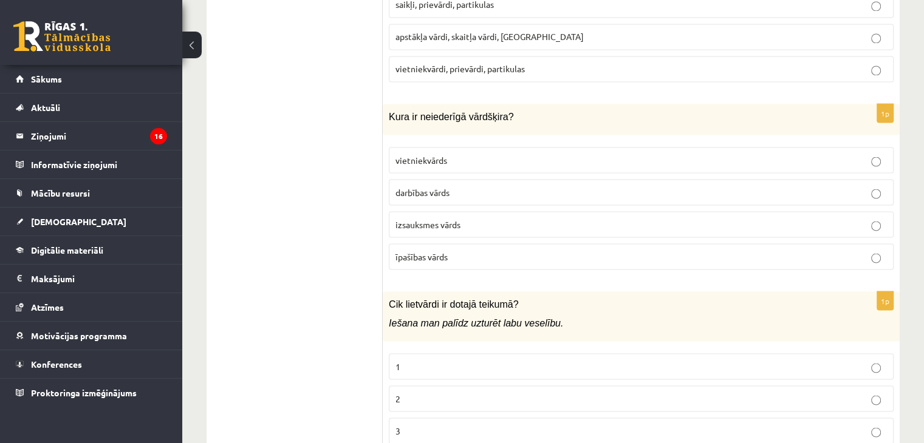
scroll to position [2247, 0]
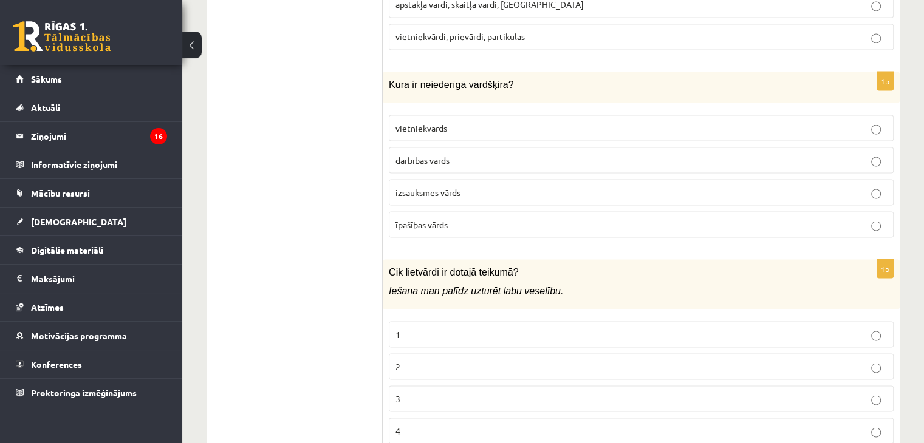
click at [496, 186] on p "izsauksmes vārds" at bounding box center [640, 192] width 491 height 13
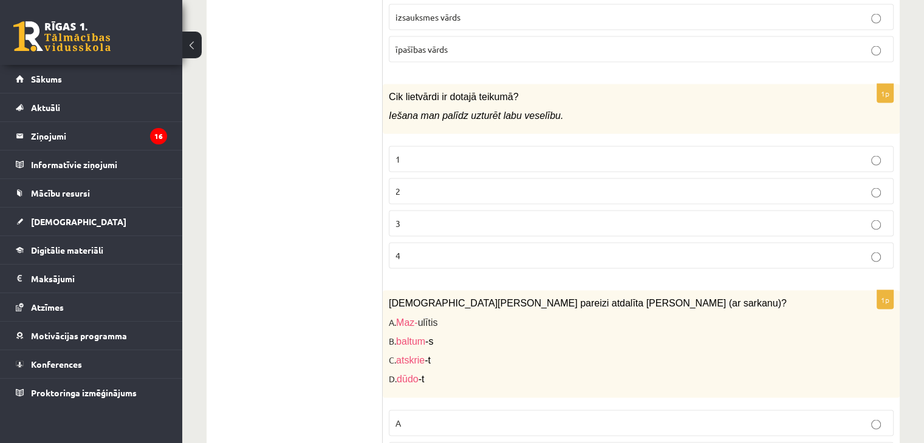
scroll to position [2429, 0]
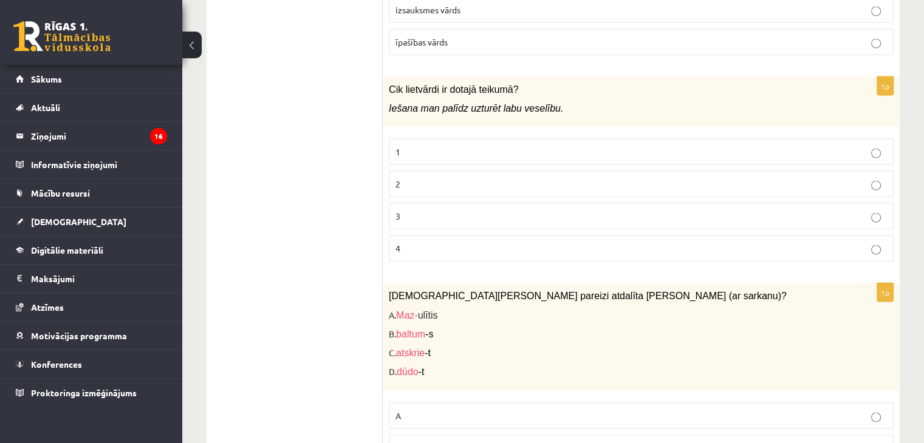
click at [423, 146] on p "1" at bounding box center [640, 152] width 491 height 13
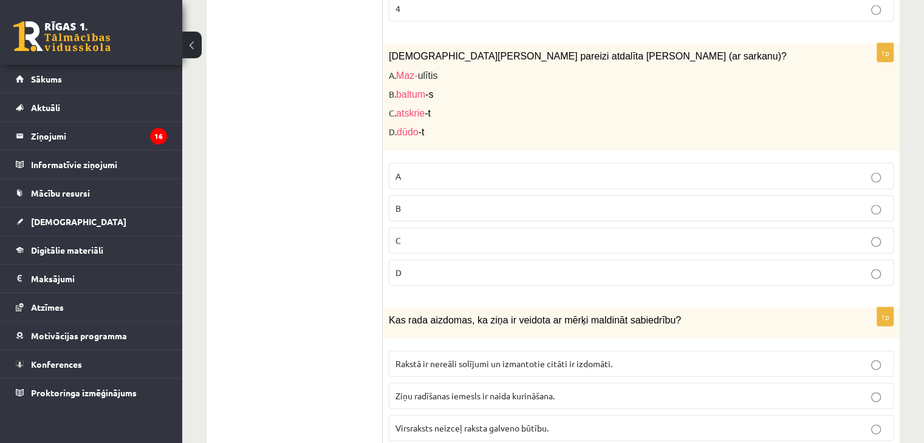
scroll to position [2672, 0]
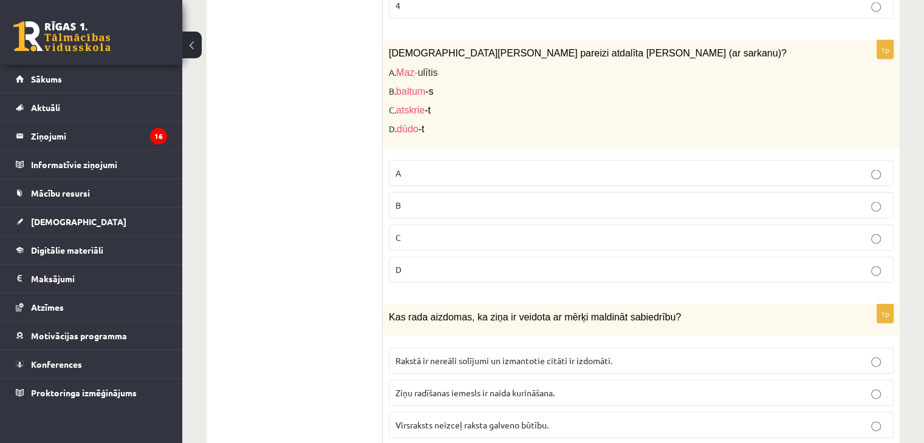
click at [433, 167] on p "A" at bounding box center [640, 173] width 491 height 13
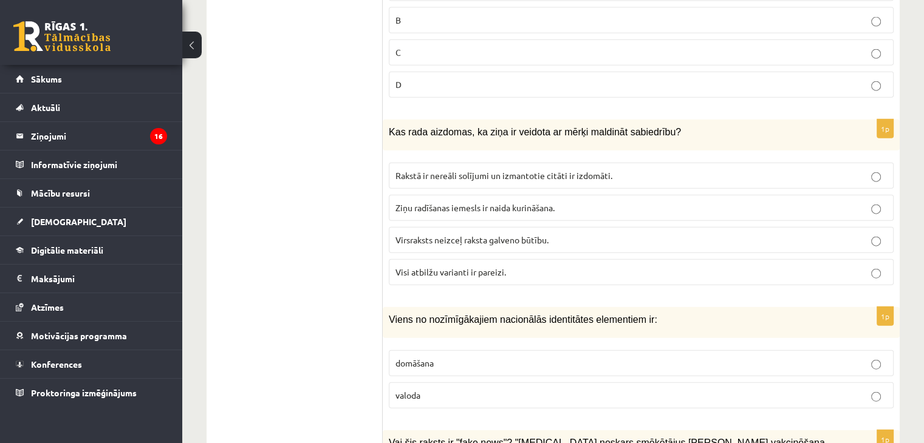
scroll to position [2854, 0]
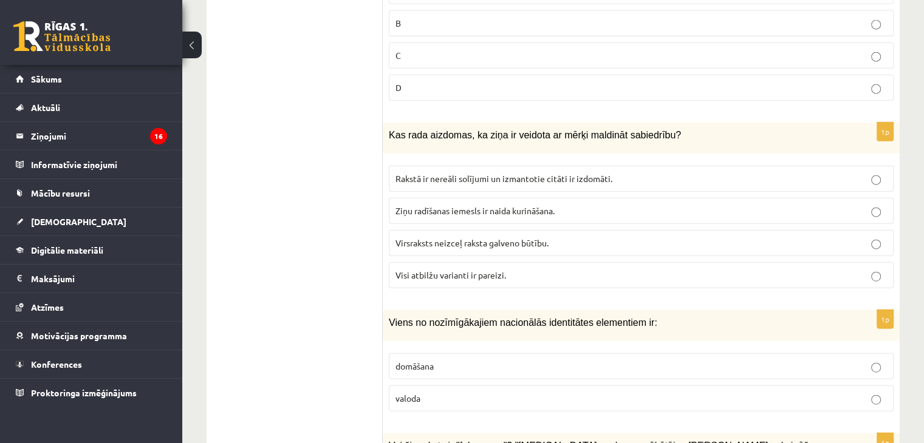
click at [491, 173] on span "Rakstā ir nereāli solījumi un izmantotie citāti ir izdomāti." at bounding box center [503, 178] width 217 height 11
click at [497, 270] on span "Visi atbilžu varianti ir pareizi." at bounding box center [450, 275] width 111 height 11
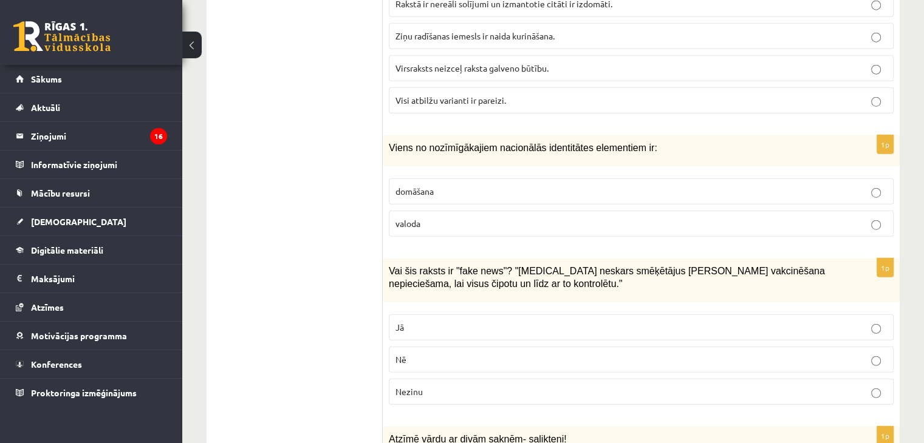
scroll to position [3036, 0]
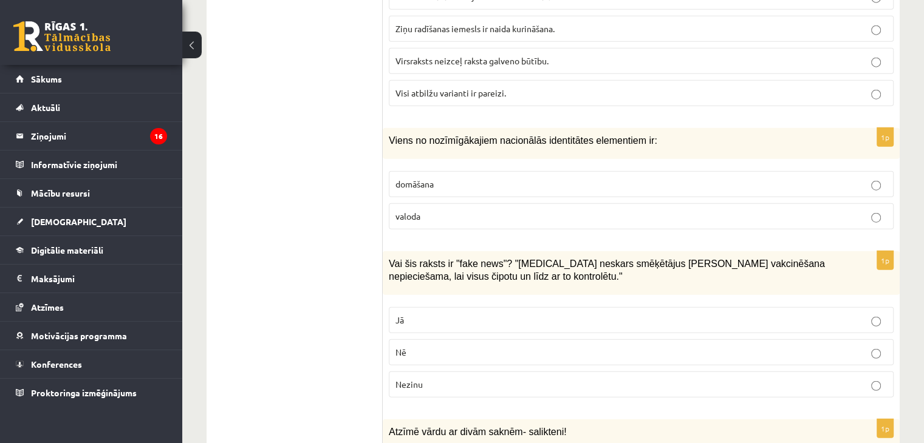
click at [524, 203] on label "valoda" at bounding box center [641, 216] width 505 height 26
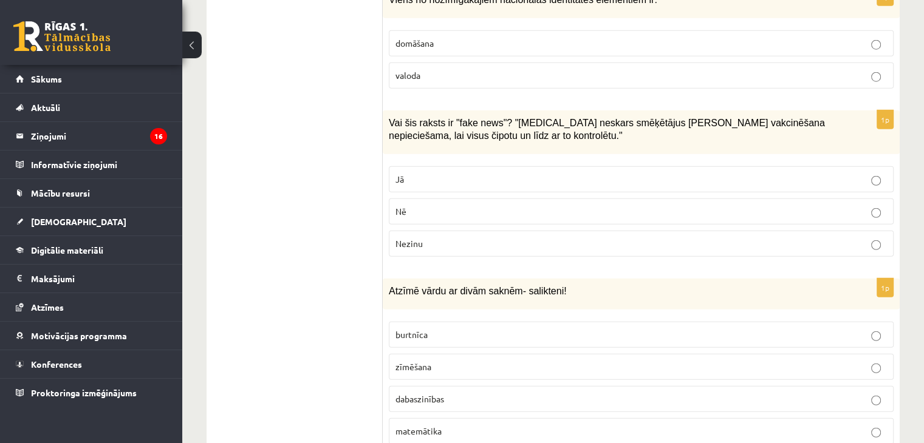
scroll to position [3219, 0]
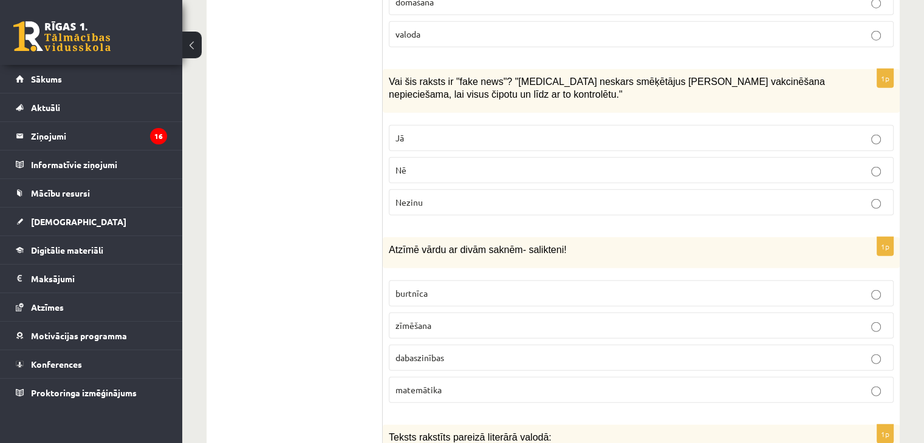
click at [466, 132] on p "Jā" at bounding box center [640, 138] width 491 height 13
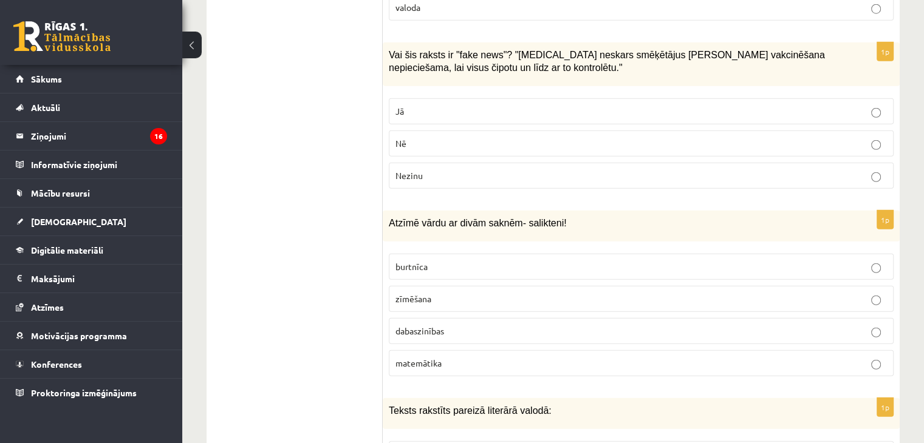
scroll to position [3340, 0]
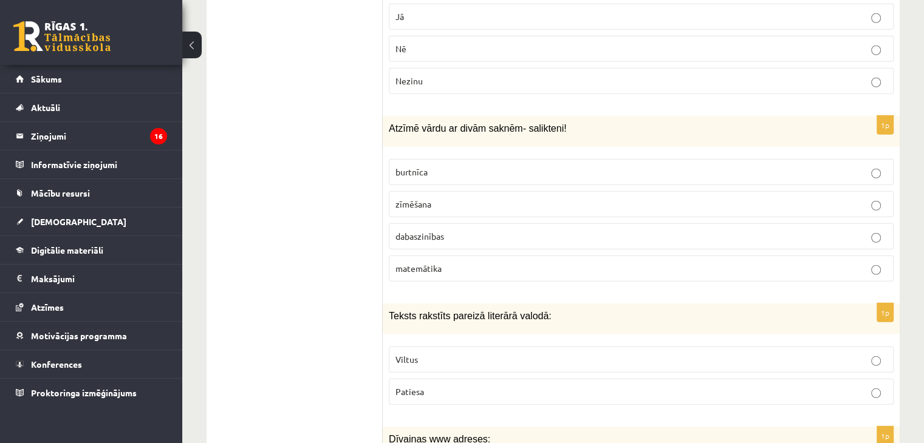
click at [479, 230] on p "dabaszinības" at bounding box center [640, 236] width 491 height 13
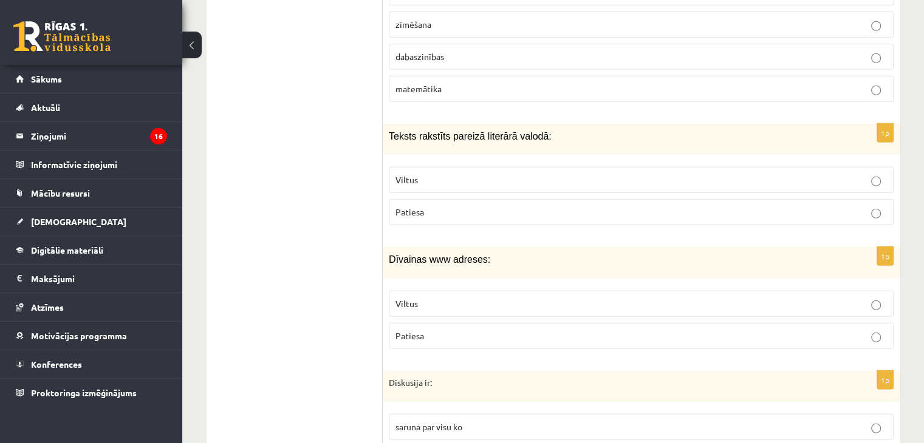
scroll to position [3522, 0]
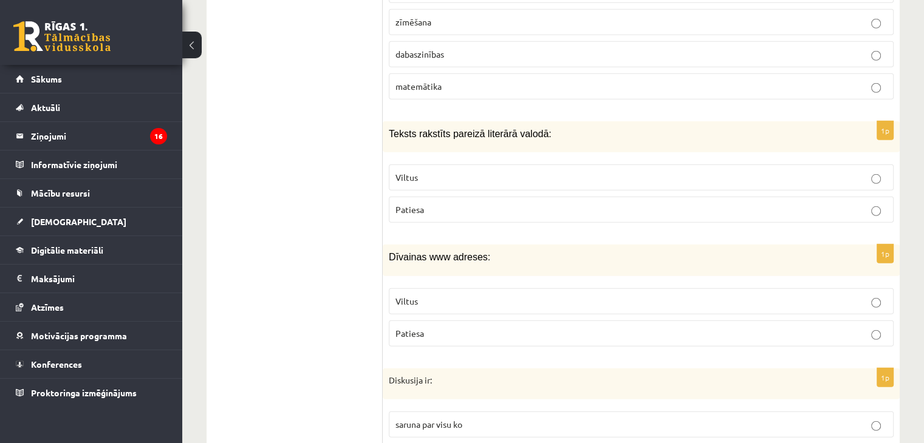
click at [498, 203] on p "Patiesa" at bounding box center [640, 209] width 491 height 13
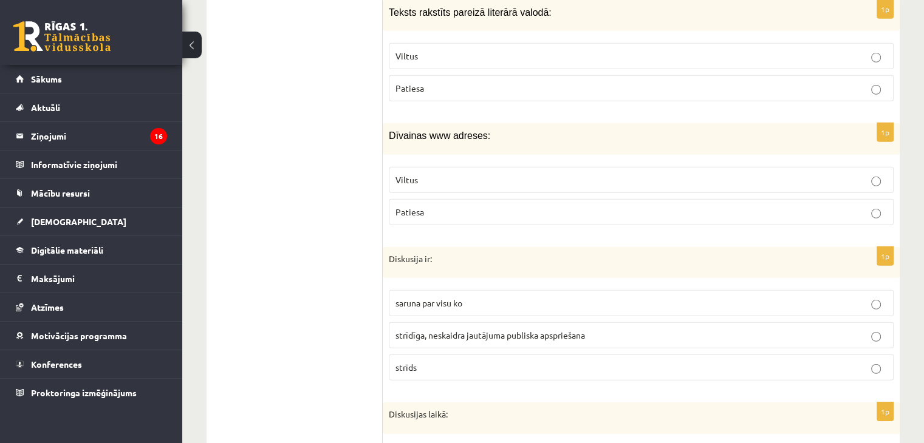
click at [515, 174] on p "Viltus" at bounding box center [640, 180] width 491 height 13
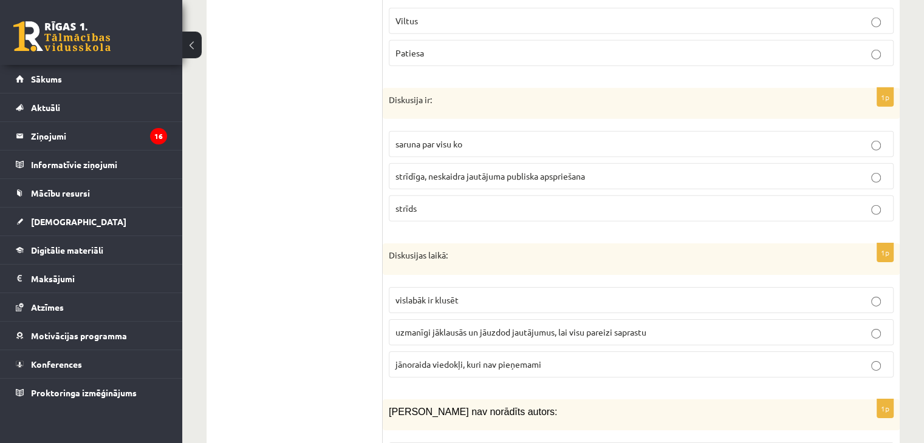
scroll to position [3826, 0]
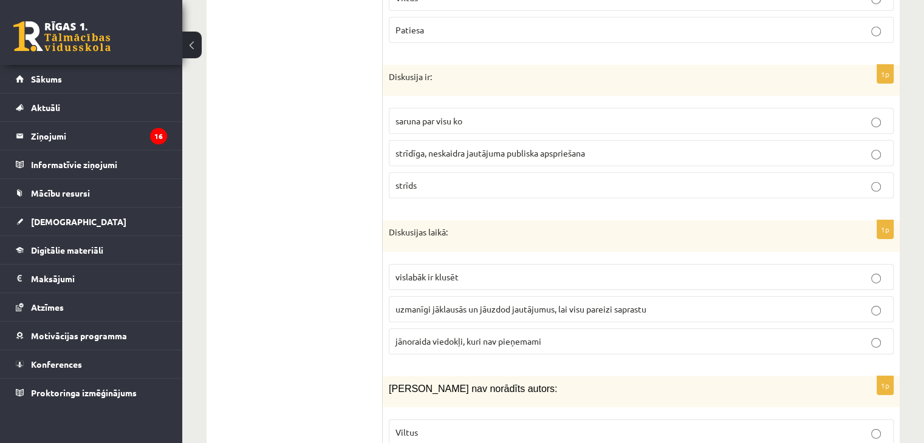
click at [486, 108] on label "saruna par visu ko" at bounding box center [641, 121] width 505 height 26
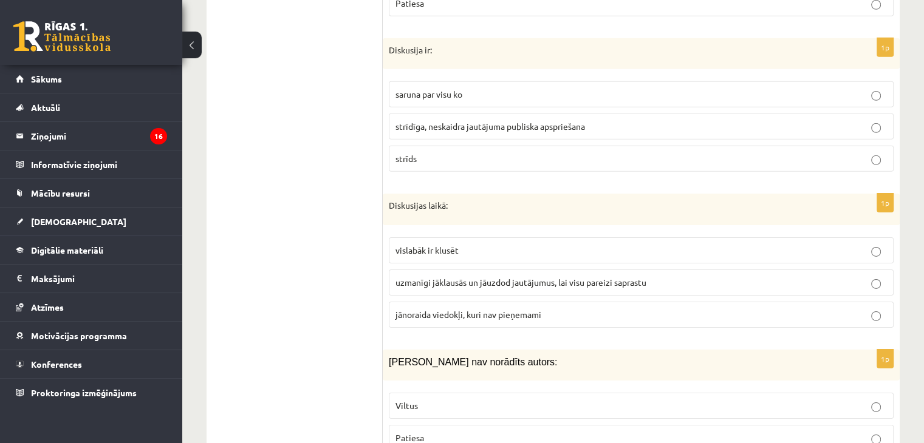
scroll to position [3947, 0]
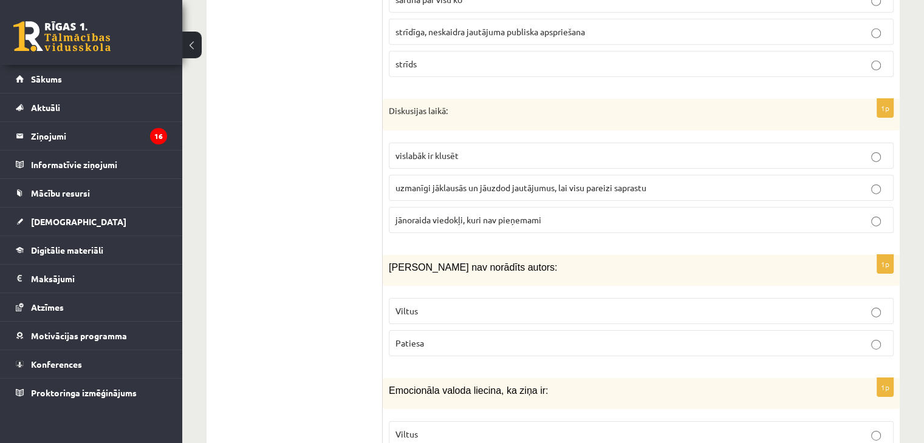
click at [498, 182] on span "uzmanīgi jāklausās un jāuzdod jautājumus, lai visu pareizi saprastu" at bounding box center [520, 187] width 251 height 11
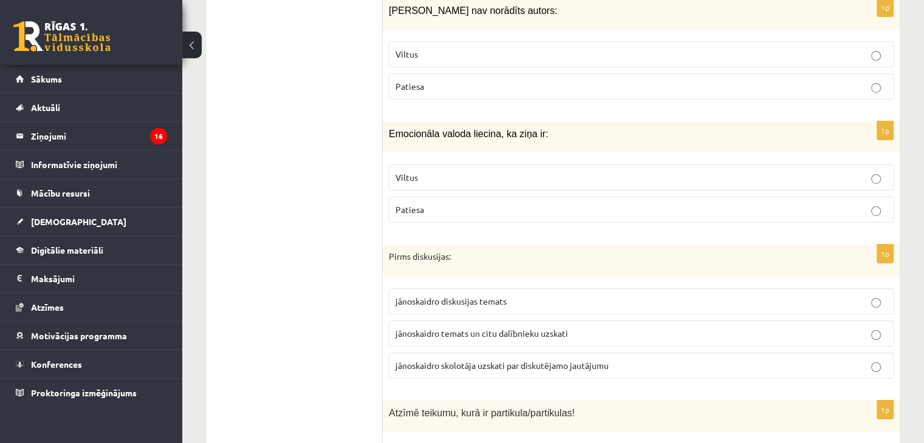
scroll to position [4130, 0]
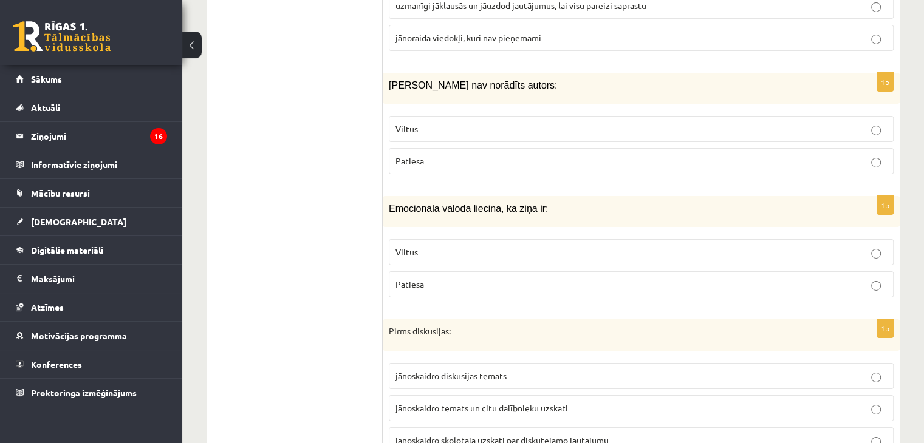
click at [491, 116] on label "Viltus" at bounding box center [641, 129] width 505 height 26
click at [496, 239] on label "Viltus" at bounding box center [641, 252] width 505 height 26
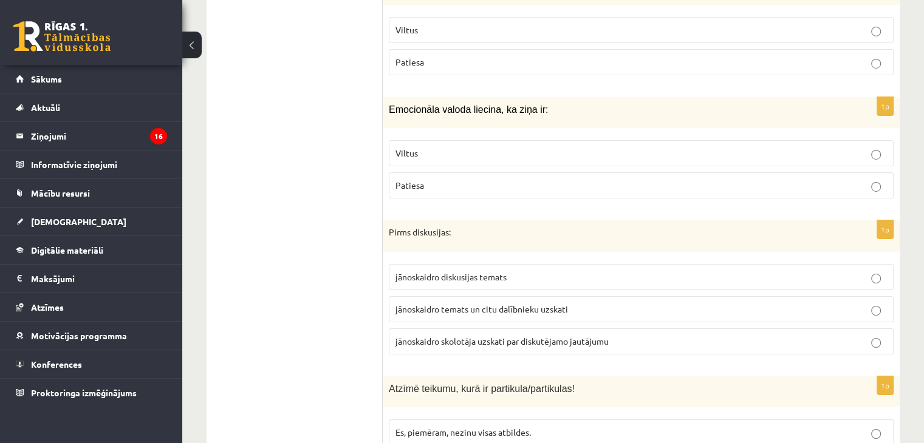
scroll to position [4251, 0]
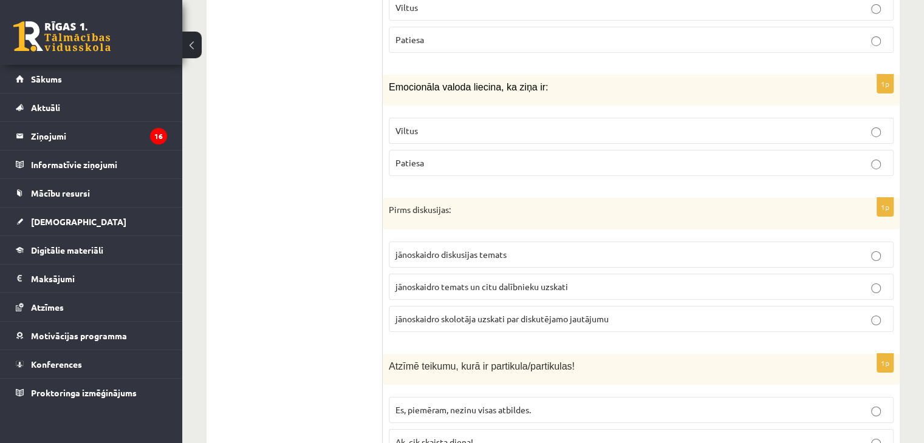
click at [564, 274] on label "jānoskaidro temats un citu dalībnieku uzskati" at bounding box center [641, 287] width 505 height 26
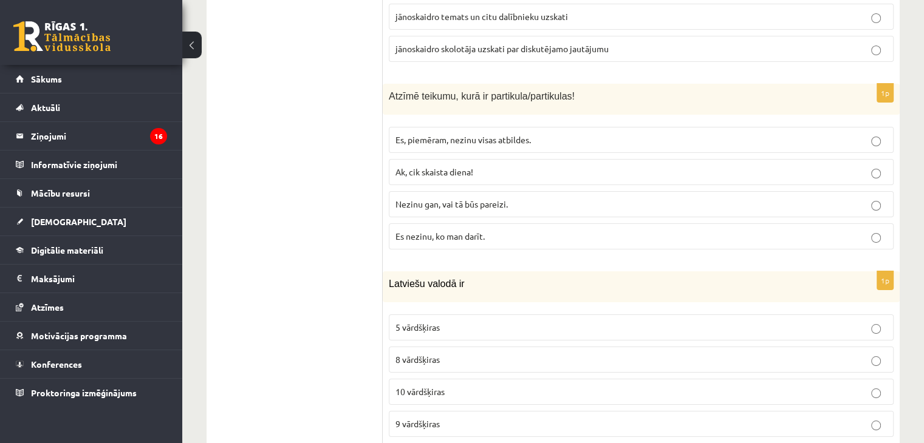
scroll to position [4555, 0]
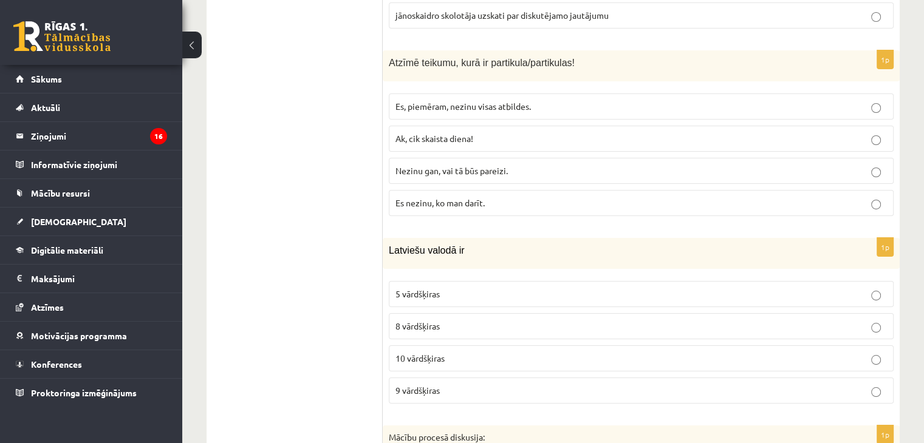
click at [468, 133] on span "Ak, cik skaista diena!" at bounding box center [434, 138] width 78 height 11
click at [516, 165] on p "Nezinu gan, vai tā būs pareizi." at bounding box center [640, 171] width 491 height 13
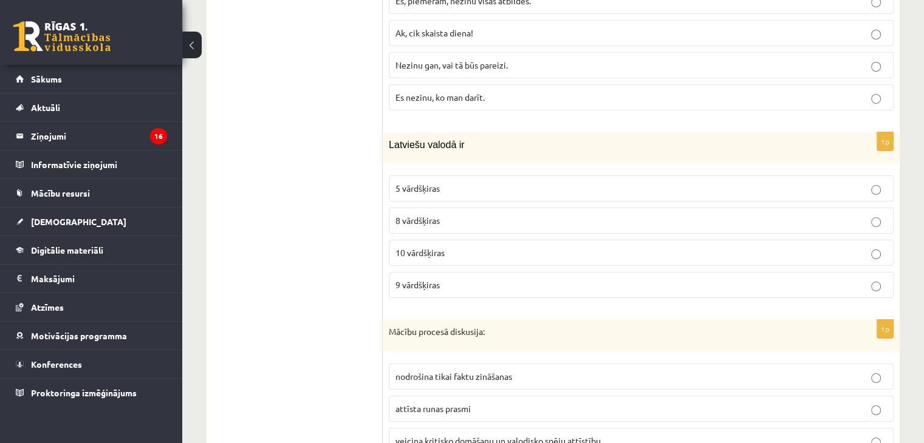
scroll to position [4676, 0]
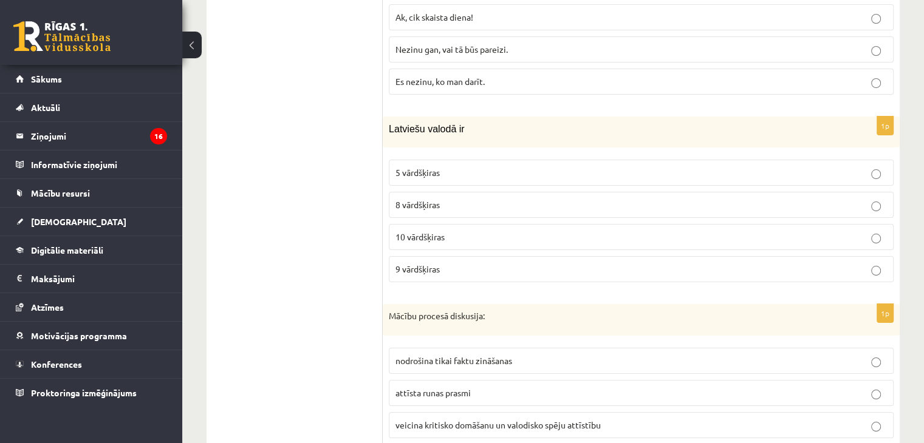
click at [515, 224] on label "10 vārdšķiras" at bounding box center [641, 237] width 505 height 26
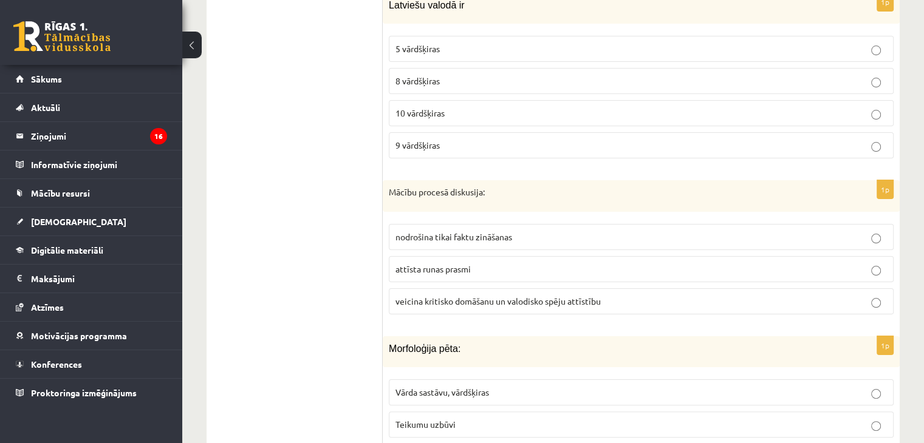
scroll to position [4858, 0]
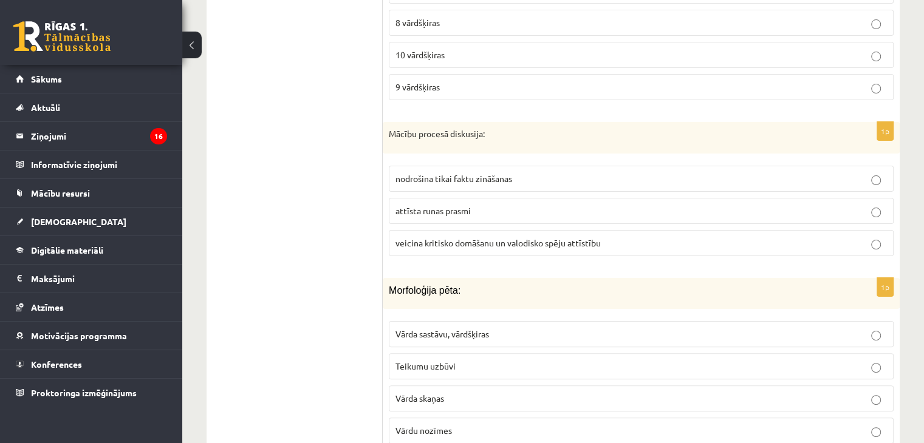
click at [522, 205] on p "attīsta runas prasmi" at bounding box center [640, 211] width 491 height 13
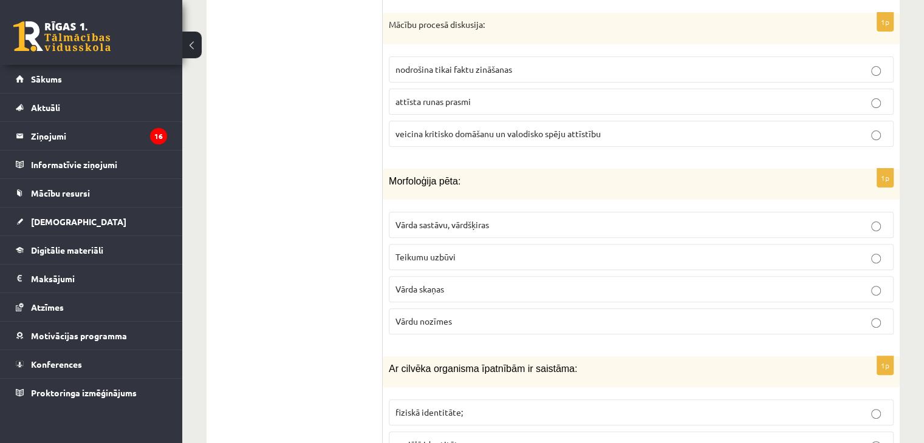
scroll to position [4980, 0]
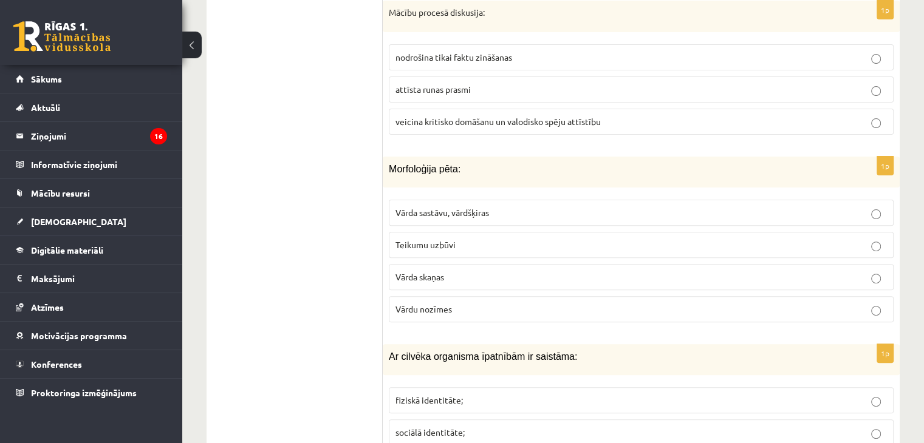
click at [527, 109] on label "veicina kritisko domāšanu un valodisko spēju attīstību" at bounding box center [641, 122] width 505 height 26
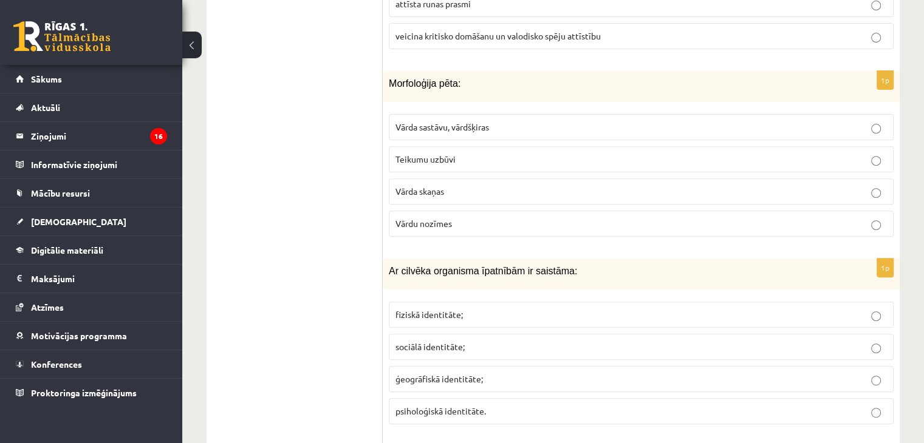
scroll to position [5101, 0]
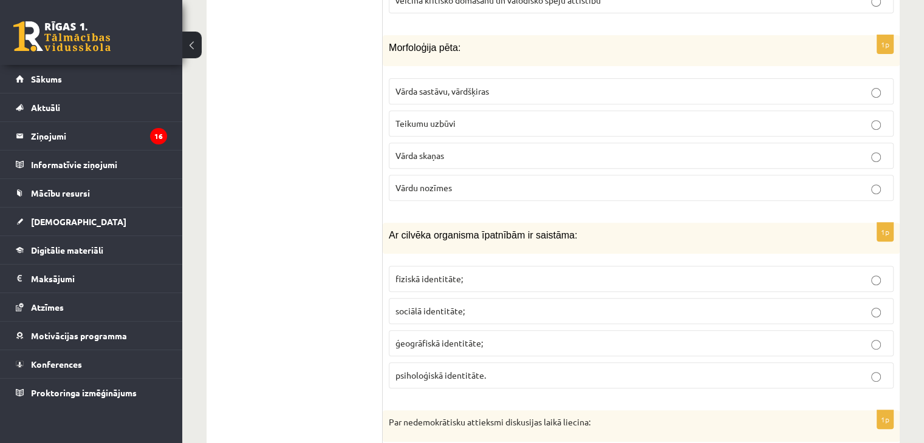
click at [504, 85] on p "Vārda sastāvu, vārdšķiras" at bounding box center [640, 91] width 491 height 13
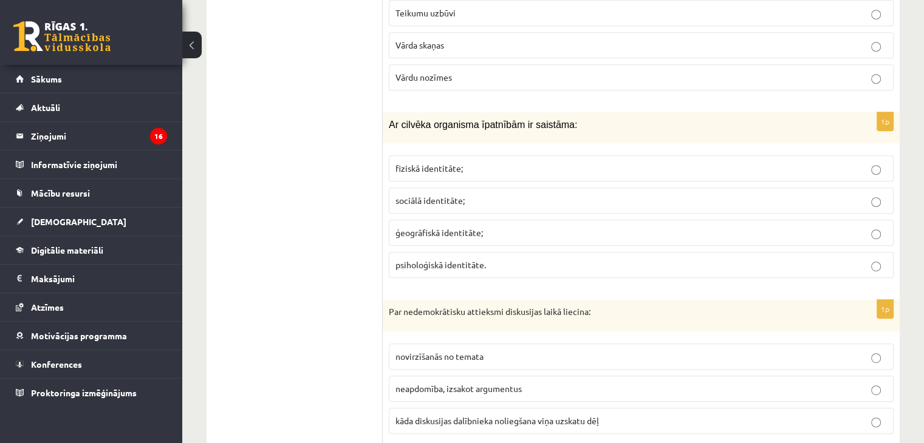
scroll to position [5223, 0]
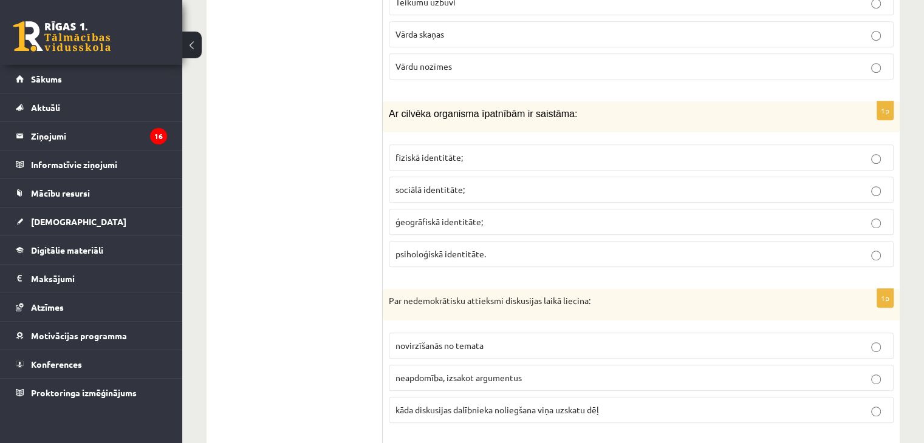
click at [475, 151] on p "fiziskā identitāte;" at bounding box center [640, 157] width 491 height 13
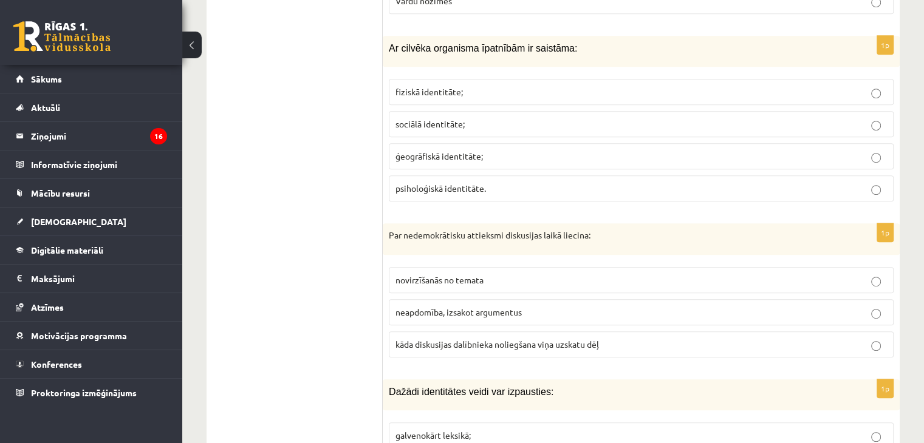
scroll to position [5283, 0]
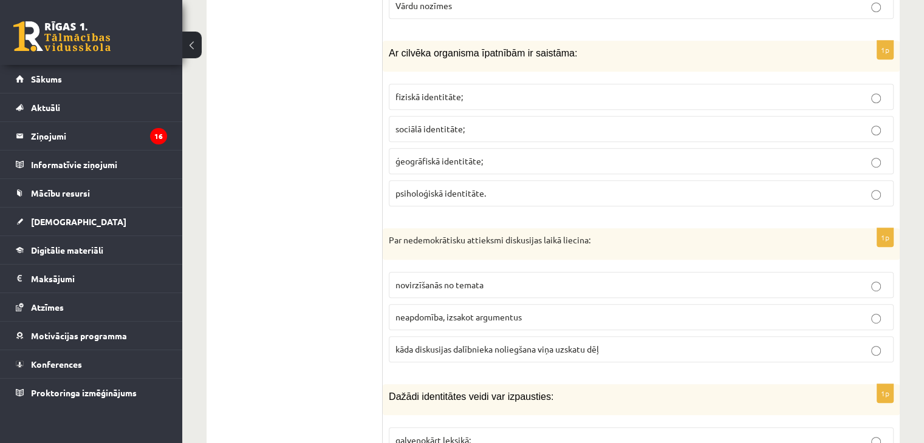
click at [488, 279] on p "novirzīšanās no temata" at bounding box center [640, 285] width 491 height 13
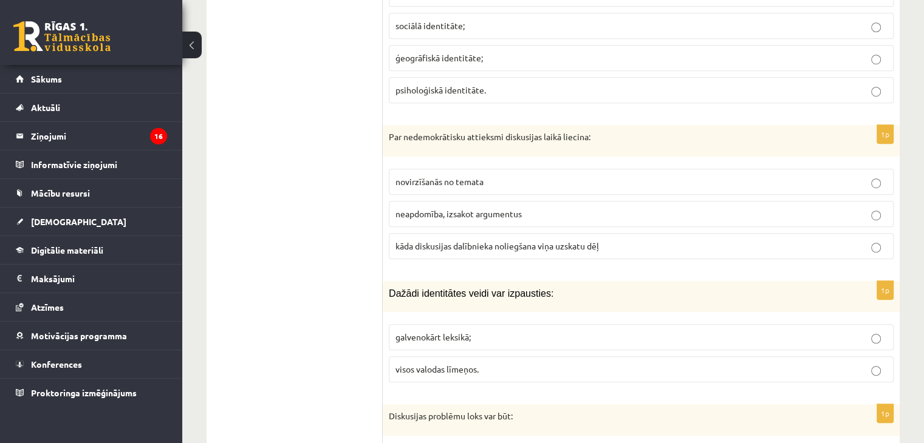
scroll to position [5405, 0]
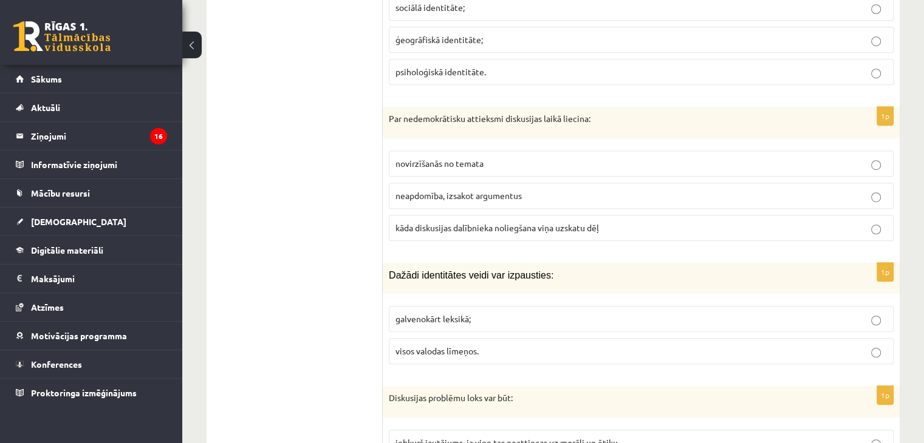
click at [481, 222] on p "kāda diskusijas dalībnieka noliegšana viņa uzskatu dēļ" at bounding box center [640, 228] width 491 height 13
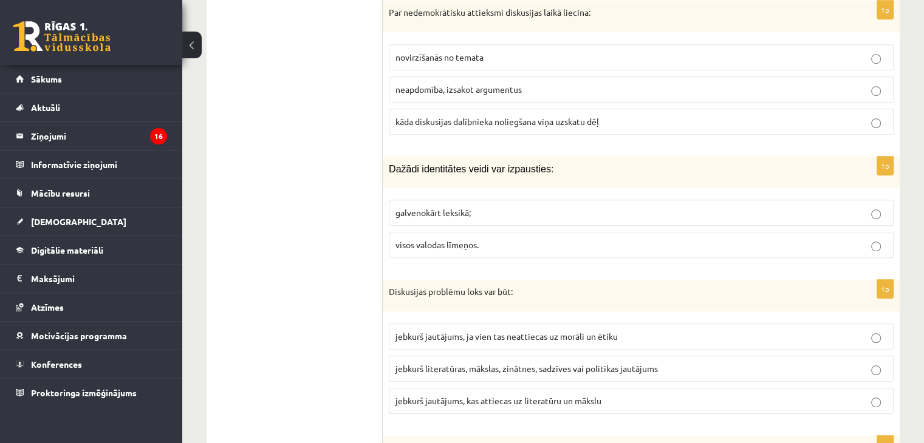
scroll to position [5526, 0]
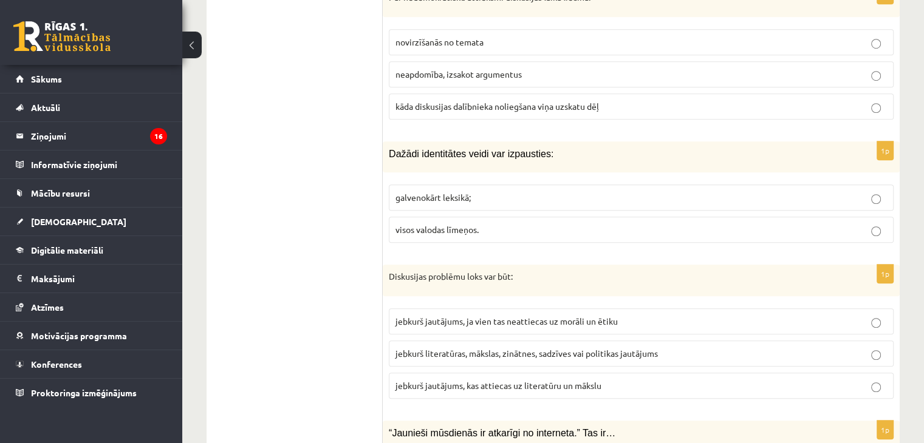
click at [433, 224] on span "visos valodas līmeņos." at bounding box center [436, 229] width 83 height 11
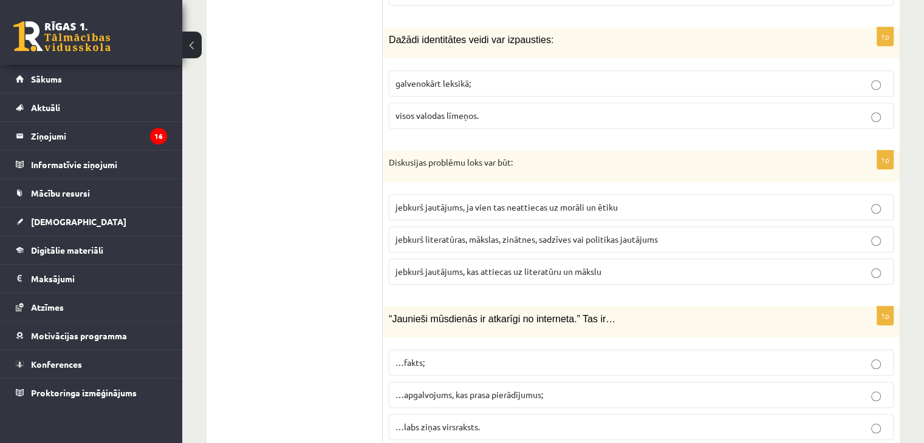
scroll to position [5648, 0]
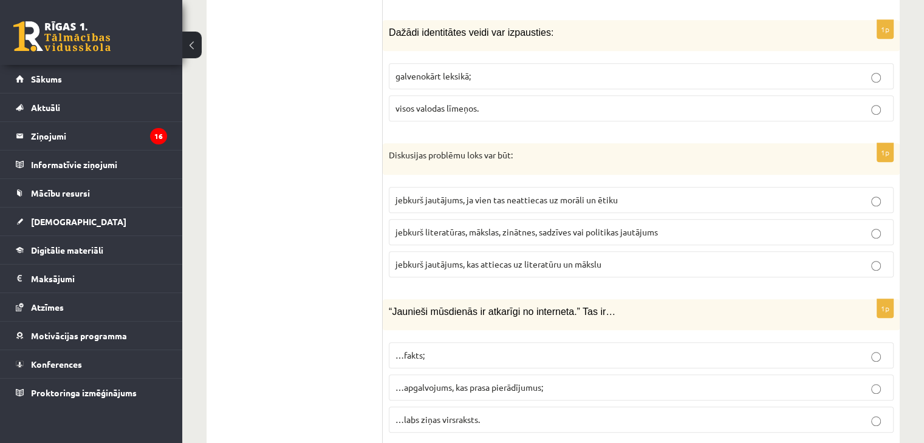
click at [451, 63] on label "galvenokārt leksikā;" at bounding box center [641, 76] width 505 height 26
click at [503, 194] on span "jebkurš jautājums, ja vien tas neattiecas uz morāli un ētiku" at bounding box center [506, 199] width 222 height 11
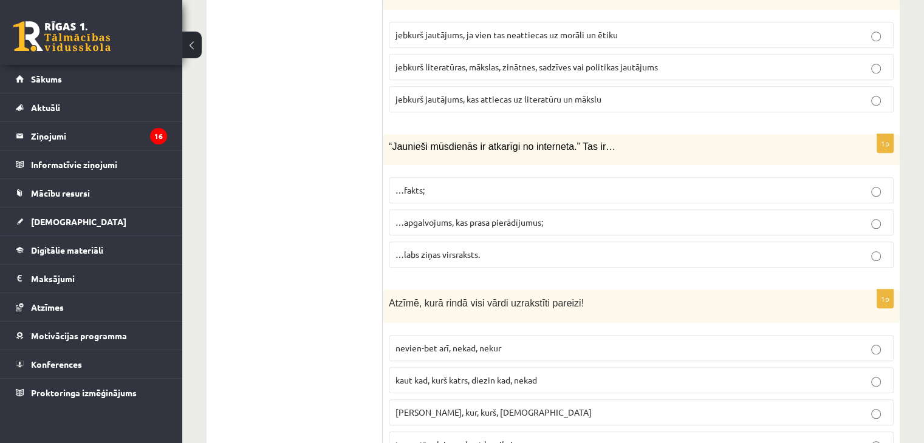
scroll to position [5830, 0]
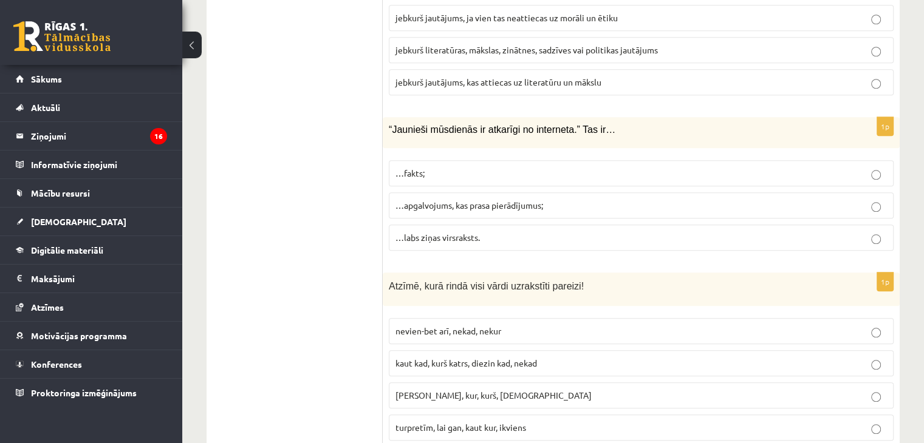
click at [471, 199] on p "…apgalvojums, kas prasa pierādījumus;" at bounding box center [640, 205] width 491 height 13
click at [440, 350] on label "kaut kad, kurš katrs, diezin kad, nekad" at bounding box center [641, 363] width 505 height 26
click at [457, 390] on span "tapēc ka, kur, kurš, neviens" at bounding box center [493, 395] width 196 height 11
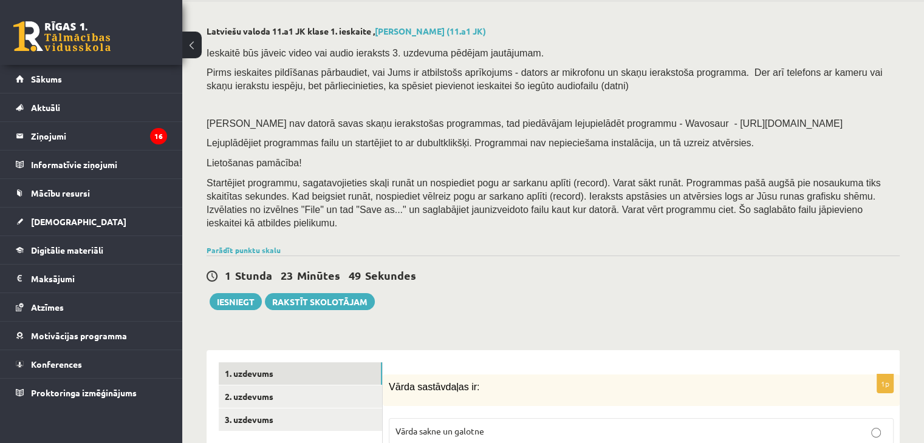
scroll to position [182, 0]
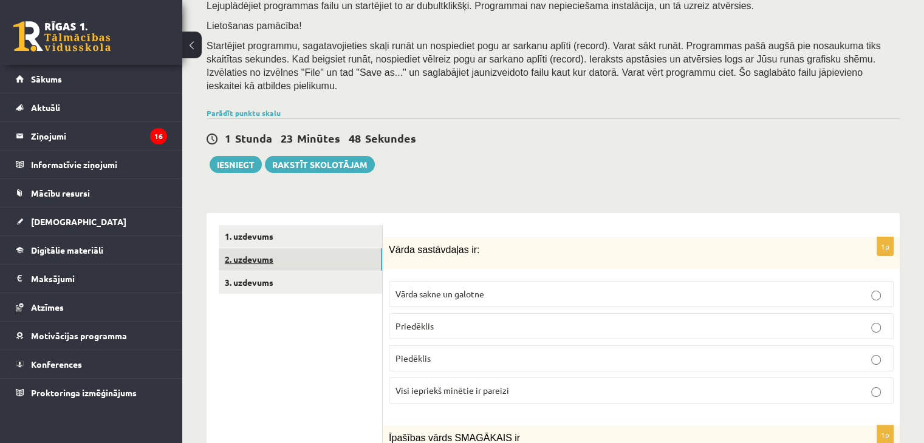
click at [301, 248] on link "2. uzdevums" at bounding box center [300, 259] width 163 height 22
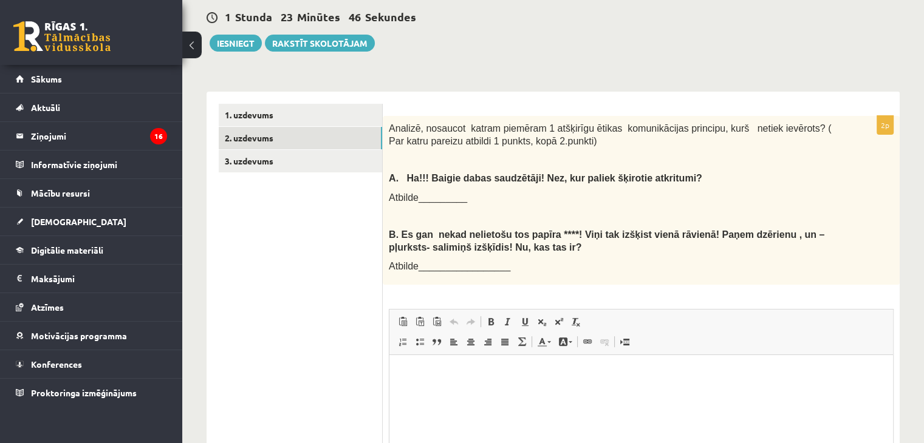
scroll to position [0, 0]
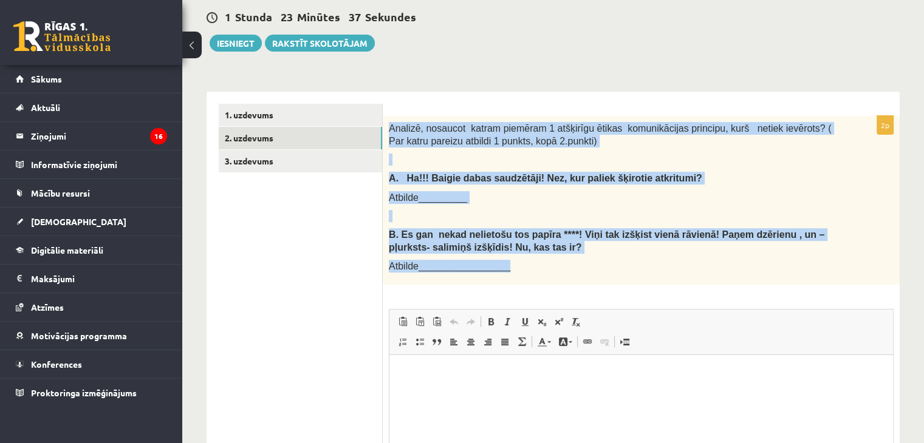
drag, startPoint x: 387, startPoint y: 112, endPoint x: 547, endPoint y: 253, distance: 213.0
click at [547, 253] on div "Analizē, nosaucot katram piemēram 1 atšķirīgu ētikas komunikācijas principu, ku…" at bounding box center [641, 200] width 517 height 169
copy div "Analizē, nosaucot katram piemēram 1 atšķirīgu ētikas komunikācijas principu, ku…"
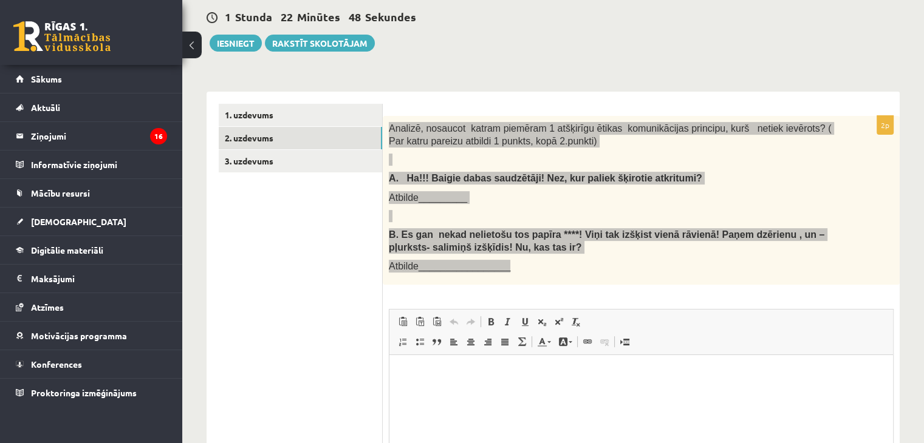
drag, startPoint x: 520, startPoint y: 396, endPoint x: 519, endPoint y: 389, distance: 7.4
click at [520, 392] on html at bounding box center [640, 373] width 503 height 37
click at [482, 389] on html at bounding box center [640, 373] width 503 height 37
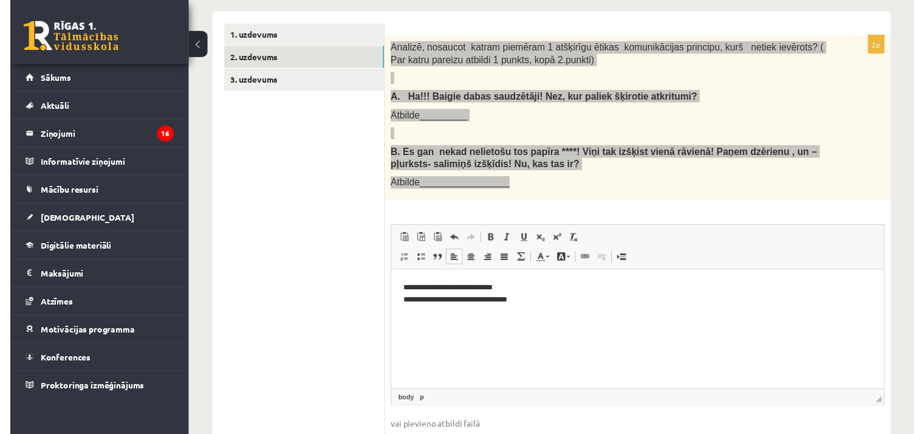
scroll to position [243, 0]
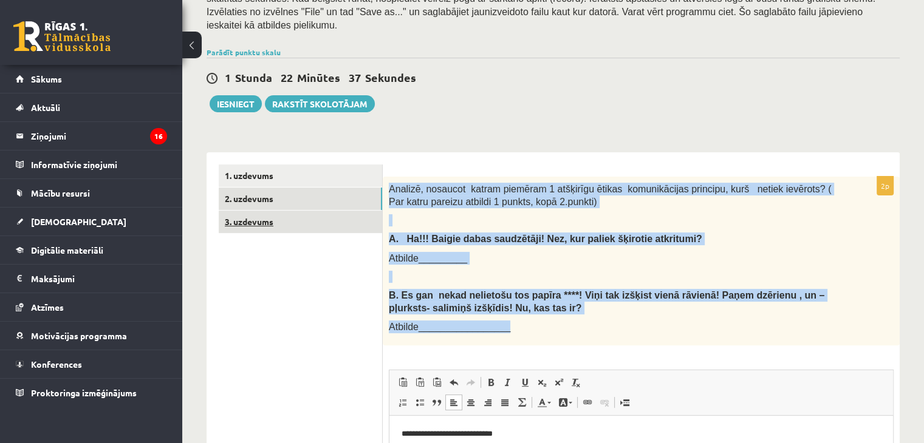
click at [278, 211] on link "3. uzdevums" at bounding box center [300, 222] width 163 height 22
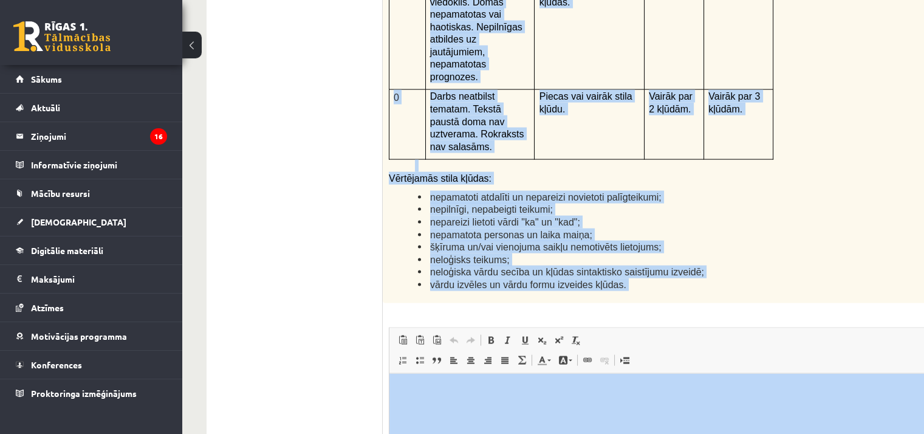
scroll to position [3162, 0]
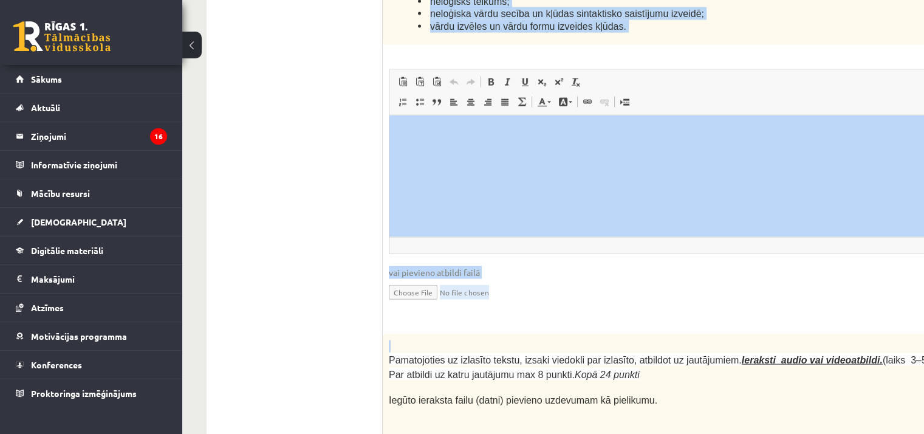
drag, startPoint x: 395, startPoint y: 33, endPoint x: 678, endPoint y: 175, distance: 316.1
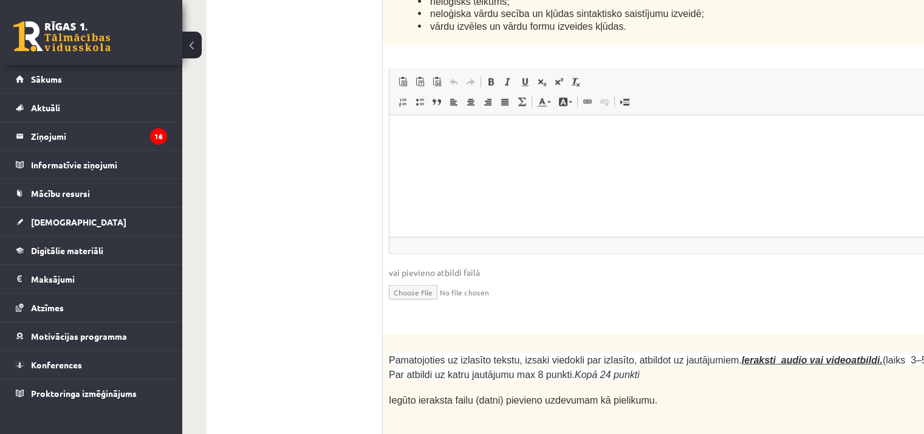
click at [904, 407] on p at bounding box center [678, 413] width 578 height 12
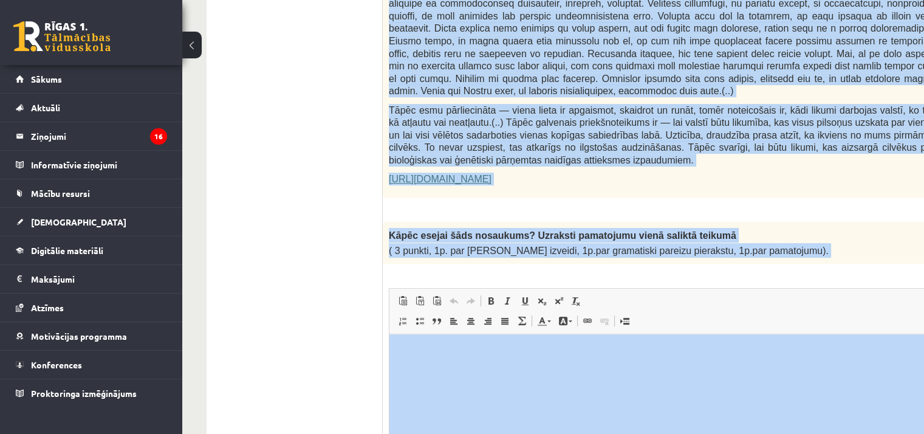
scroll to position [848, 0]
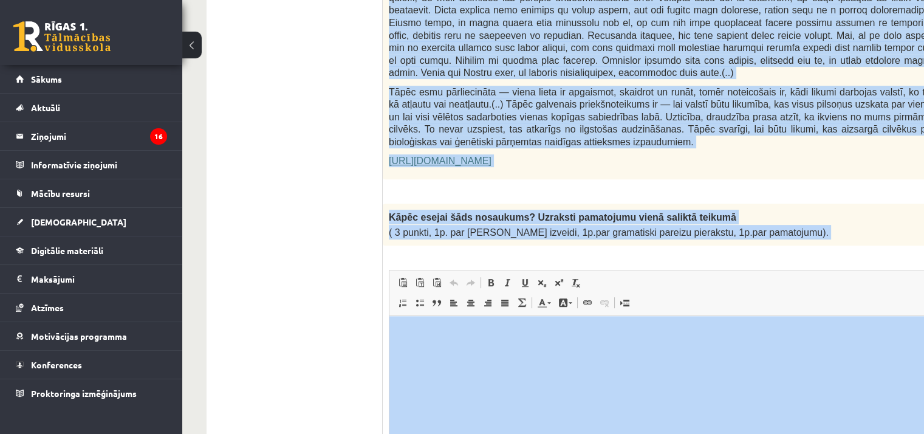
drag, startPoint x: 391, startPoint y: 93, endPoint x: 811, endPoint y: 198, distance: 433.2
copy form "Izlasi tekstu! Atbildi uz dotajiem jautājumiem! Kopā 51 punkts 0p Fragments no …"
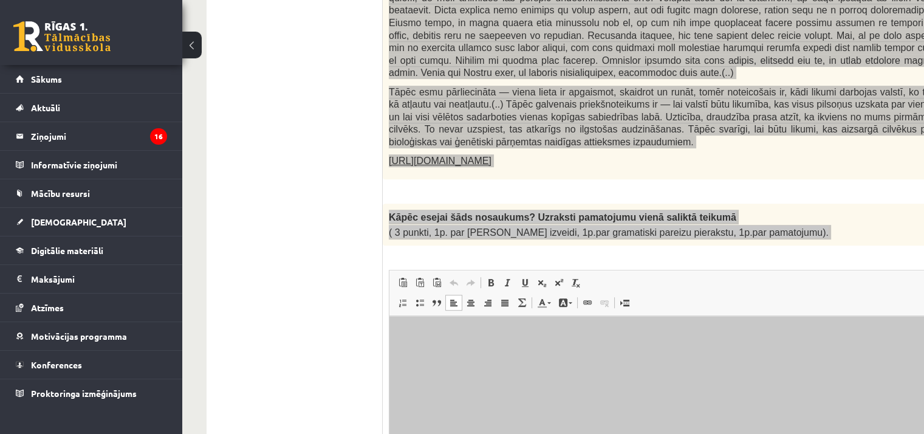
click at [545, 343] on html at bounding box center [708, 334] width 638 height 37
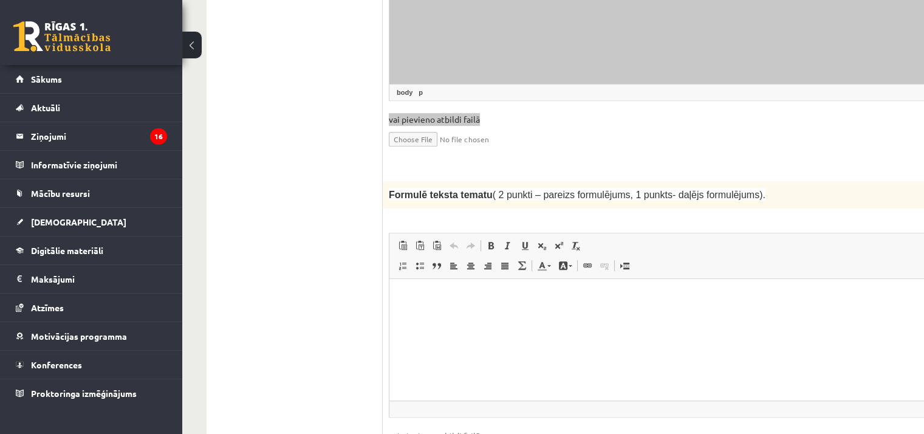
scroll to position [1212, 0]
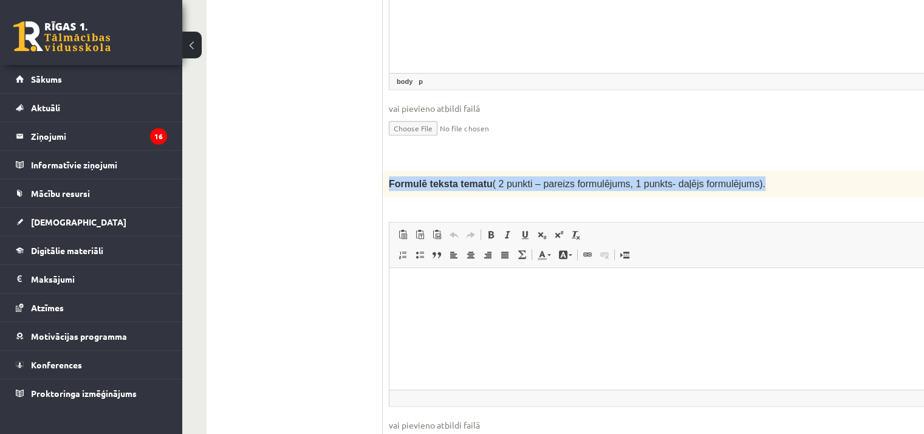
drag, startPoint x: 418, startPoint y: 143, endPoint x: 749, endPoint y: 137, distance: 331.6
click at [749, 170] on div "Formulē teksta tematu ( 2 punkti – pareizs formulējums, 1 punkts- daļējs formul…" at bounding box center [708, 183] width 651 height 27
copy span "Formulē teksta tematu ( 2 punkti – pareizs formulējums, 1 punkts- daļējs formul…"
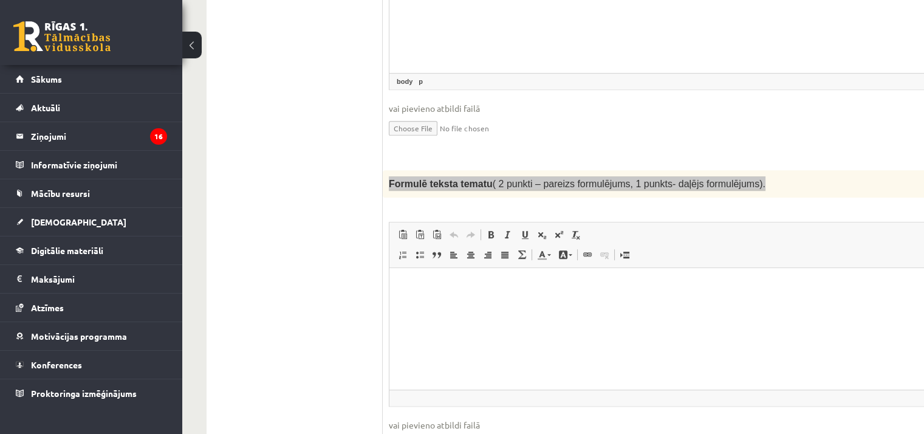
click at [437, 304] on html at bounding box center [708, 285] width 638 height 37
click at [437, 304] on html "**********" at bounding box center [708, 285] width 638 height 37
click at [458, 285] on p "**********" at bounding box center [691, 285] width 581 height 13
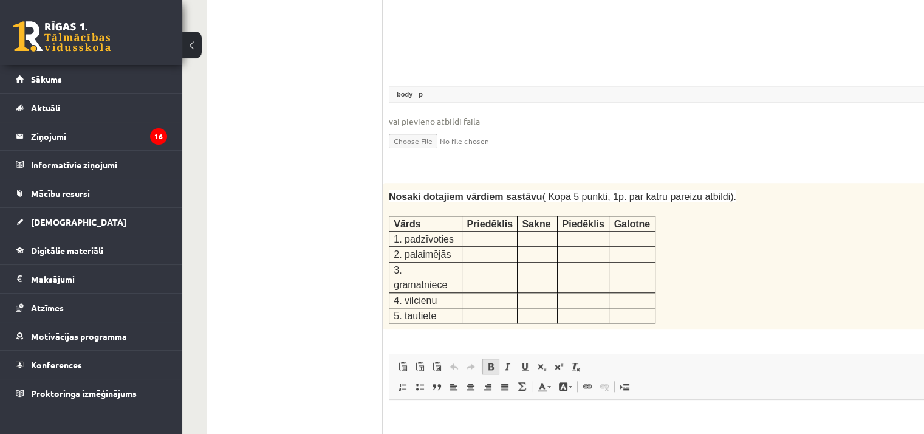
scroll to position [1516, 0]
click at [474, 231] on p at bounding box center [489, 237] width 46 height 12
click at [389, 191] on strong "Nosaki dotajiem vārdiem sastāvu" at bounding box center [466, 196] width 154 height 10
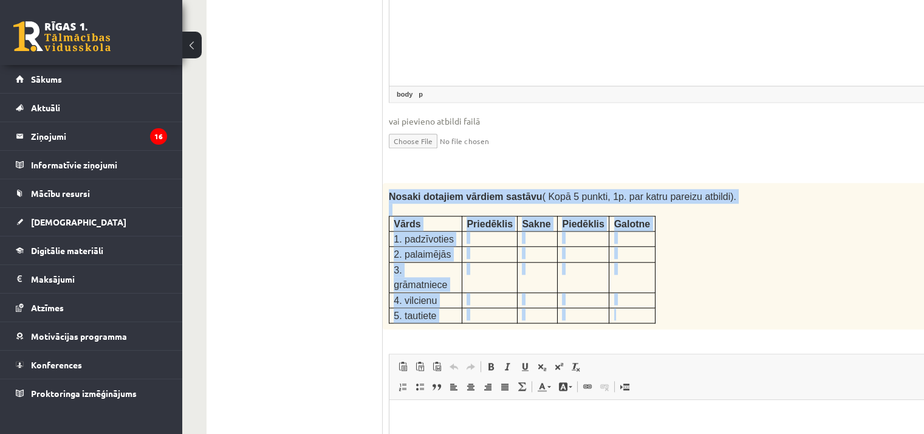
drag, startPoint x: 389, startPoint y: 145, endPoint x: 615, endPoint y: 249, distance: 248.6
click at [615, 249] on div "Nosaki dotajiem vārdiem sastāvu ( Kopā 5 punkti, 1p. par katru pareizu atbildi)…" at bounding box center [708, 256] width 651 height 147
copy div "Nosaki dotajiem vārdiem sastāvu ( Kopā 5 punkti, 1p. par katru pareizu atbildi)…"
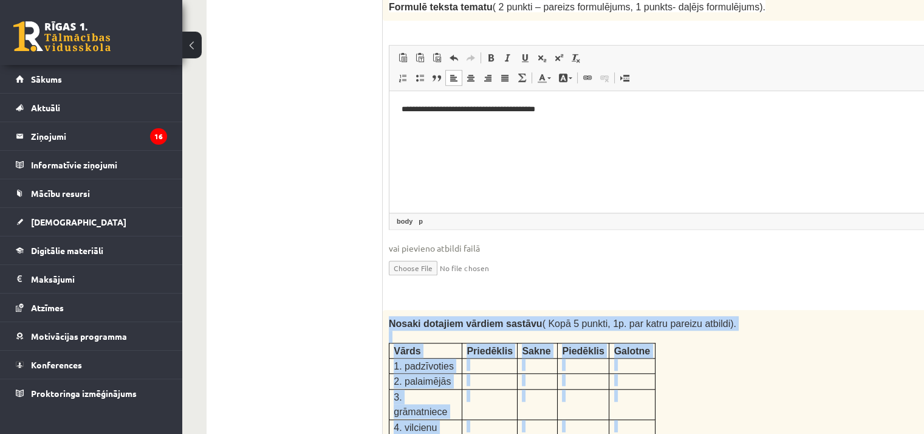
scroll to position [1364, 0]
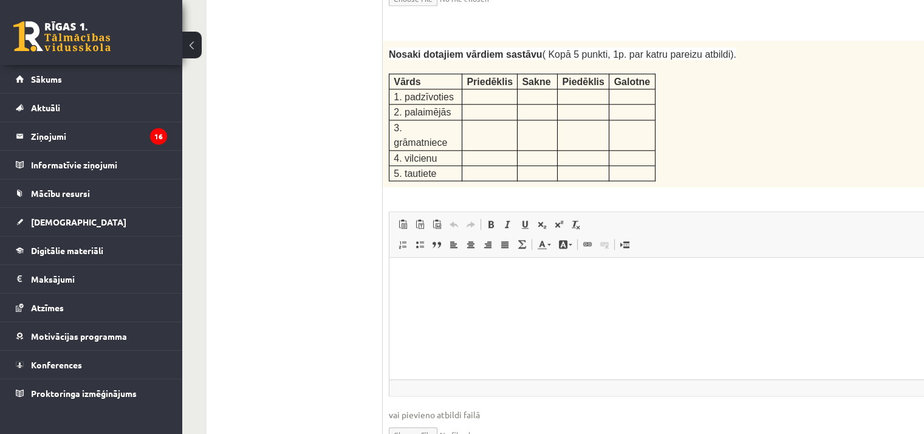
scroll to position [1668, 0]
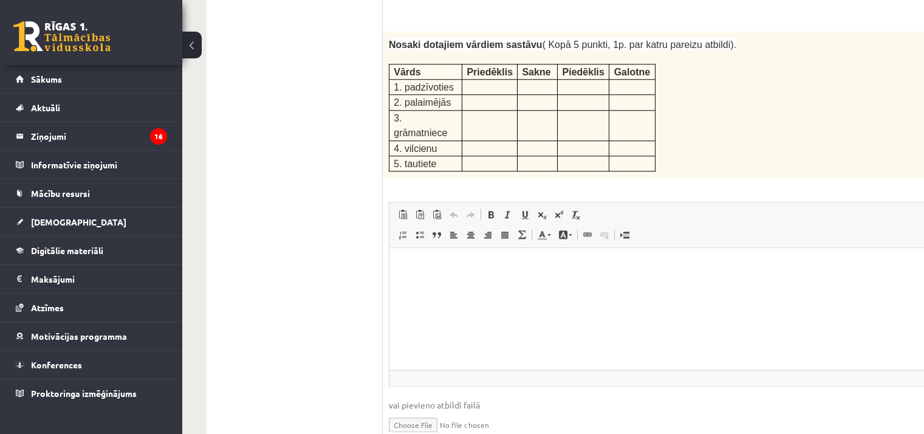
click at [490, 285] on html at bounding box center [708, 266] width 638 height 37
paste body "Editor, wiswyg-editor-user-answer-47434013714520"
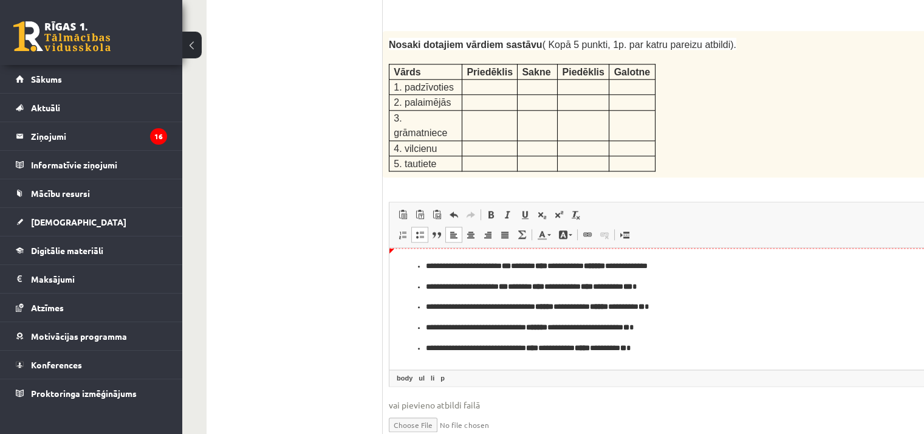
click at [431, 270] on p "**********" at bounding box center [692, 266] width 533 height 13
click at [424, 268] on ul "**********" at bounding box center [707, 307] width 613 height 94
click at [424, 289] on ul "**********" at bounding box center [707, 318] width 613 height 74
drag, startPoint x: 424, startPoint y: 289, endPoint x: 426, endPoint y: 304, distance: 14.6
click at [426, 304] on ul "**********" at bounding box center [707, 318] width 613 height 74
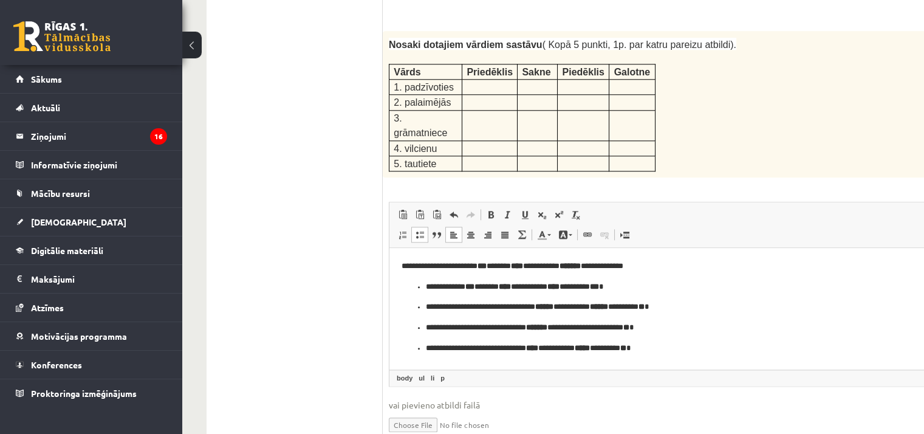
click at [415, 287] on ul "**********" at bounding box center [707, 318] width 613 height 74
click at [424, 290] on ul "**********" at bounding box center [707, 318] width 613 height 74
click at [421, 304] on ul "**********" at bounding box center [707, 327] width 613 height 53
click at [424, 284] on ul "**********" at bounding box center [707, 318] width 613 height 74
click at [423, 309] on ul "**********" at bounding box center [707, 327] width 613 height 53
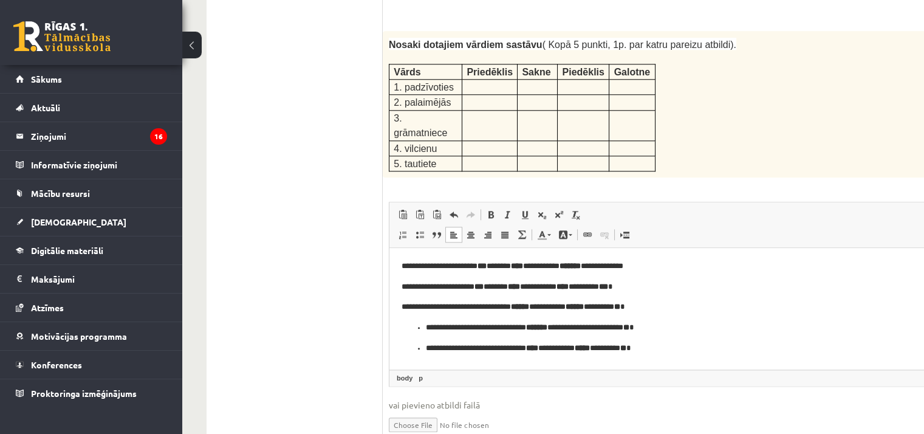
click at [425, 326] on ul "**********" at bounding box center [707, 337] width 613 height 33
click at [423, 346] on ul "**********" at bounding box center [707, 348] width 613 height 13
drag, startPoint x: 522, startPoint y: 320, endPoint x: 477, endPoint y: 340, distance: 49.2
click at [448, 348] on body "**********" at bounding box center [707, 307] width 613 height 94
click at [709, 299] on body "**********" at bounding box center [707, 307] width 613 height 94
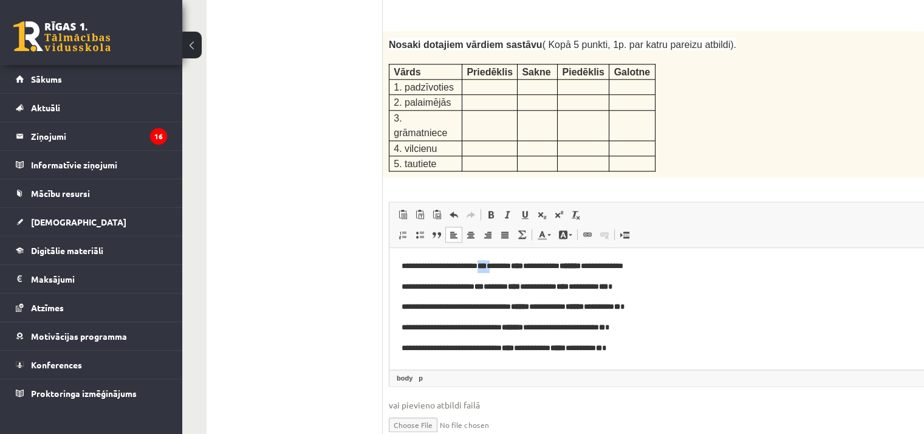
drag, startPoint x: 485, startPoint y: 264, endPoint x: 499, endPoint y: 264, distance: 14.0
click at [499, 264] on p "**********" at bounding box center [691, 266] width 581 height 13
click at [496, 206] on link "Bold Keyboard shortcut Ctrl+B" at bounding box center [490, 214] width 17 height 16
drag, startPoint x: 535, startPoint y: 265, endPoint x: 524, endPoint y: 263, distance: 11.2
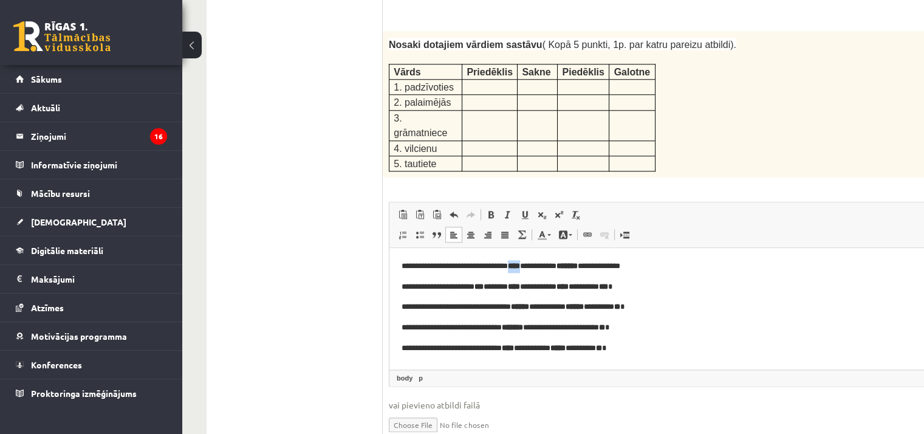
click at [520, 263] on strong "****" at bounding box center [514, 266] width 12 height 8
click at [490, 210] on span at bounding box center [491, 215] width 10 height 10
drag, startPoint x: 598, startPoint y: 262, endPoint x: 571, endPoint y: 257, distance: 27.2
click at [571, 257] on html "**********" at bounding box center [708, 307] width 638 height 118
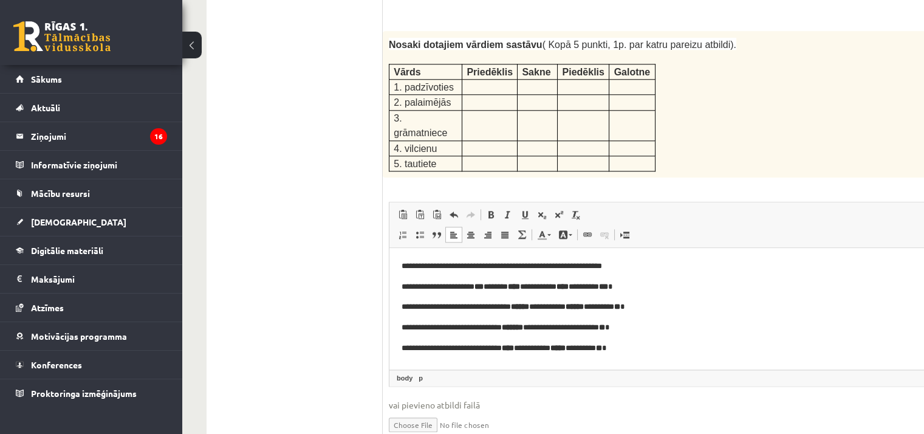
click at [629, 270] on p "**********" at bounding box center [691, 266] width 581 height 13
drag, startPoint x: 483, startPoint y: 285, endPoint x: 494, endPoint y: 284, distance: 11.6
click at [483, 284] on strong "***" at bounding box center [478, 286] width 9 height 8
click at [495, 210] on span at bounding box center [491, 215] width 10 height 10
click at [490, 210] on span at bounding box center [491, 215] width 10 height 10
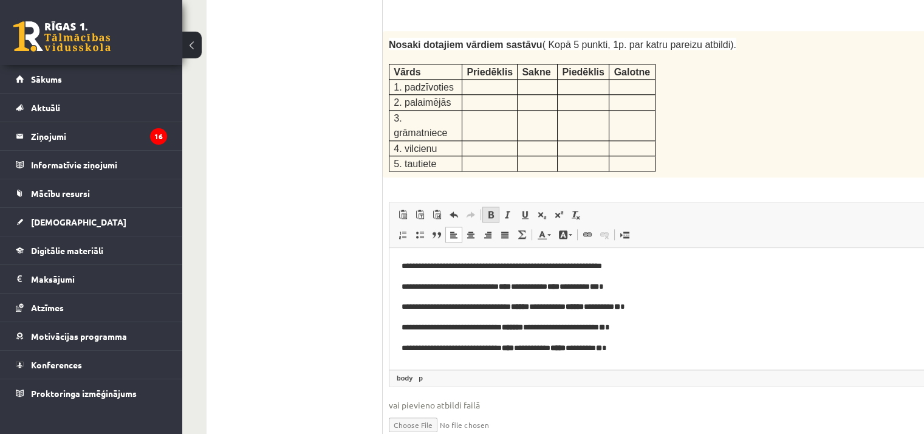
click at [496, 206] on link "Bold Keyboard shortcut Ctrl+B" at bounding box center [490, 214] width 17 height 16
drag, startPoint x: 520, startPoint y: 284, endPoint x: 533, endPoint y: 285, distance: 12.2
click at [533, 285] on strong "****" at bounding box center [532, 286] width 12 height 8
click at [495, 210] on span at bounding box center [491, 215] width 10 height 10
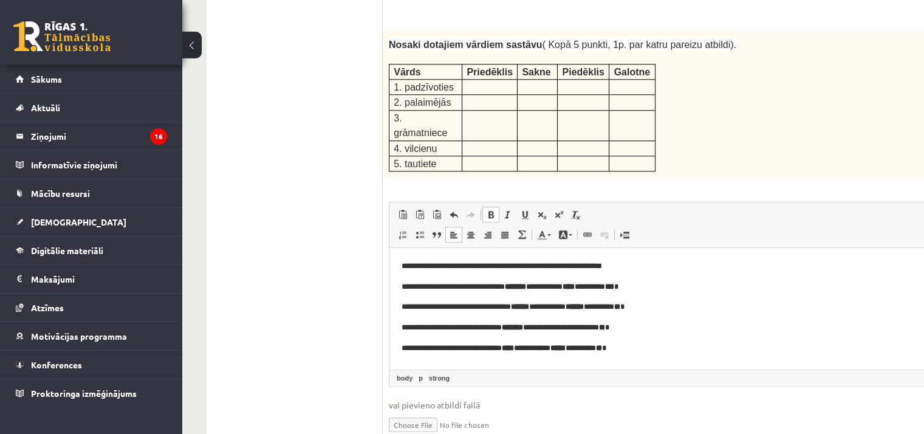
click at [495, 210] on span at bounding box center [491, 215] width 10 height 10
click at [568, 285] on p "**********" at bounding box center [691, 287] width 581 height 13
click at [571, 292] on p "**********" at bounding box center [691, 287] width 581 height 13
drag, startPoint x: 616, startPoint y: 282, endPoint x: 628, endPoint y: 283, distance: 12.2
click at [628, 283] on p "**********" at bounding box center [691, 287] width 581 height 13
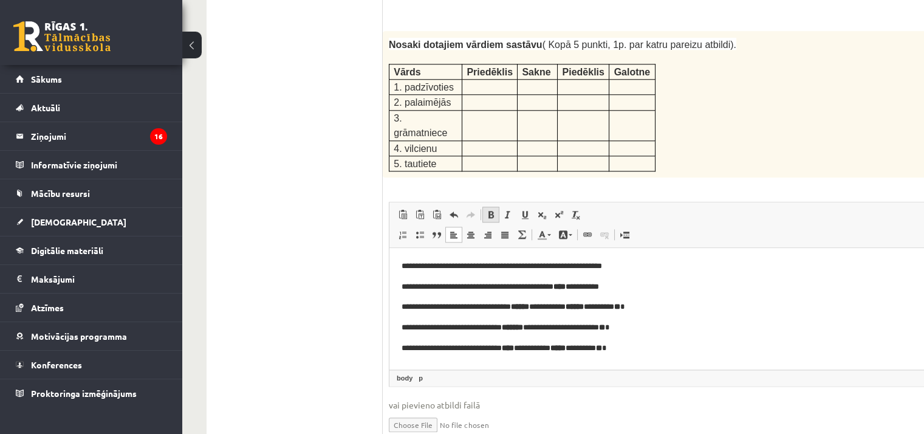
click at [493, 210] on span at bounding box center [491, 215] width 10 height 10
drag, startPoint x: 582, startPoint y: 282, endPoint x: 570, endPoint y: 278, distance: 12.5
click at [565, 284] on strong "****" at bounding box center [559, 286] width 12 height 8
click at [499, 206] on link "Italic Keyboard shortcut Ctrl+I" at bounding box center [507, 214] width 17 height 16
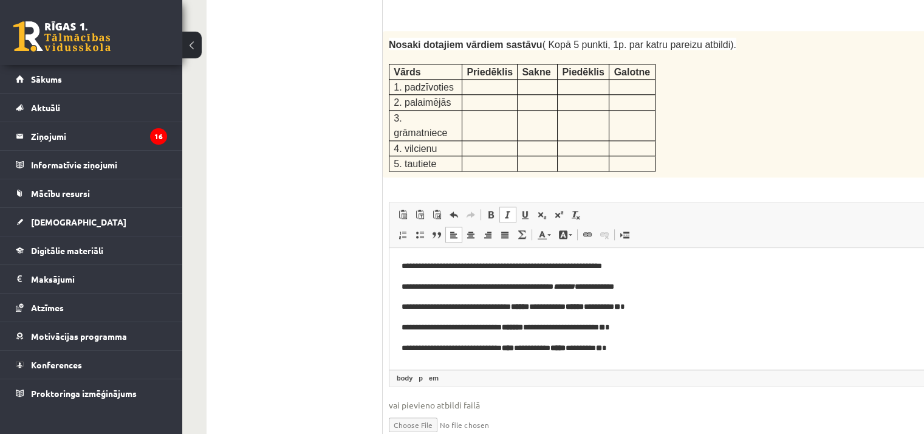
click at [509, 210] on span at bounding box center [508, 215] width 10 height 10
click at [497, 206] on link "Bold Keyboard shortcut Ctrl+B" at bounding box center [490, 214] width 17 height 16
drag, startPoint x: 528, startPoint y: 305, endPoint x: 556, endPoint y: 304, distance: 28.0
click at [555, 304] on p "**********" at bounding box center [691, 307] width 581 height 13
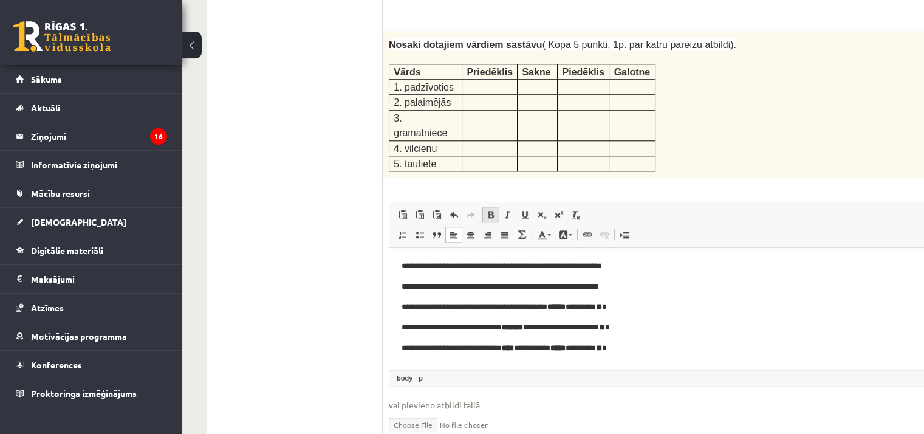
click at [492, 210] on span at bounding box center [491, 215] width 10 height 10
click at [490, 210] on span at bounding box center [491, 215] width 10 height 10
drag, startPoint x: 589, startPoint y: 305, endPoint x: 610, endPoint y: 302, distance: 21.5
click at [610, 302] on p "**********" at bounding box center [691, 307] width 581 height 13
click at [494, 210] on span at bounding box center [491, 215] width 10 height 10
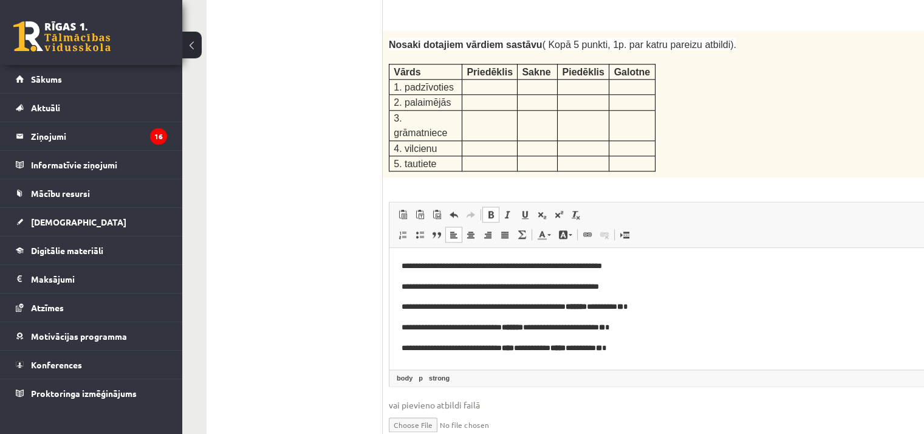
click at [494, 210] on span at bounding box center [491, 215] width 10 height 10
drag, startPoint x: 649, startPoint y: 312, endPoint x: 637, endPoint y: 312, distance: 11.5
click at [637, 312] on p "**********" at bounding box center [691, 307] width 581 height 13
click at [493, 210] on span at bounding box center [491, 215] width 10 height 10
click at [495, 210] on span at bounding box center [491, 215] width 10 height 10
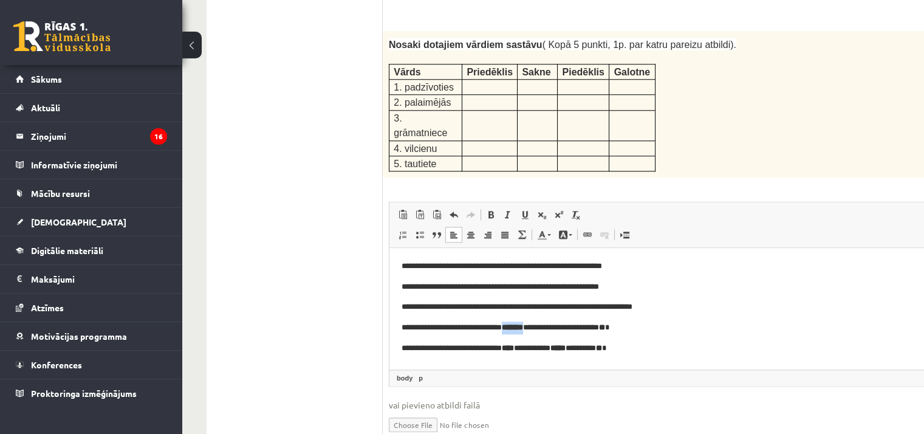
drag, startPoint x: 512, startPoint y: 326, endPoint x: 536, endPoint y: 326, distance: 24.3
click at [536, 326] on p "**********" at bounding box center [691, 327] width 581 height 13
click at [492, 206] on link "Bold Keyboard shortcut Ctrl+B" at bounding box center [490, 214] width 17 height 16
drag, startPoint x: 629, startPoint y: 326, endPoint x: 616, endPoint y: 326, distance: 12.8
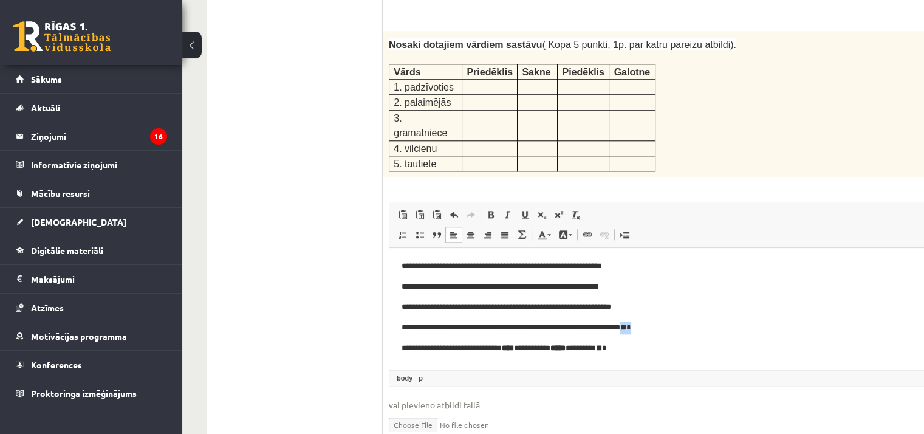
click at [616, 326] on p "**********" at bounding box center [691, 327] width 581 height 13
click at [493, 210] on span at bounding box center [491, 215] width 10 height 10
drag, startPoint x: 510, startPoint y: 348, endPoint x: 527, endPoint y: 352, distance: 17.4
click at [527, 352] on p "**********" at bounding box center [691, 348] width 581 height 13
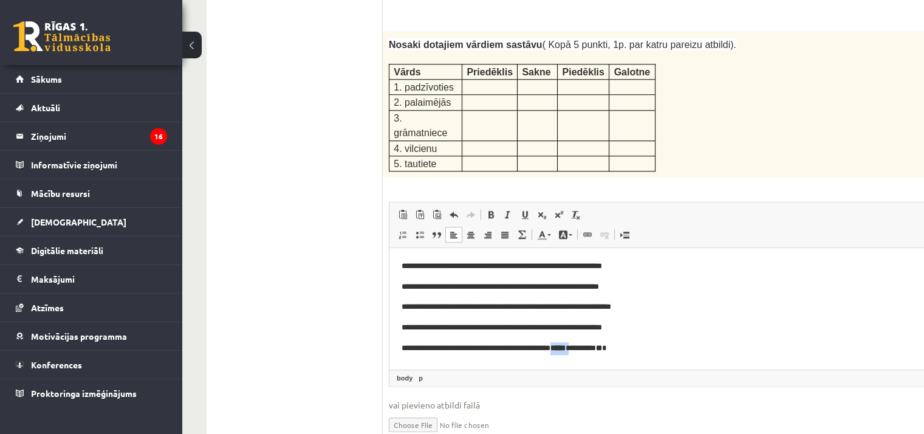
drag, startPoint x: 561, startPoint y: 347, endPoint x: 579, endPoint y: 349, distance: 17.8
click at [579, 349] on p "**********" at bounding box center [691, 348] width 581 height 13
click at [491, 206] on link "Bold Keyboard shortcut Ctrl+B" at bounding box center [490, 214] width 17 height 16
drag, startPoint x: 616, startPoint y: 347, endPoint x: 599, endPoint y: 346, distance: 16.4
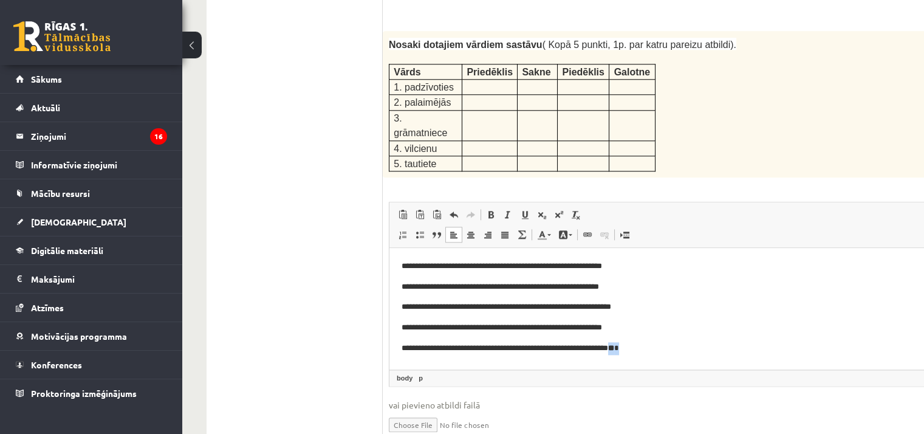
click at [599, 346] on p "**********" at bounding box center [691, 348] width 581 height 13
click at [497, 206] on link "Bold Keyboard shortcut Ctrl+B" at bounding box center [490, 214] width 17 height 16
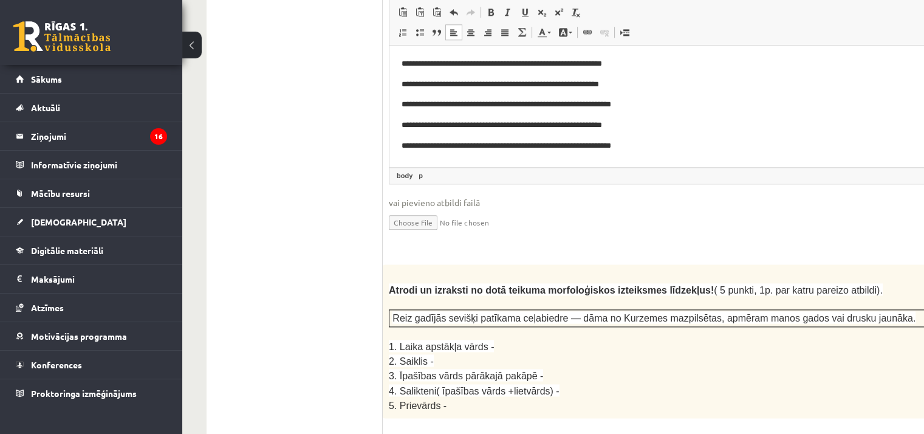
scroll to position [1911, 0]
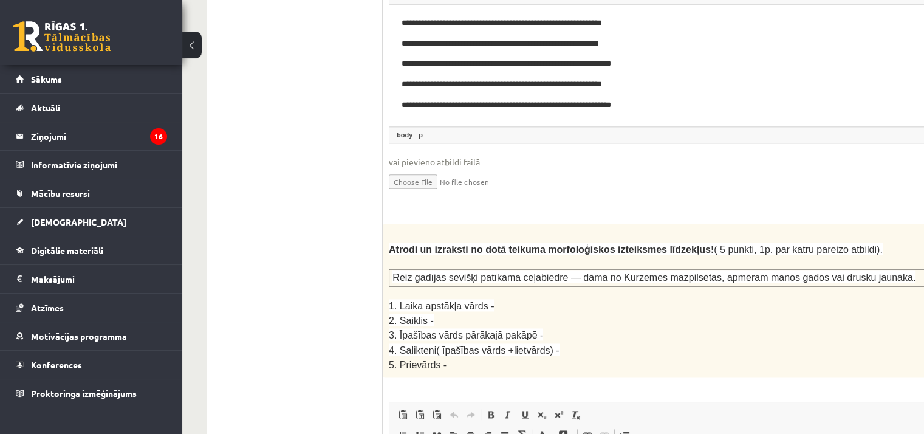
drag, startPoint x: 374, startPoint y: 180, endPoint x: 418, endPoint y: 200, distance: 48.1
click at [420, 315] on span "2. Saiklis -" at bounding box center [411, 320] width 45 height 10
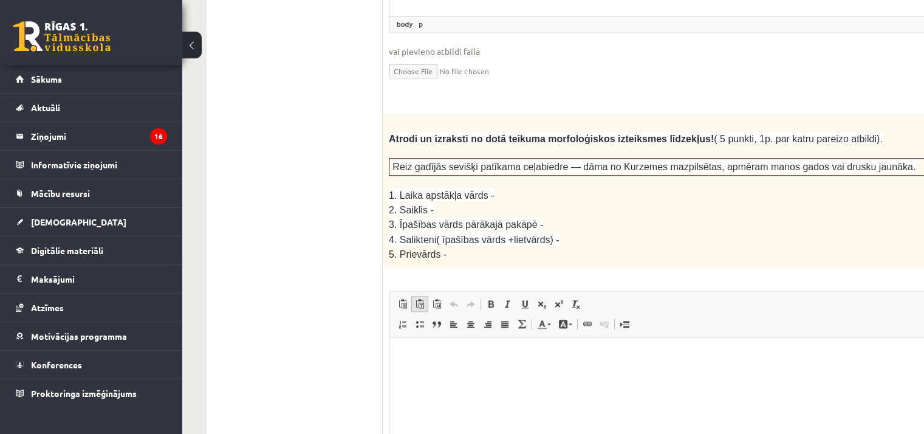
scroll to position [2032, 0]
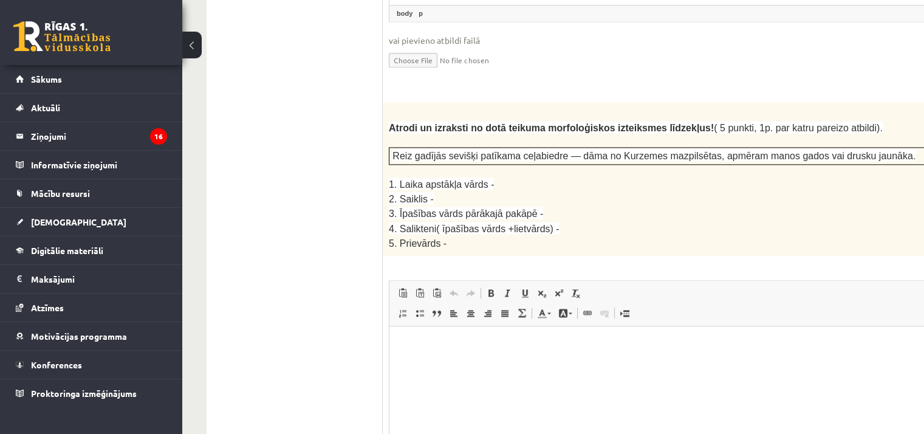
click at [435, 329] on html at bounding box center [708, 344] width 638 height 37
drag, startPoint x: 469, startPoint y: 83, endPoint x: 504, endPoint y: 88, distance: 35.6
click at [504, 151] on span "Reiz gadījās sevišķi patīkama ceļabiedre — dāma no Kurzemes mazpilsētas, apmēra…" at bounding box center [653, 156] width 523 height 10
drag, startPoint x: 823, startPoint y: 83, endPoint x: 854, endPoint y: 84, distance: 30.4
click at [854, 151] on span "Reiz gadījās sevišķi patīkama ceļabiedre — dāma no Kurzemes mazpilsētas, apmēra…" at bounding box center [653, 156] width 523 height 10
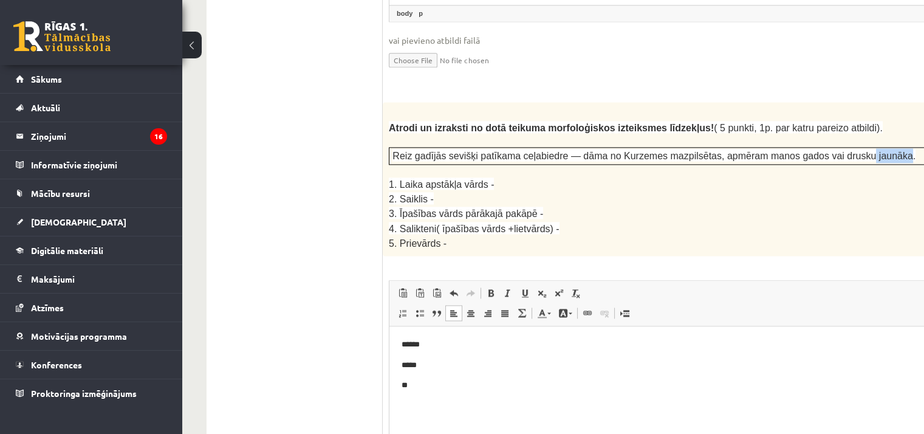
copy span "jaunāka"
click at [440, 383] on p "**" at bounding box center [691, 384] width 581 height 13
drag, startPoint x: 469, startPoint y: 81, endPoint x: 546, endPoint y: 81, distance: 76.5
click at [546, 151] on span "Reiz gadījās sevišķi patīkama ceļabiedre — dāma no Kurzemes mazpilsētas, apmēra…" at bounding box center [653, 156] width 523 height 10
copy span "patīkama ceļabiedre"
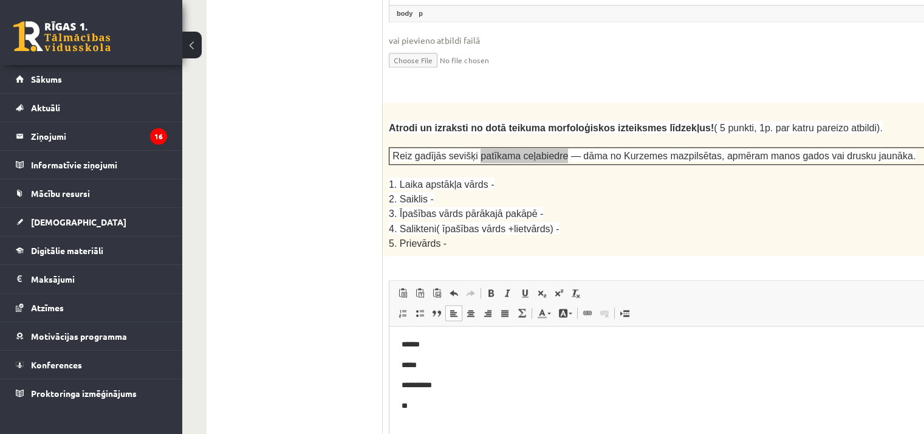
click at [428, 409] on p "**" at bounding box center [691, 405] width 581 height 13
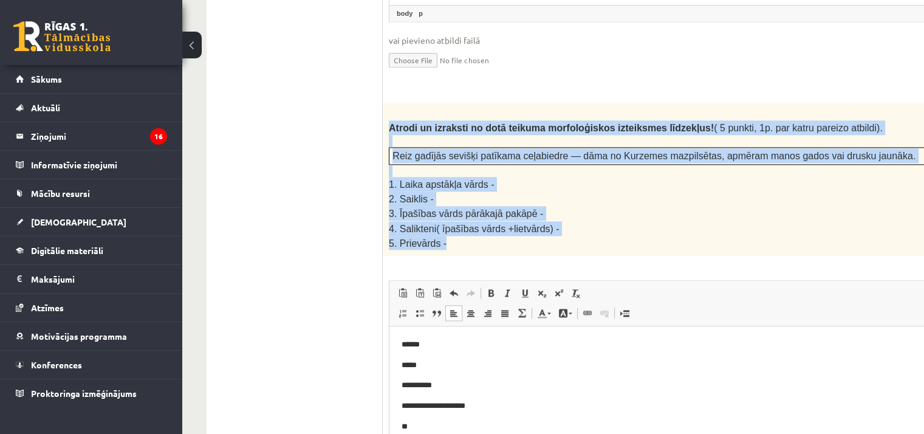
drag, startPoint x: 384, startPoint y: 53, endPoint x: 457, endPoint y: 164, distance: 133.2
click at [457, 164] on div "Atrodi un izraksti no dotā teikuma morfoloģiskos izteiksmes līdzekļus! ( 5 punk…" at bounding box center [708, 178] width 651 height 153
copy div "Atrodi un izraksti no dotā teikuma morfoloģiskos izteiksmes līdzekļus! ( 5 punk…"
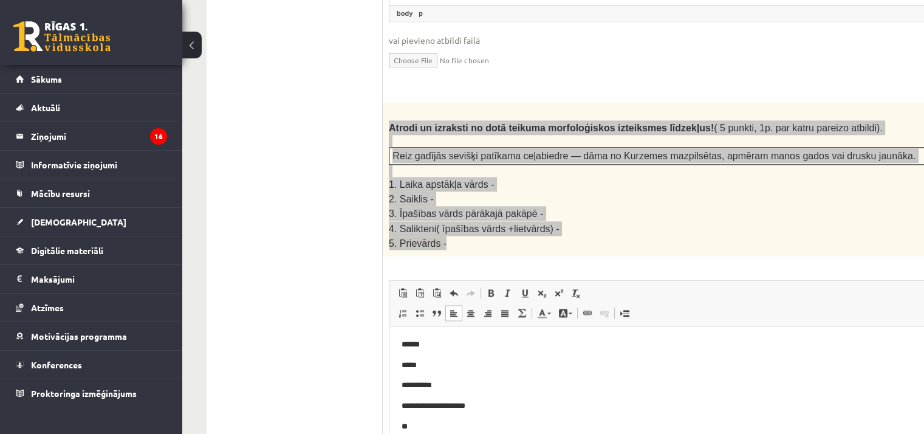
click at [431, 437] on html "**********" at bounding box center [708, 385] width 638 height 118
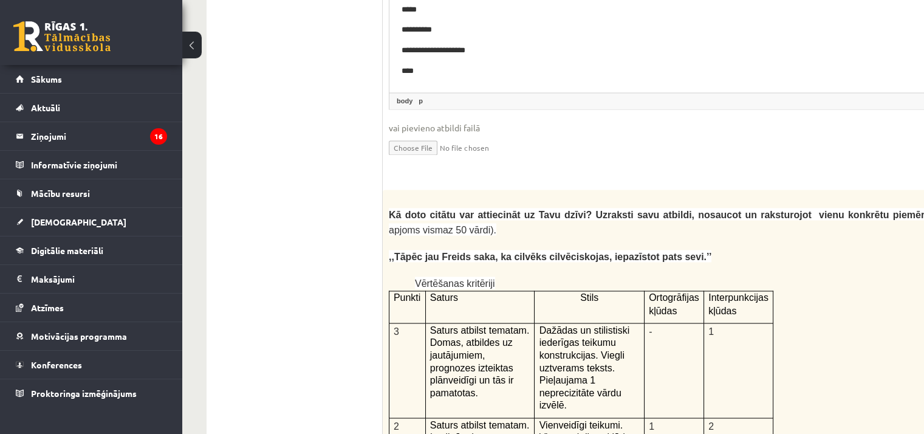
scroll to position [2396, 0]
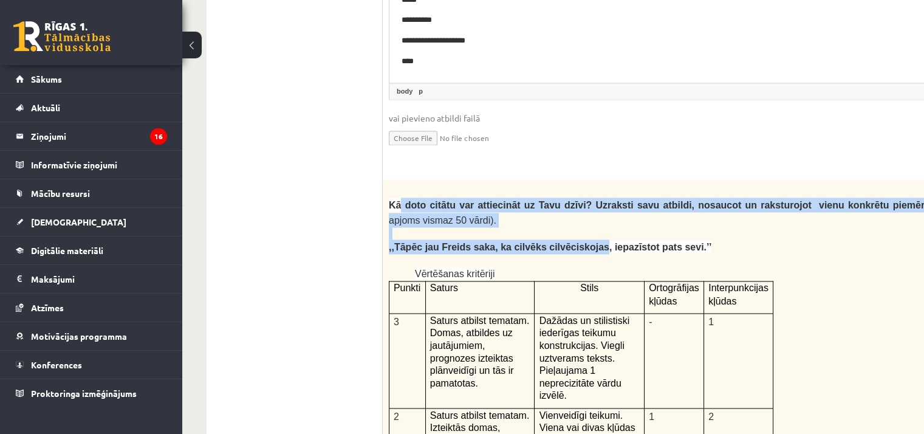
drag, startPoint x: 400, startPoint y: 129, endPoint x: 571, endPoint y: 163, distance: 174.7
click at [413, 200] on span "(atbildes apjoms vismaz 50 vārdi)." at bounding box center [678, 212] width 578 height 25
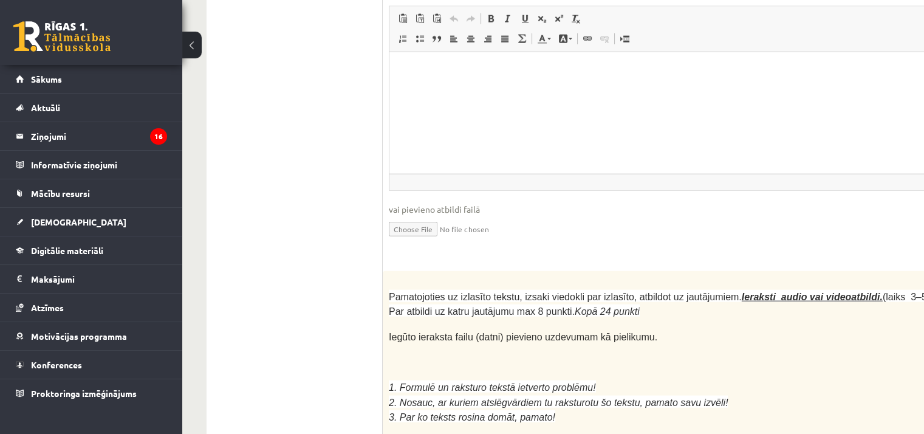
scroll to position [3002, 0]
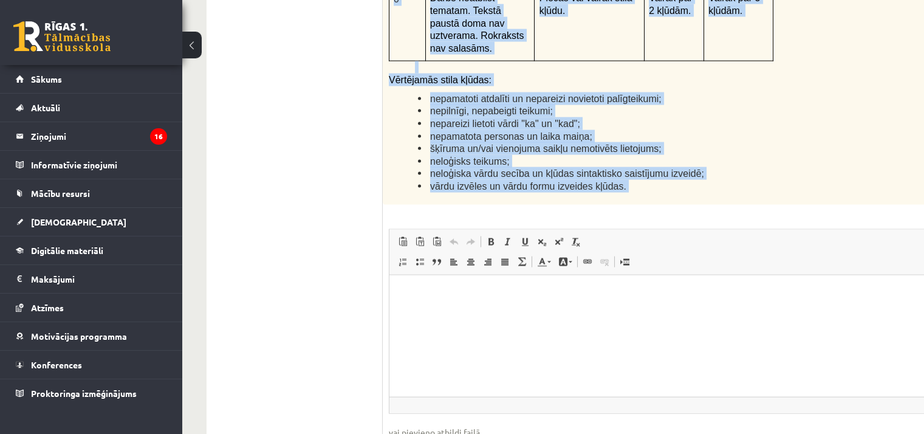
drag, startPoint x: 389, startPoint y: 122, endPoint x: 679, endPoint y: 112, distance: 290.4
click at [679, 112] on div "12p Kā doto citātu var attiecināt uz Tavu dzīvi? Uzraksti savu atbildi, nosauco…" at bounding box center [708, 28] width 651 height 908
copy div "Kā doto citātu var attiecināt uz Tavu dzīvi? Uzraksti savu atbildi, nosaucot un…"
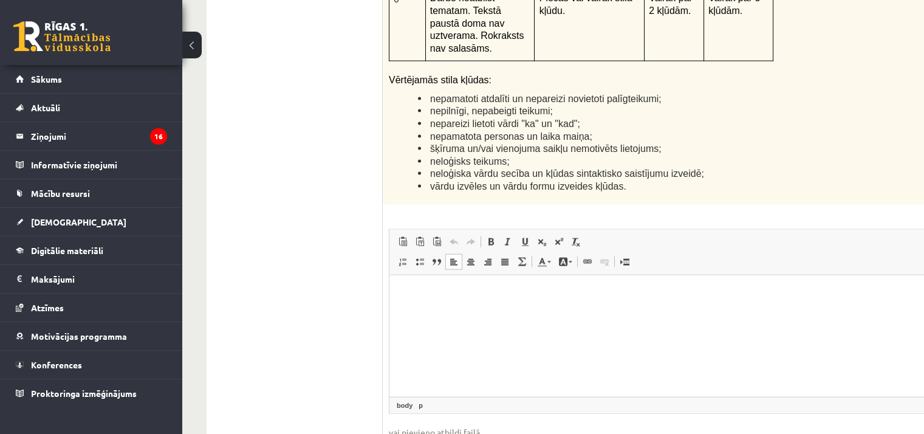
click at [459, 312] on html at bounding box center [708, 293] width 638 height 37
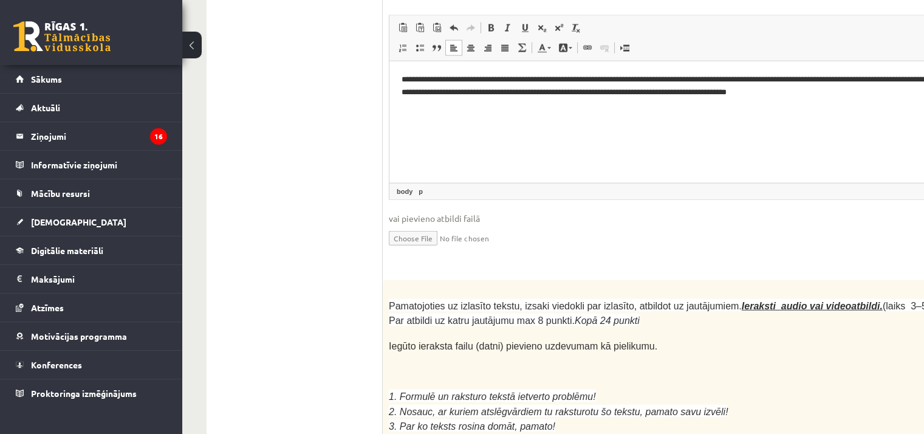
scroll to position [3245, 0]
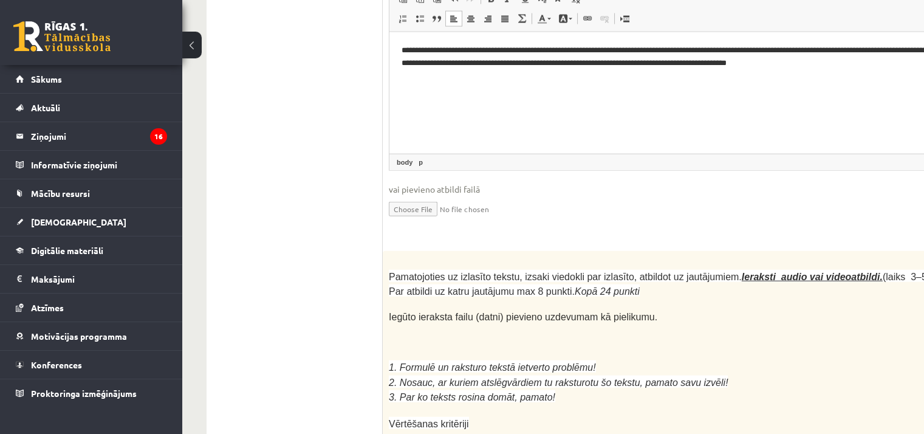
drag, startPoint x: 381, startPoint y: 123, endPoint x: 404, endPoint y: 124, distance: 23.8
click at [452, 312] on span "Iegūto ieraksta failu (datni) pievieno uzdevumam kā pielikumu." at bounding box center [523, 317] width 268 height 10
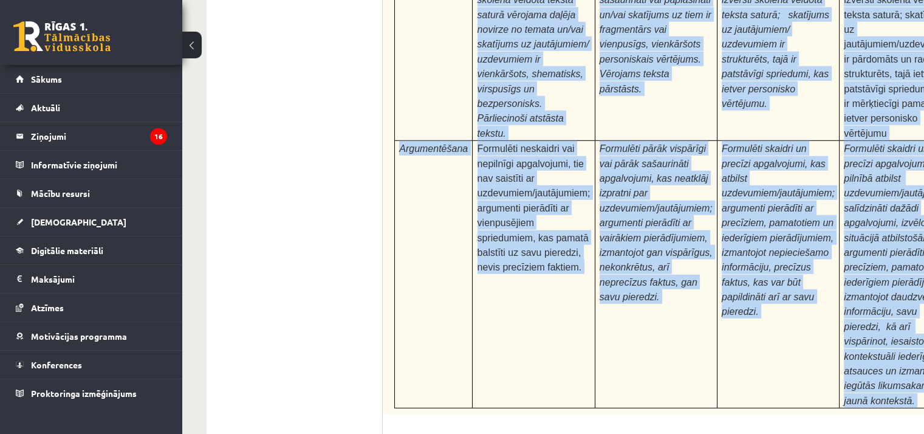
scroll to position [3822, 0]
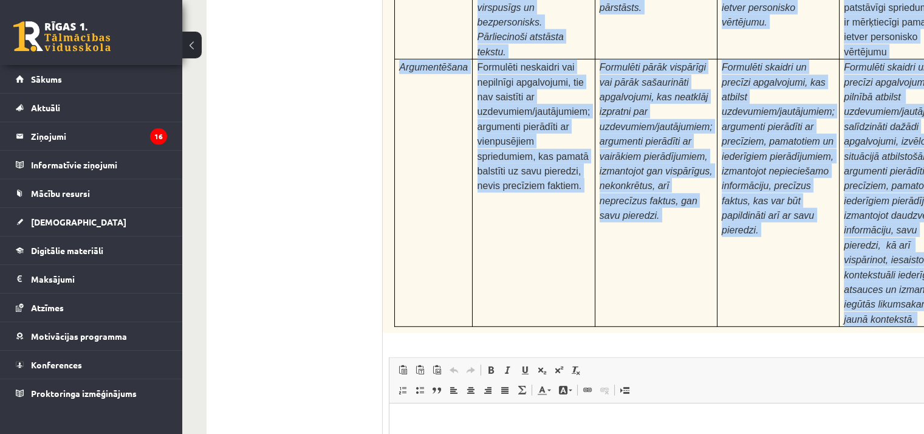
drag, startPoint x: 400, startPoint y: 122, endPoint x: 743, endPoint y: 130, distance: 343.2
click at [741, 130] on div "24p Pamatojoties uz izlasīto tekstu, izsaki viedokli par izlasīto, atbildot uz …" at bounding box center [708, 142] width 651 height 936
copy div "Pamatojoties uz izlasīto tekstu, izsaki viedokli par izlasīto, atbildot uz jaut…"
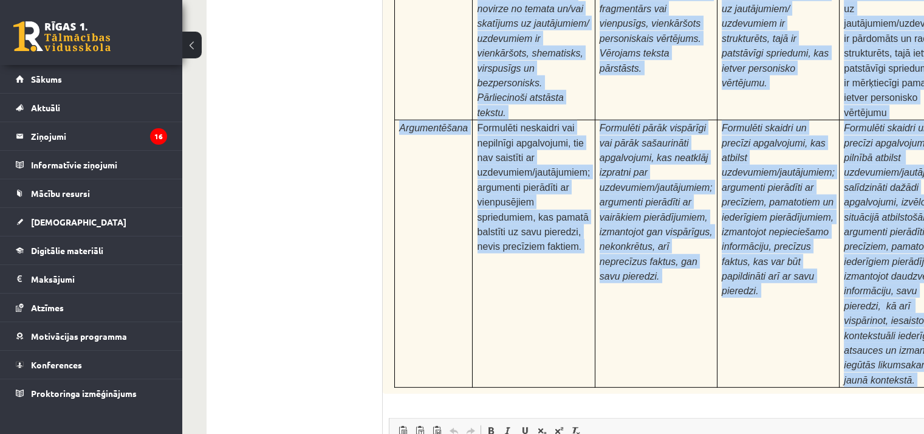
click at [522, 169] on div "Pamatojoties uz izlasīto tekstu, izsaki viedokli par izlasīto, atbildot uz jaut…" at bounding box center [708, 64] width 651 height 659
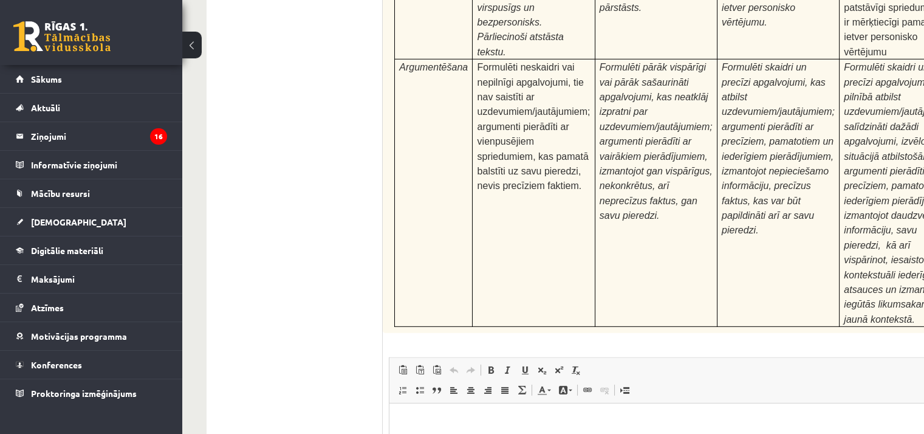
drag, startPoint x: 497, startPoint y: 485, endPoint x: 845, endPoint y: 738, distance: 430.4
click at [497, 440] on html at bounding box center [708, 421] width 638 height 37
type input "**********"
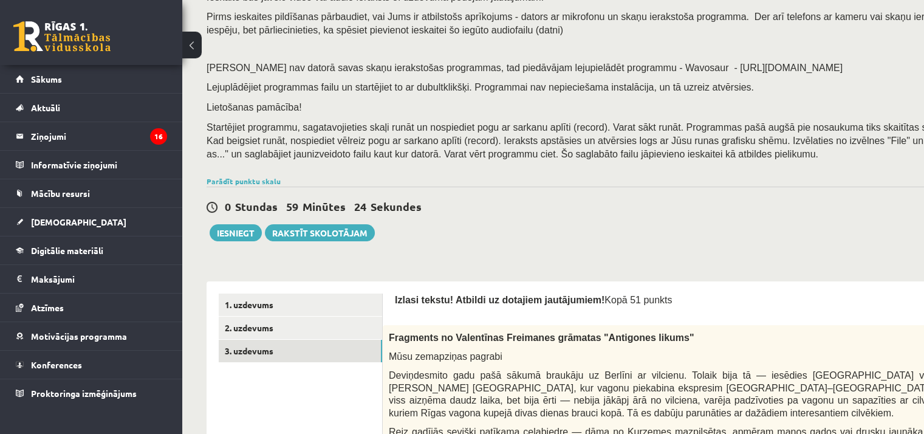
scroll to position [121, 0]
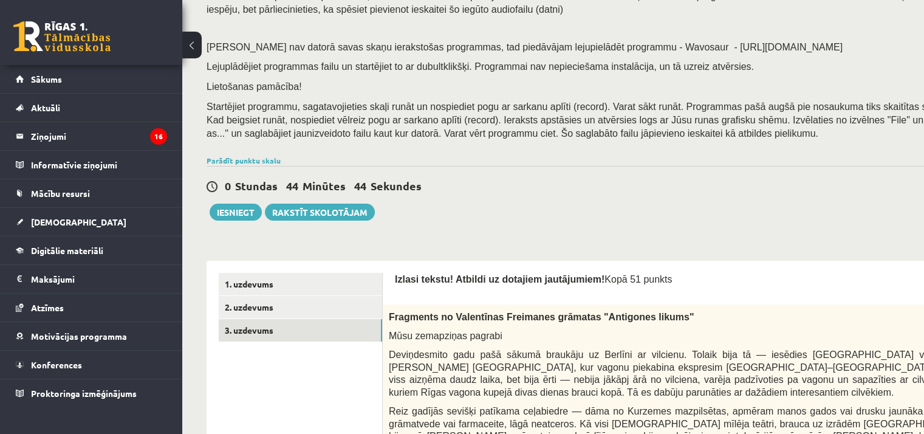
click at [369, 163] on div "Parādīt punktu skalu Atzīme No Līdz 1 0 17 2 18 26 3 27 35 4 36 44 5 45 53 6 54…" at bounding box center [594, 160] width 777 height 11
click at [371, 151] on div "Ieskaitē būs jāveic video vai audio ieraksts 3. uzdevuma pēdējam jautājumam. Pi…" at bounding box center [594, 58] width 777 height 189
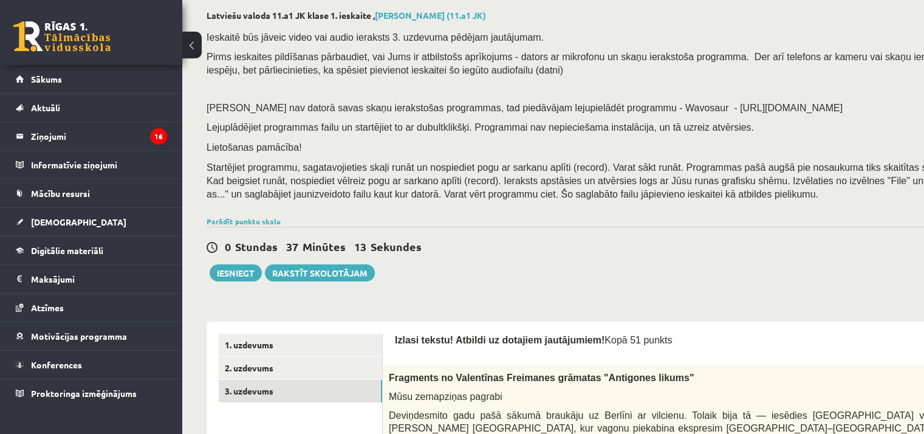
scroll to position [61, 0]
drag, startPoint x: 126, startPoint y: 270, endPoint x: 179, endPoint y: 274, distance: 52.4
drag, startPoint x: 180, startPoint y: 274, endPoint x: 305, endPoint y: 314, distance: 131.4
drag, startPoint x: 225, startPoint y: 276, endPoint x: 221, endPoint y: 290, distance: 14.4
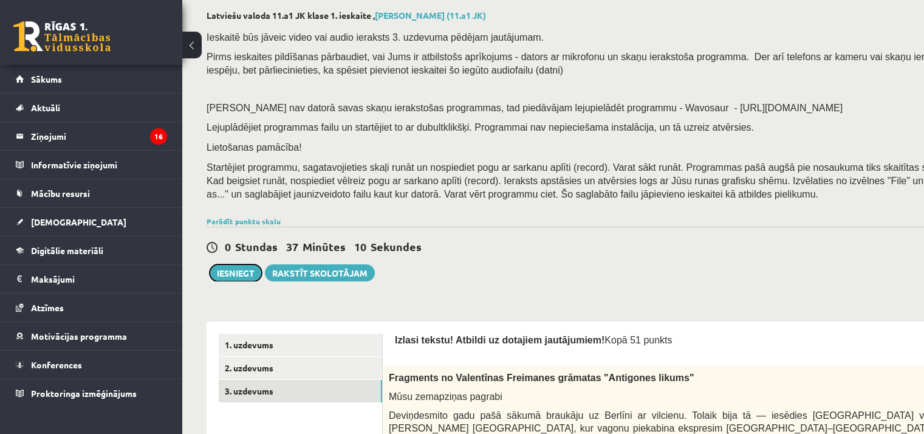
click at [226, 277] on button "Iesniegt" at bounding box center [236, 272] width 52 height 17
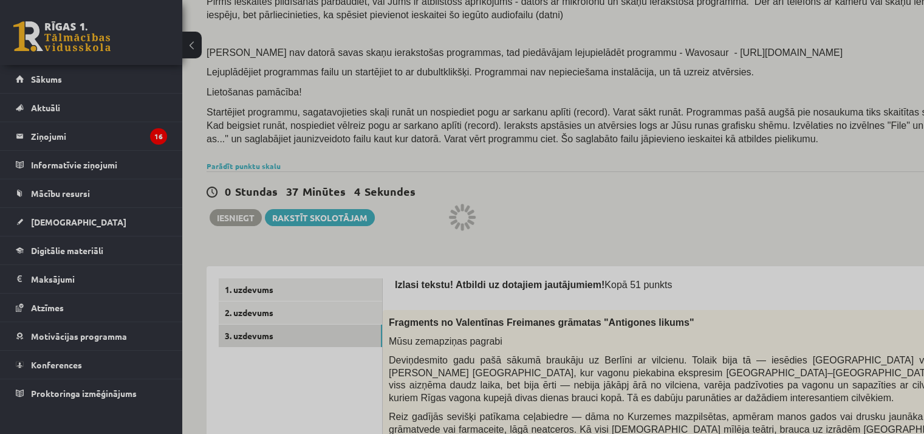
scroll to position [176, 0]
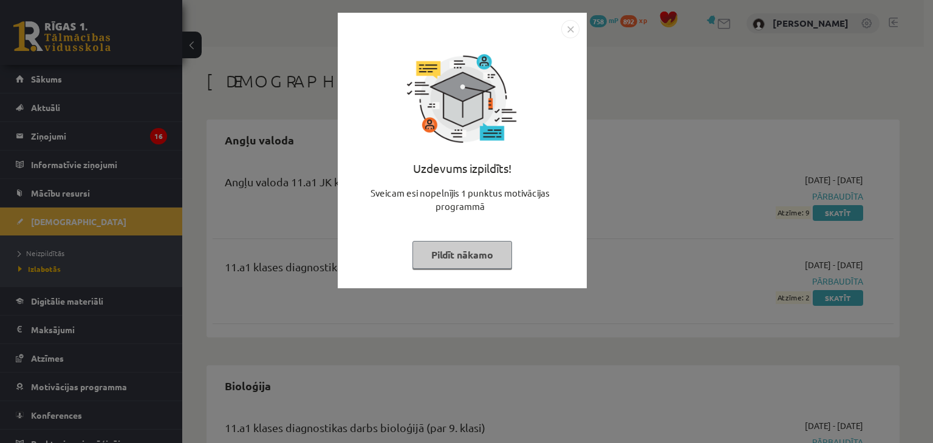
click at [572, 26] on img "Close" at bounding box center [570, 29] width 18 height 18
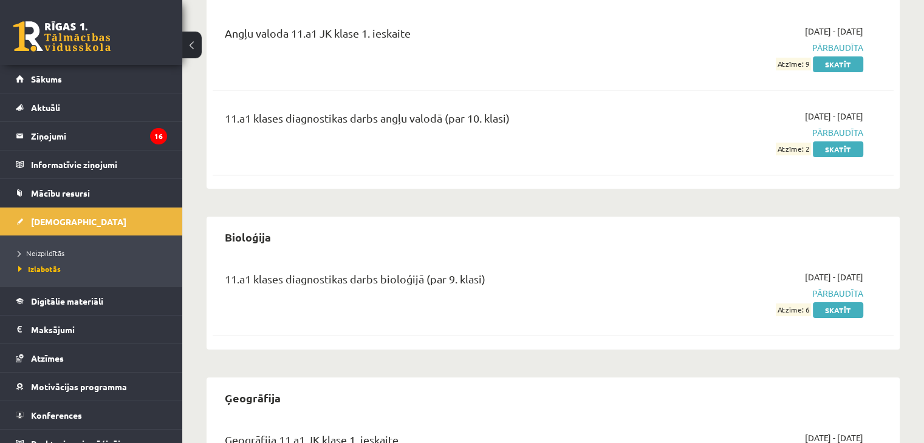
scroll to position [182, 0]
